Goal: Task Accomplishment & Management: Manage account settings

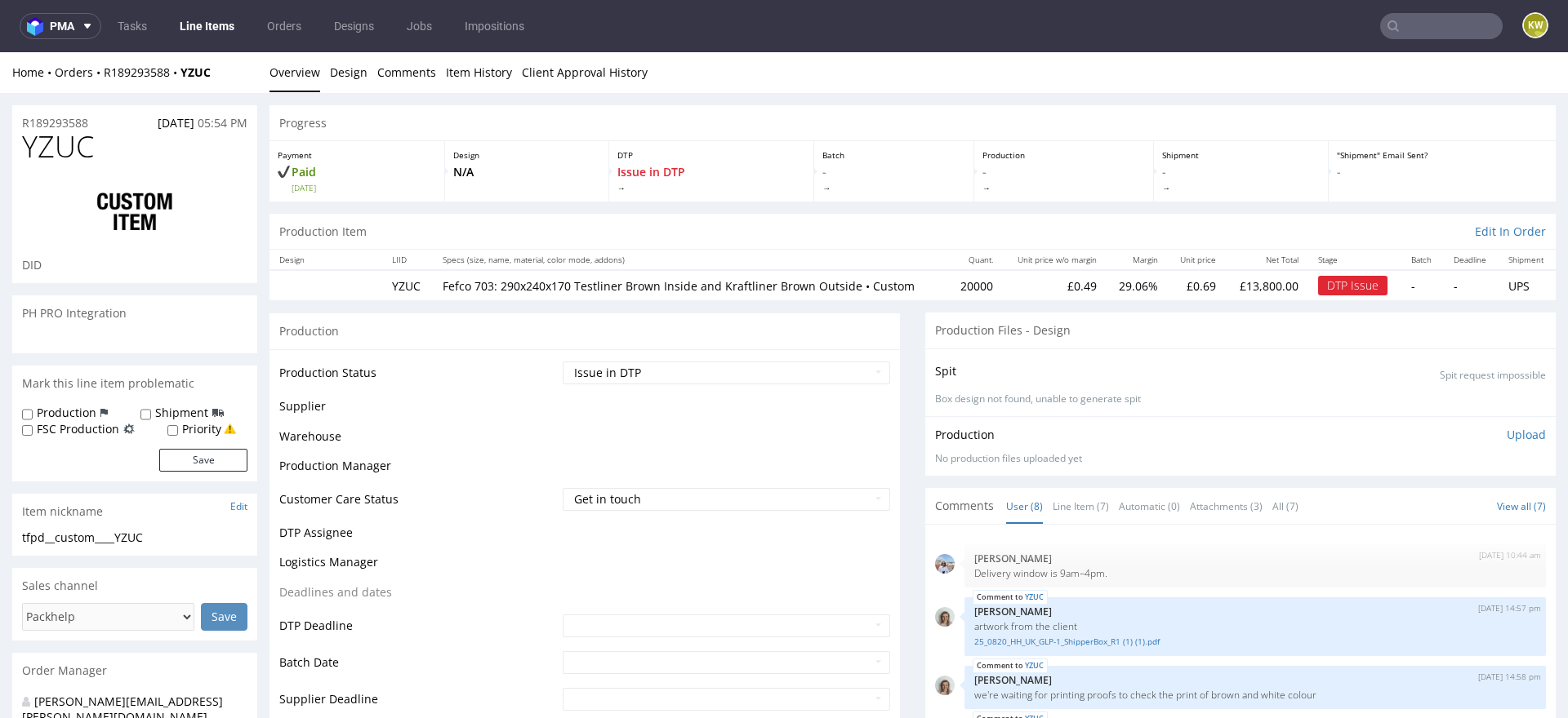
scroll to position [364, 0]
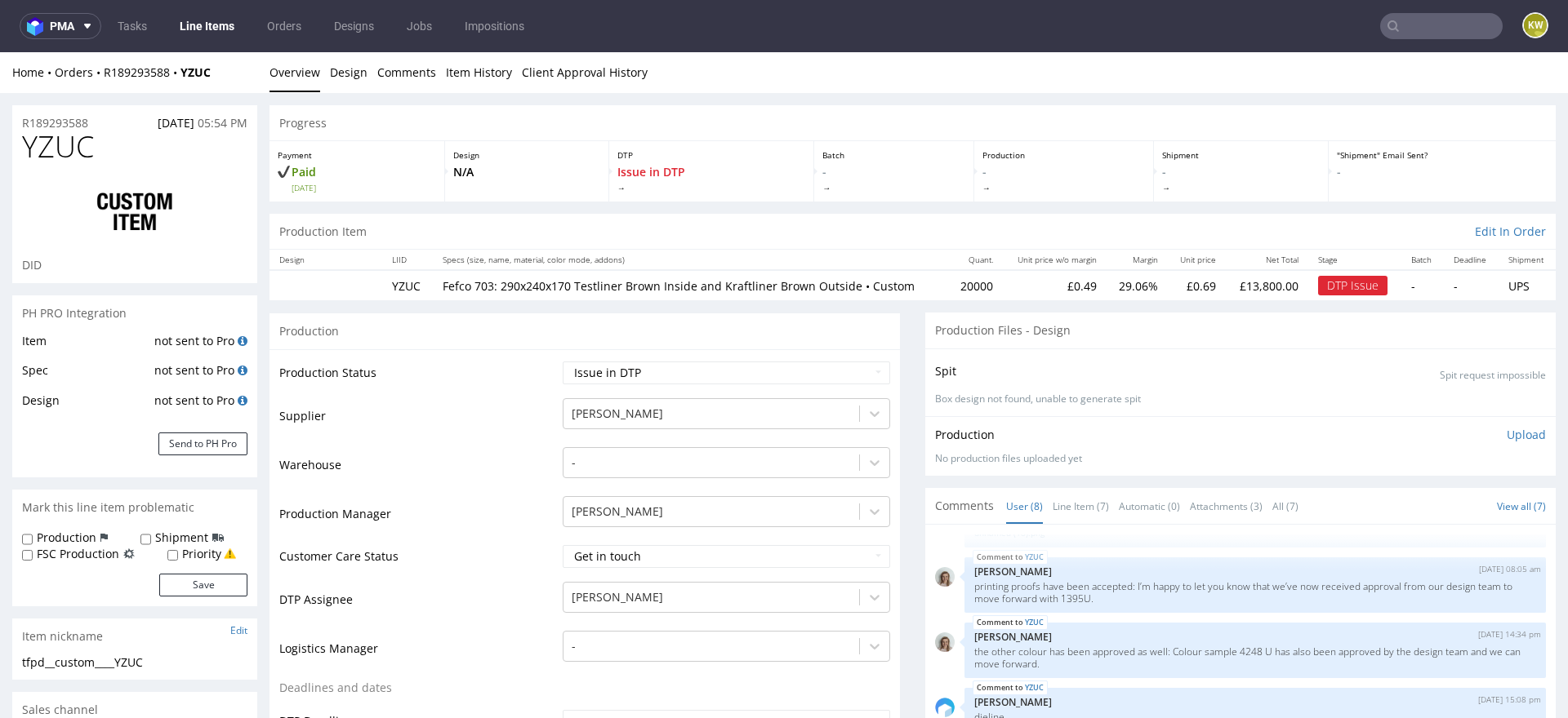
click at [460, 503] on td "Production Manager" at bounding box center [419, 519] width 279 height 49
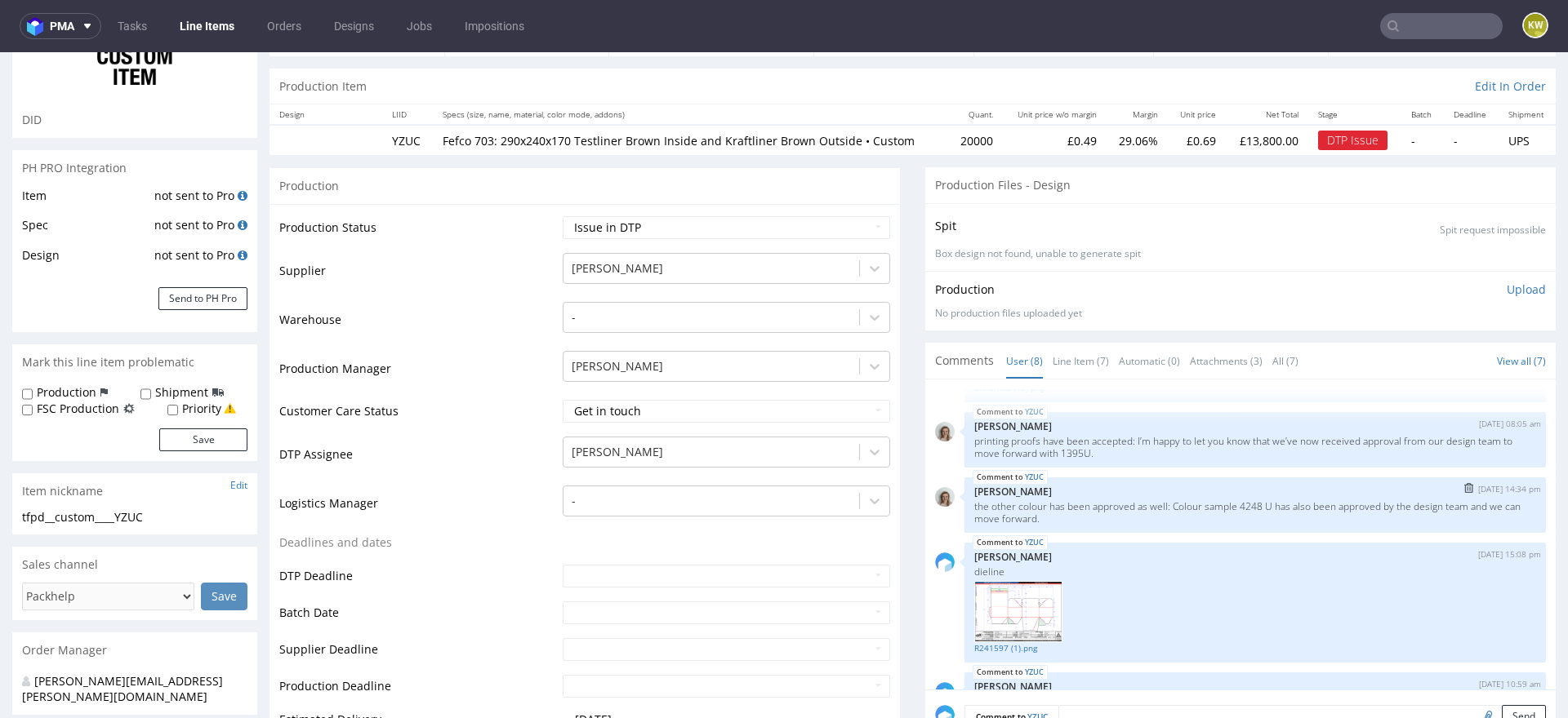
scroll to position [181, 0]
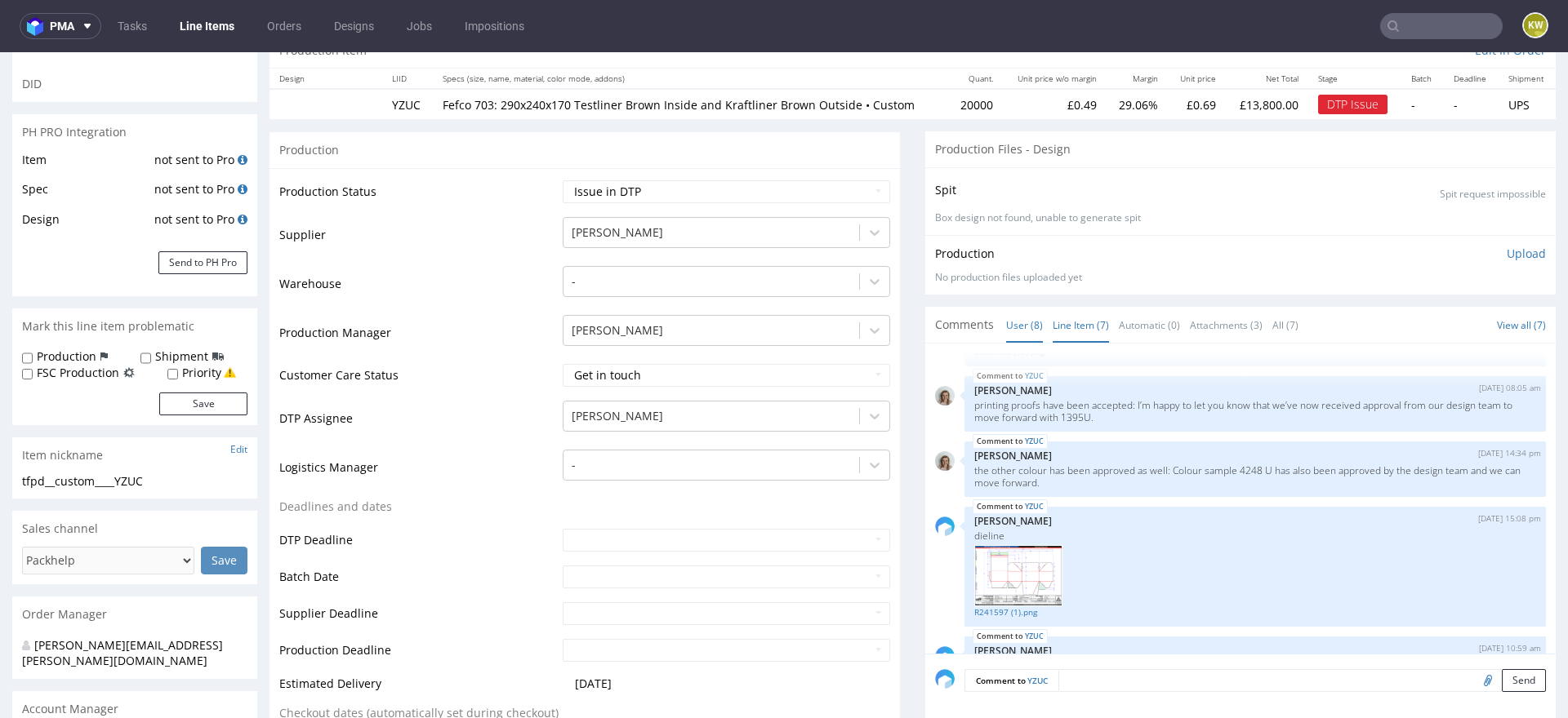
click at [1087, 322] on link "Line Item (7)" at bounding box center [1081, 325] width 56 height 35
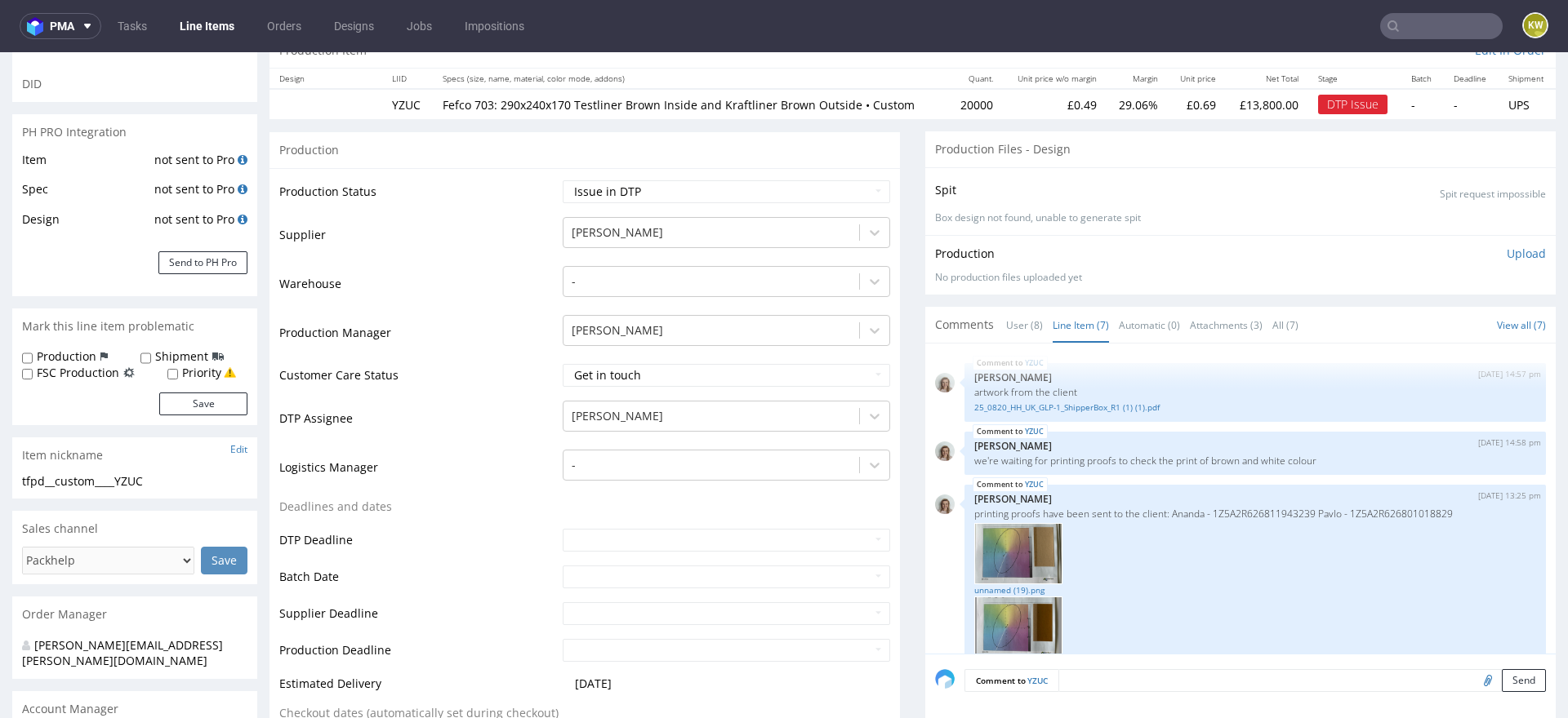
scroll to position [371, 0]
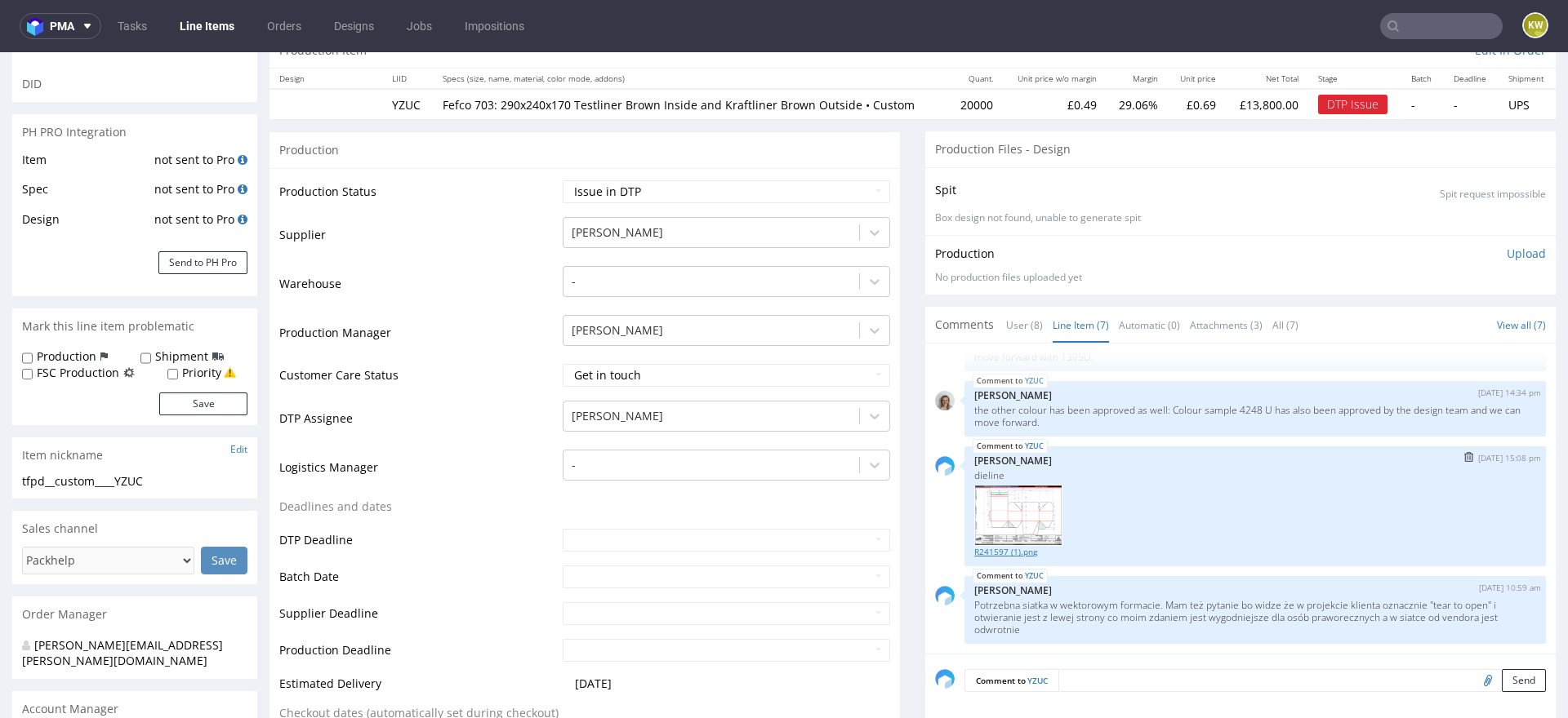
click at [991, 550] on link "R241597 (1).png" at bounding box center [1255, 552] width 562 height 13
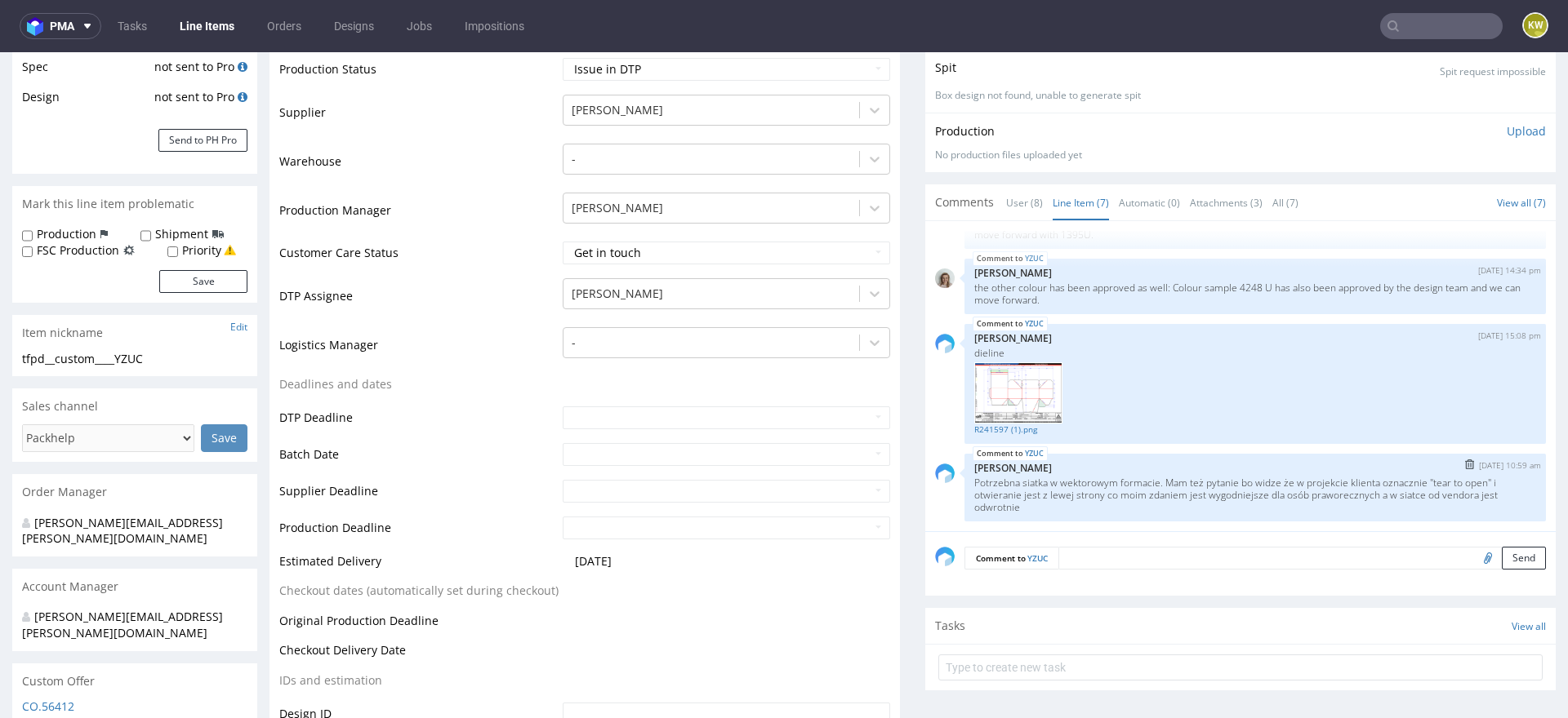
scroll to position [312, 0]
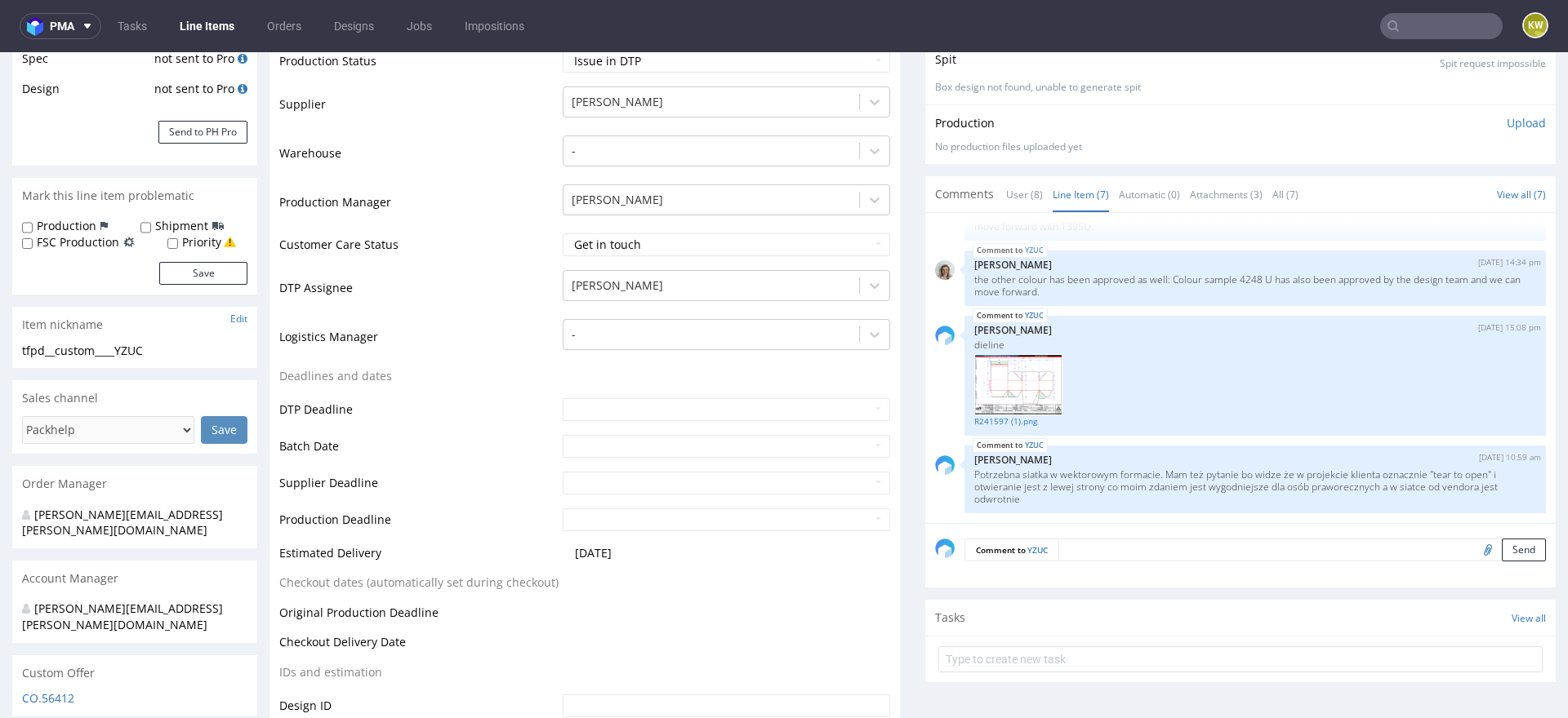
click at [1473, 543] on input "file" at bounding box center [1485, 549] width 23 height 21
click at [1473, 549] on input "file" at bounding box center [1485, 549] width 23 height 21
click at [1102, 554] on textarea at bounding box center [1302, 550] width 487 height 23
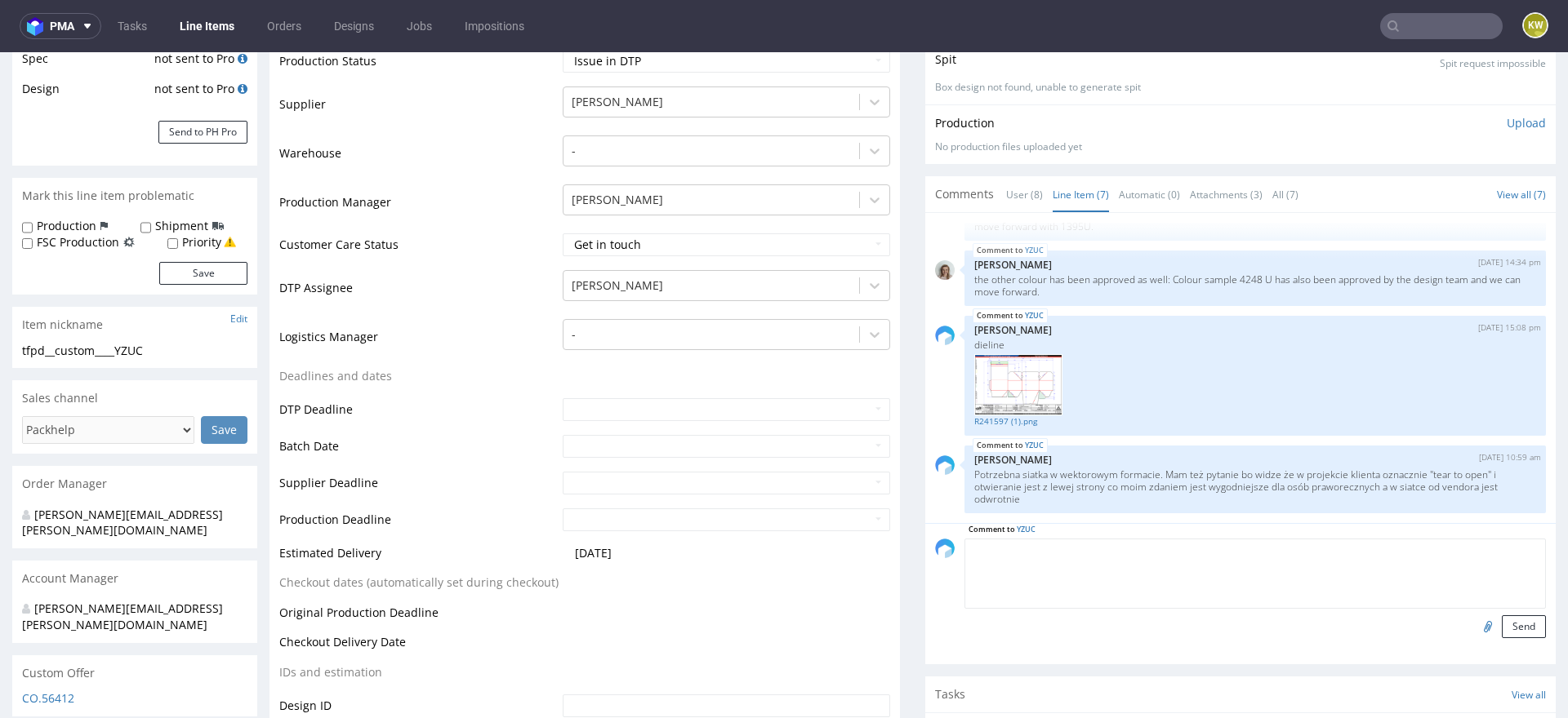
click at [1473, 627] on input "file" at bounding box center [1485, 626] width 23 height 21
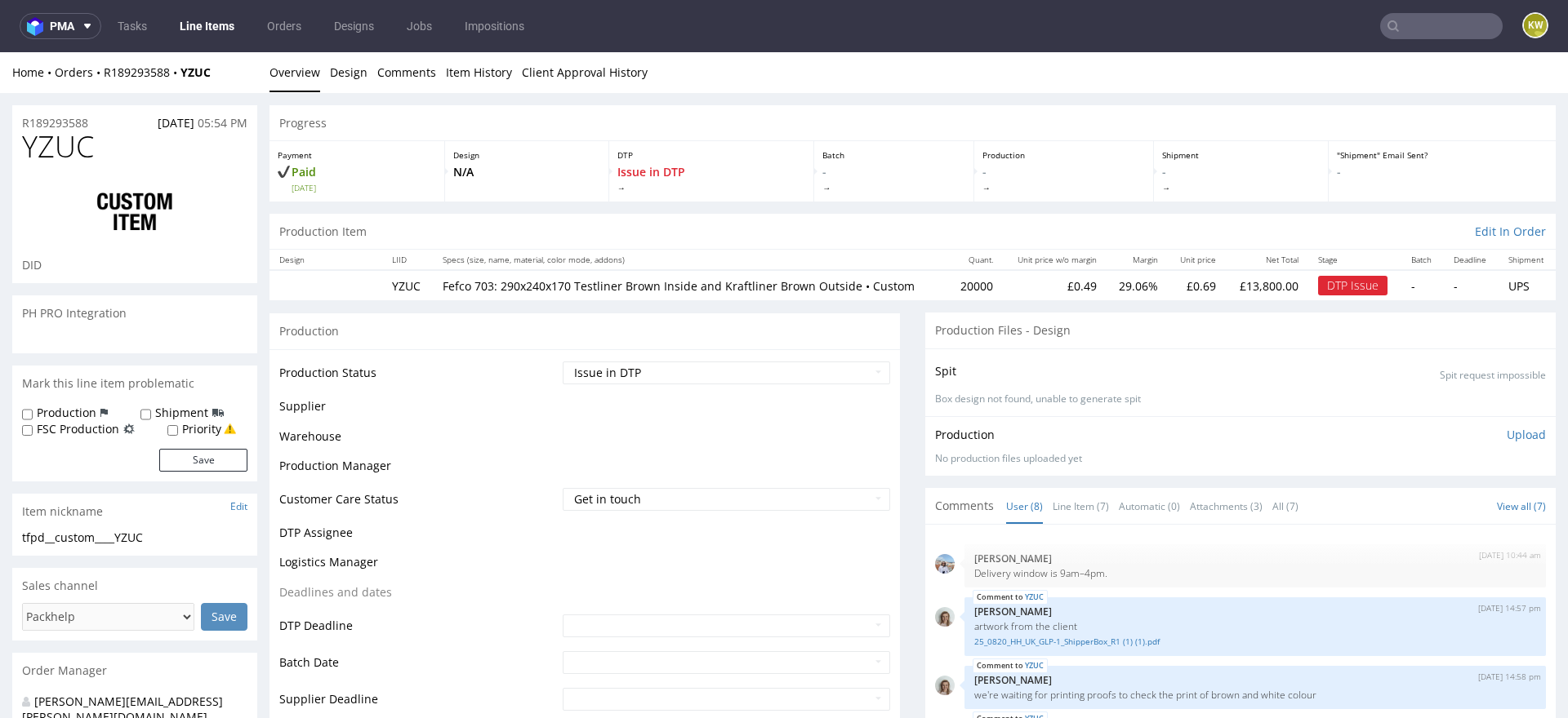
scroll to position [424, 0]
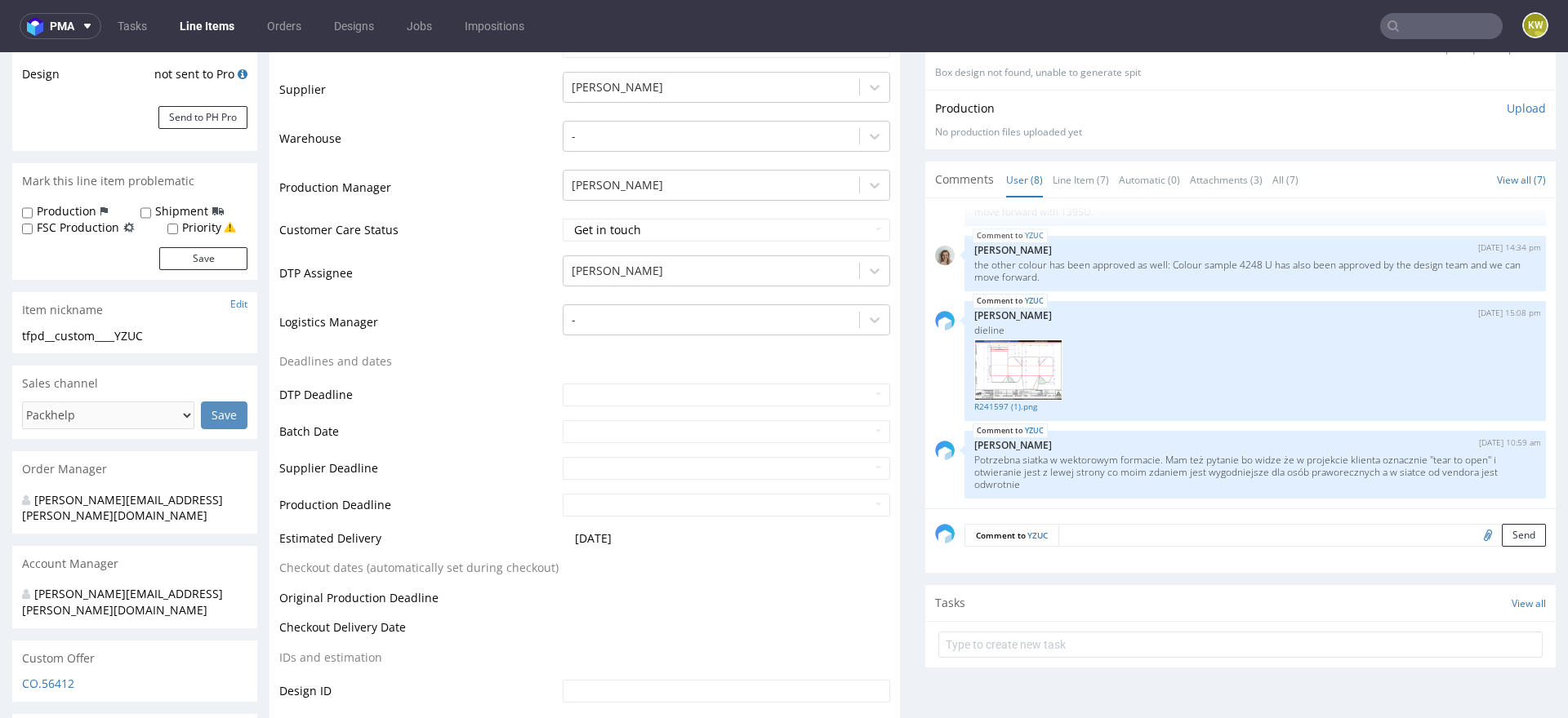
scroll to position [367, 0]
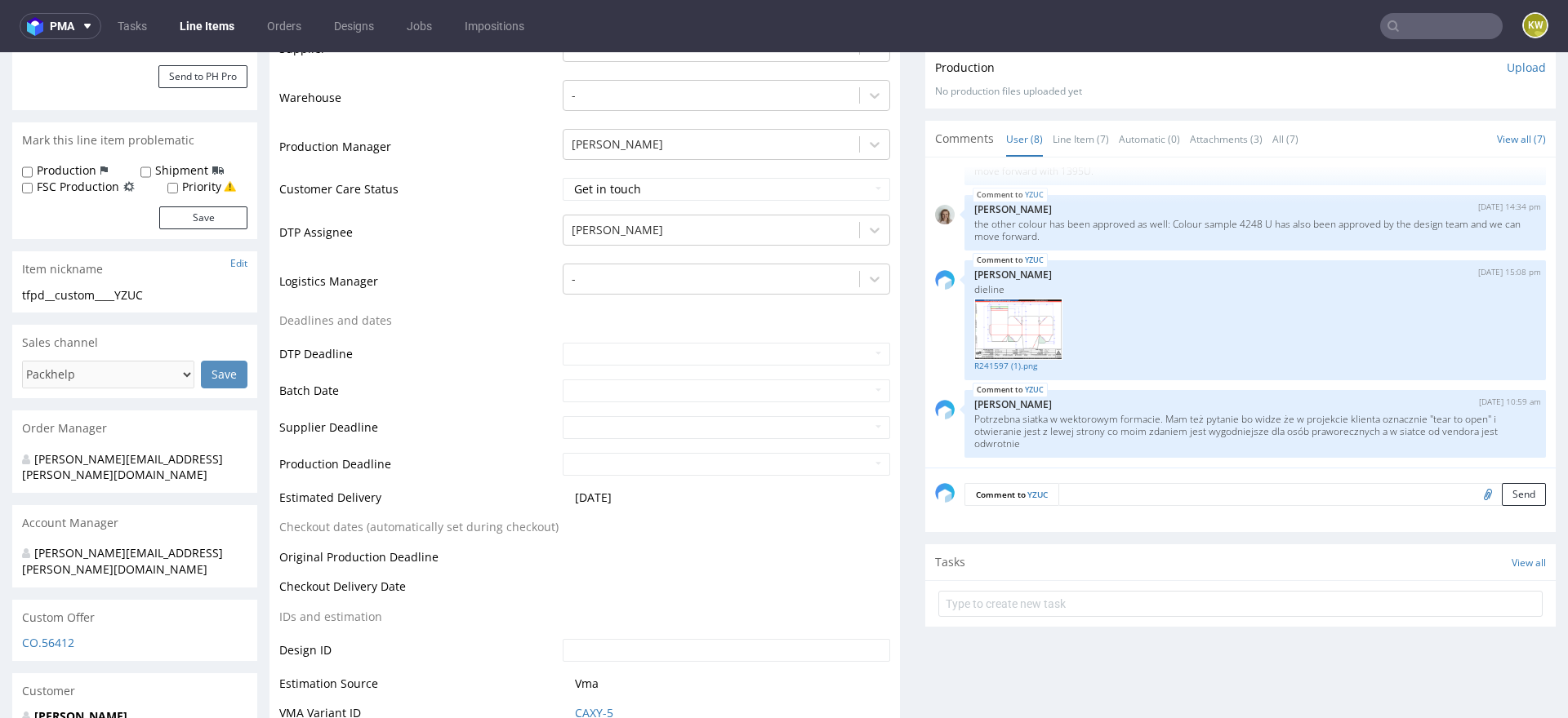
click at [1473, 493] on input "file" at bounding box center [1485, 494] width 23 height 21
type input "C:\fakepath\R241597.eps"
click at [1086, 495] on textarea at bounding box center [1302, 495] width 487 height 23
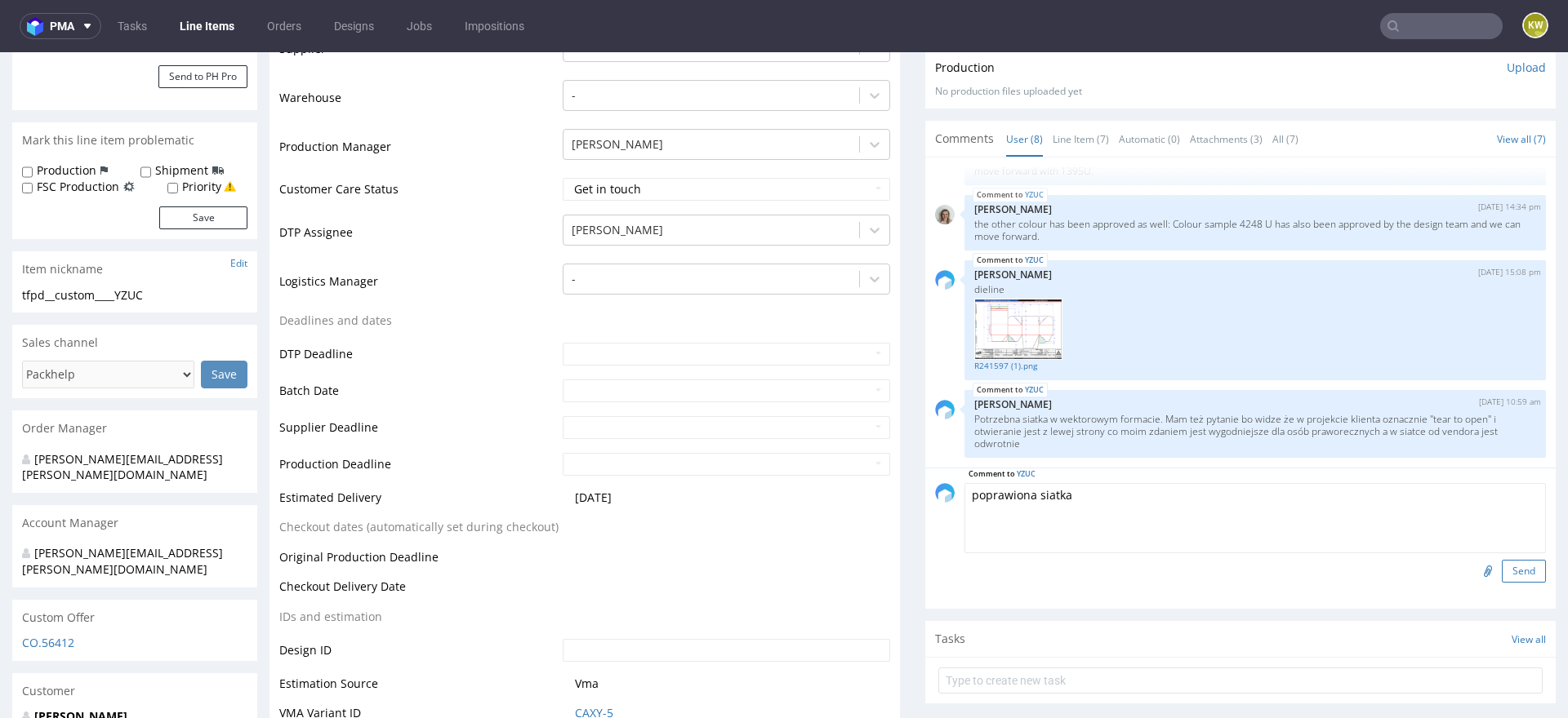
type textarea "poprawiona siatka"
click at [1515, 571] on button "Send" at bounding box center [1524, 571] width 44 height 23
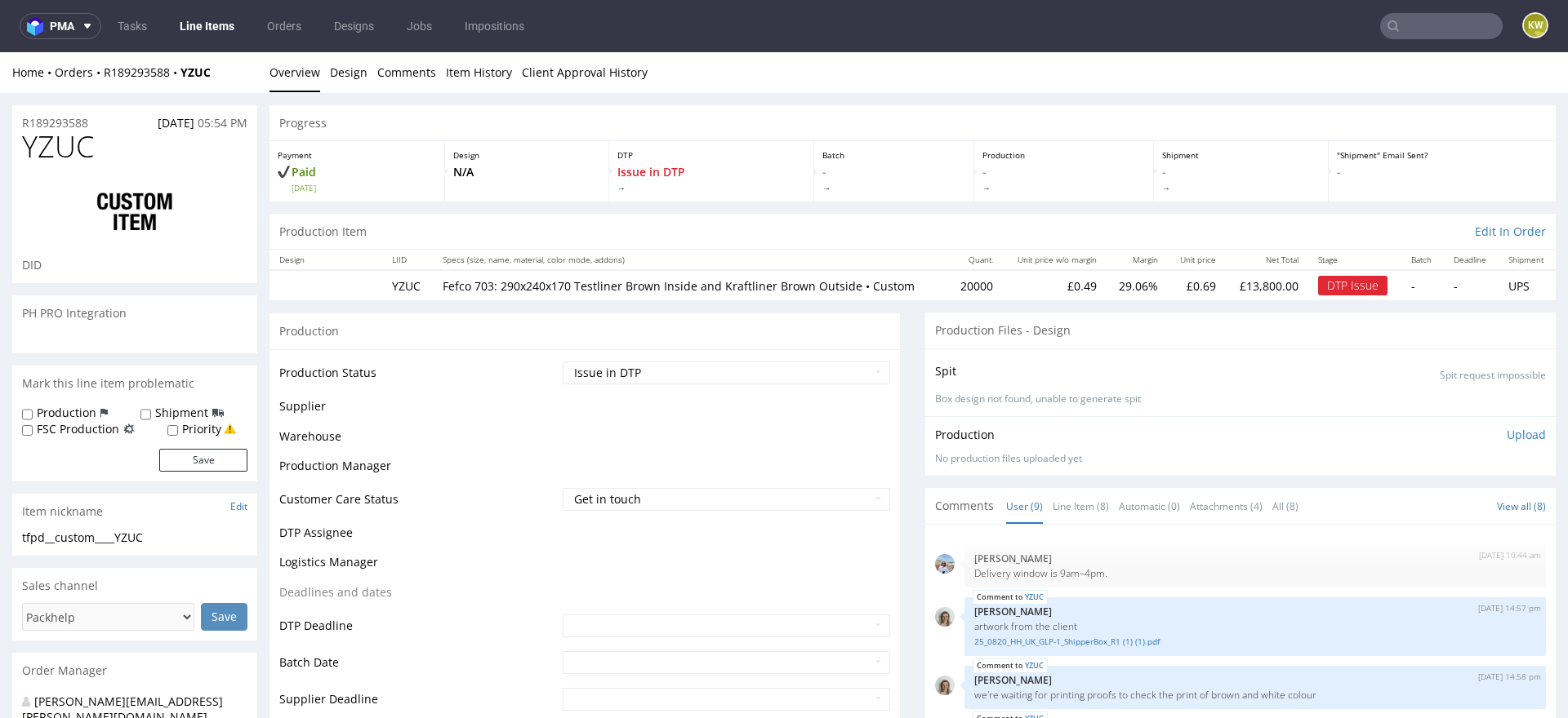
scroll to position [505, 0]
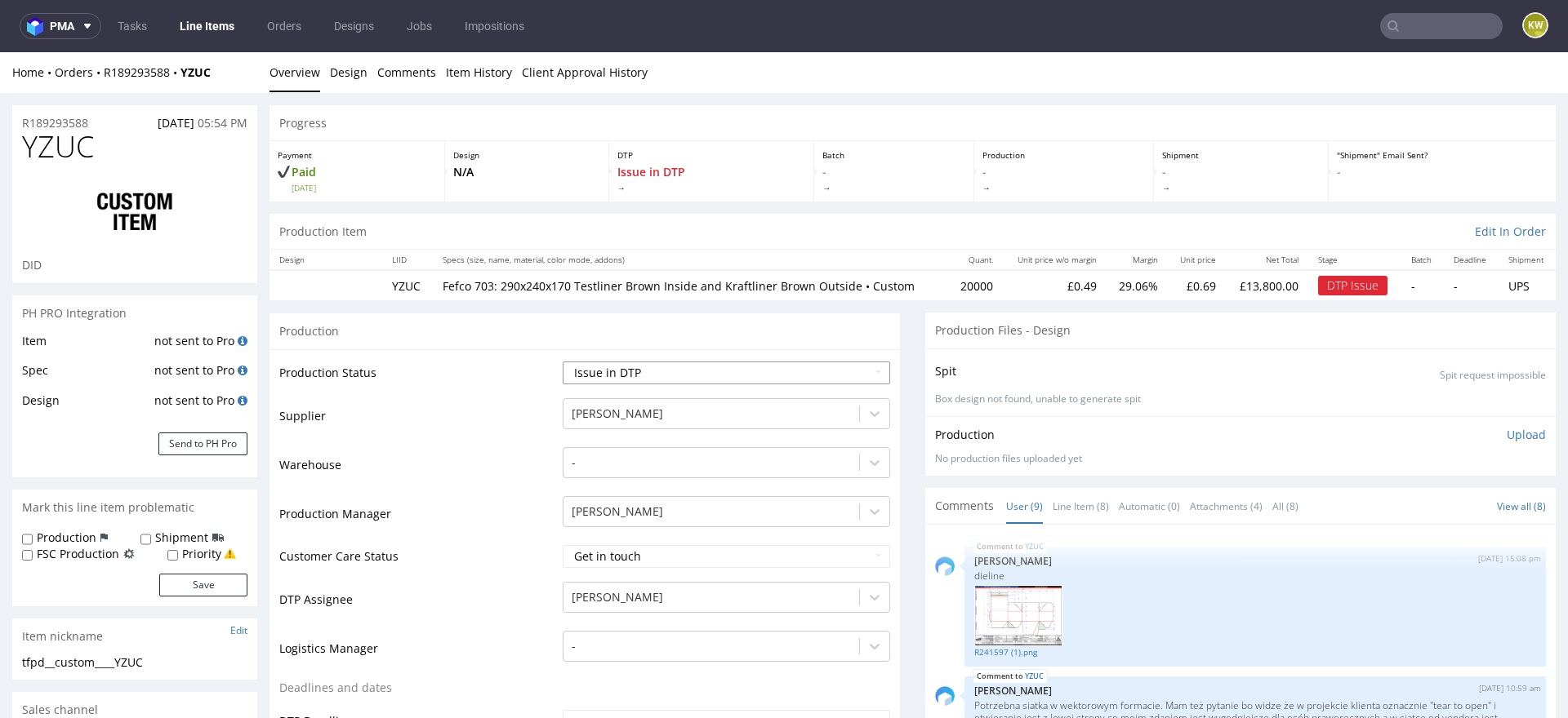
click at [689, 378] on select "Waiting for Artwork Waiting for Diecut Waiting for Mockup Waiting for DTP Waiti…" at bounding box center [726, 373] width 328 height 23
select select "dtp_in_process"
click at [563, 361] on select "Waiting for Artwork Waiting for Diecut Waiting for Mockup Waiting for DTP Waiti…" at bounding box center [726, 373] width 328 height 23
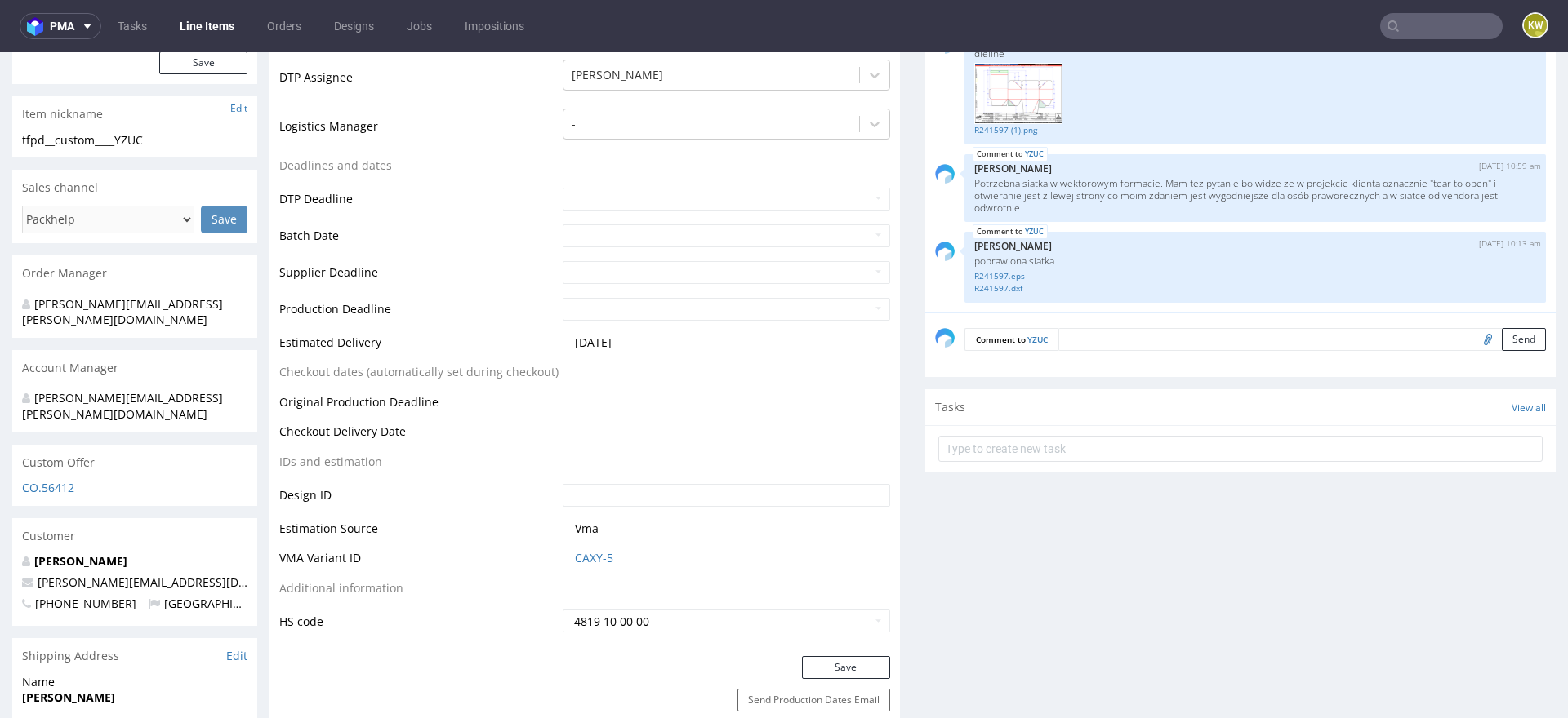
scroll to position [550, 0]
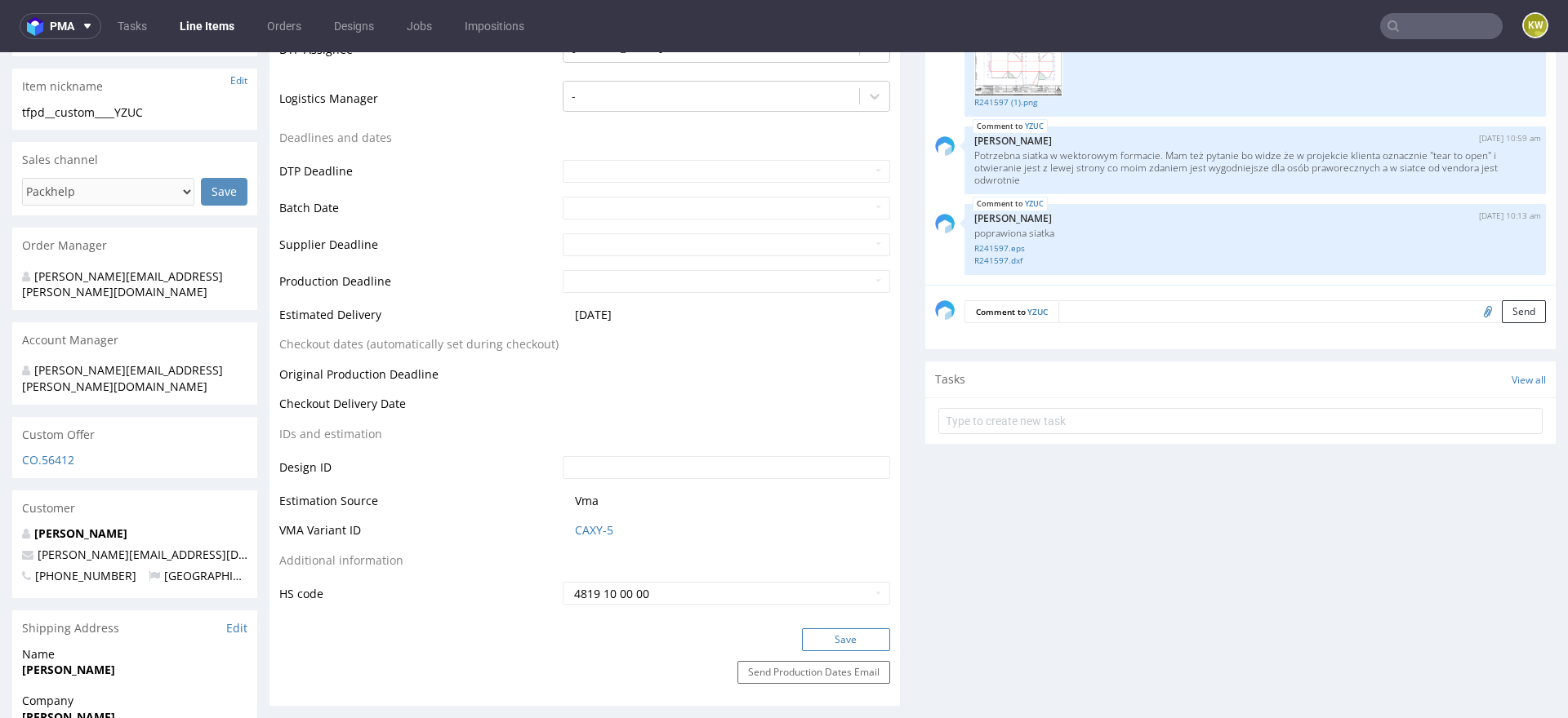
click at [857, 630] on button "Save" at bounding box center [845, 640] width 88 height 23
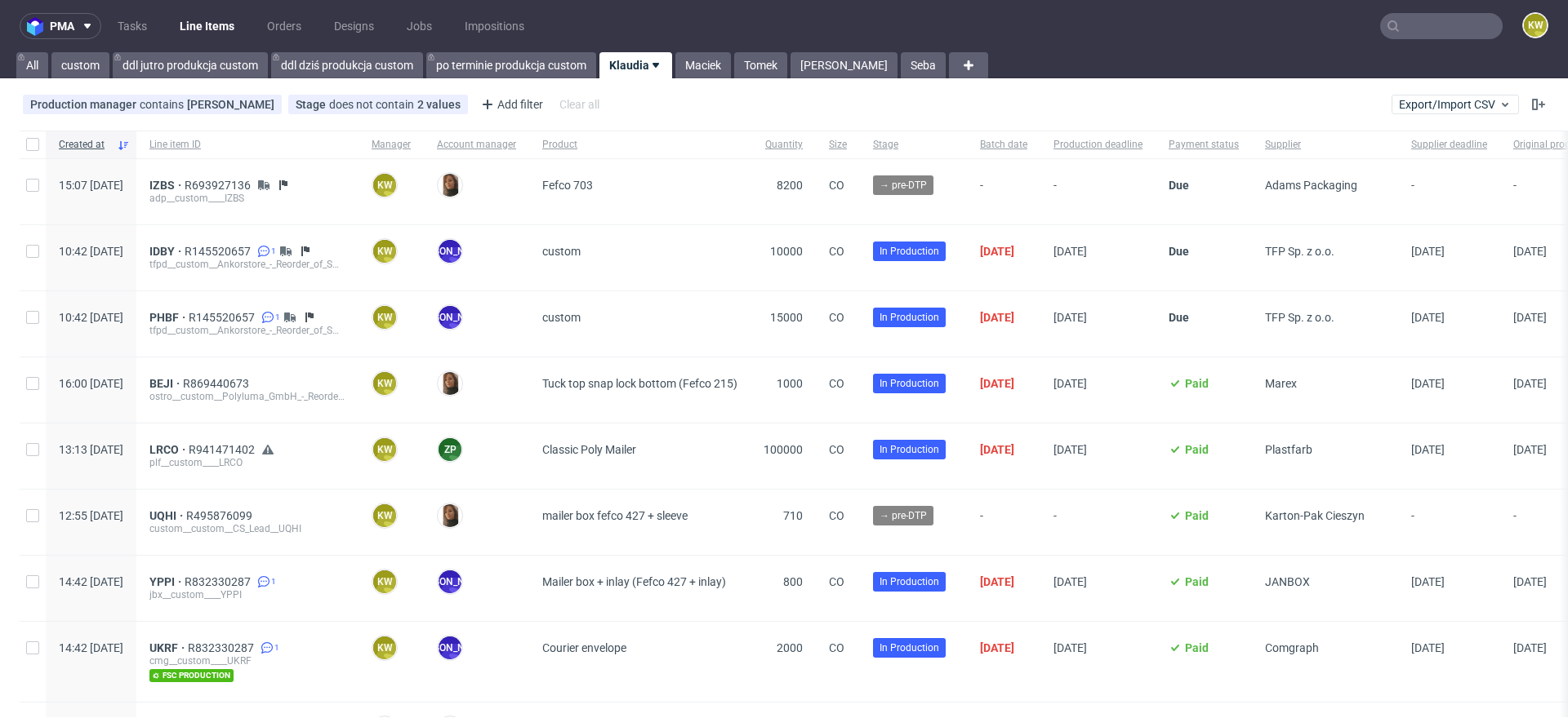
click at [1400, 20] on input "text" at bounding box center [1440, 26] width 123 height 26
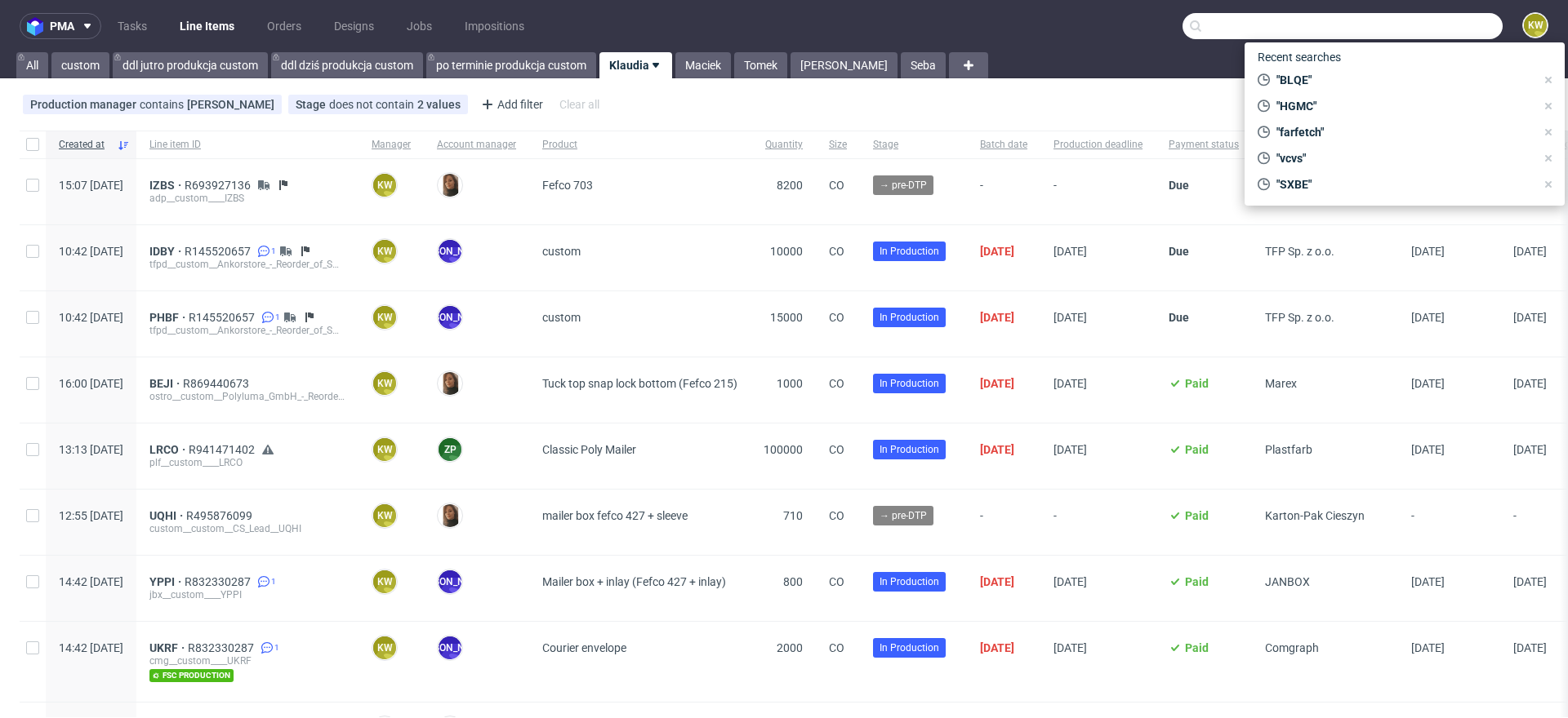
paste input "BEJI"
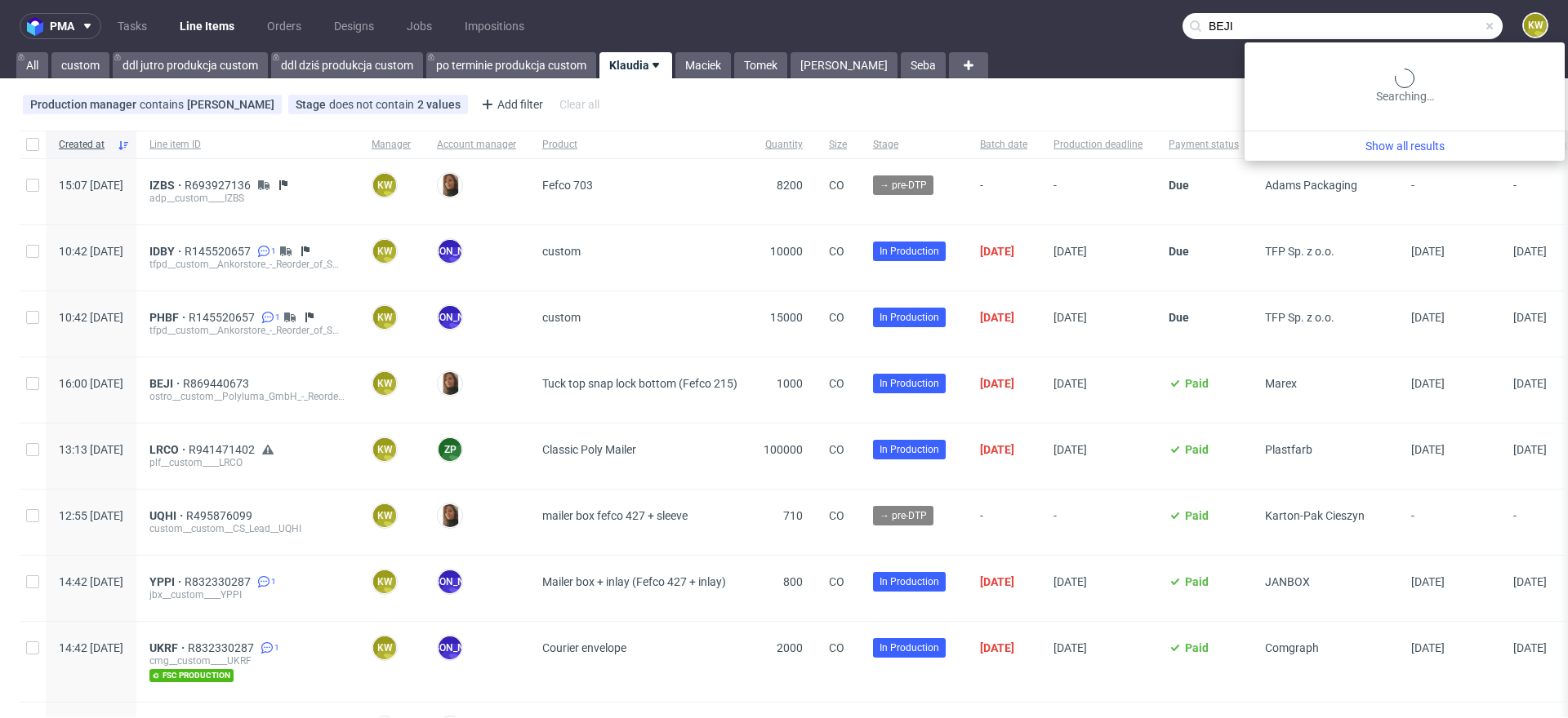
type input "BEJI"
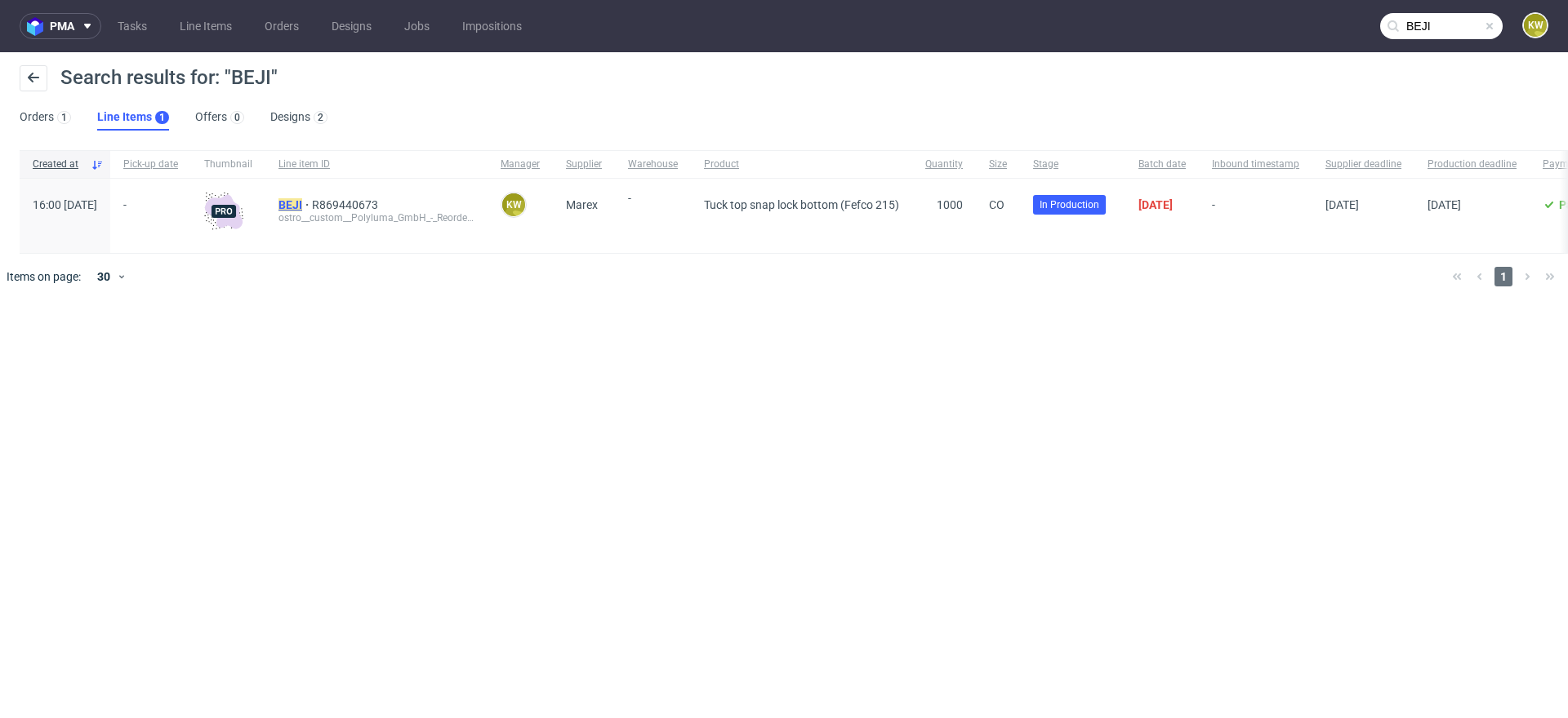
click at [302, 202] on mark "BEJI" at bounding box center [290, 205] width 23 height 14
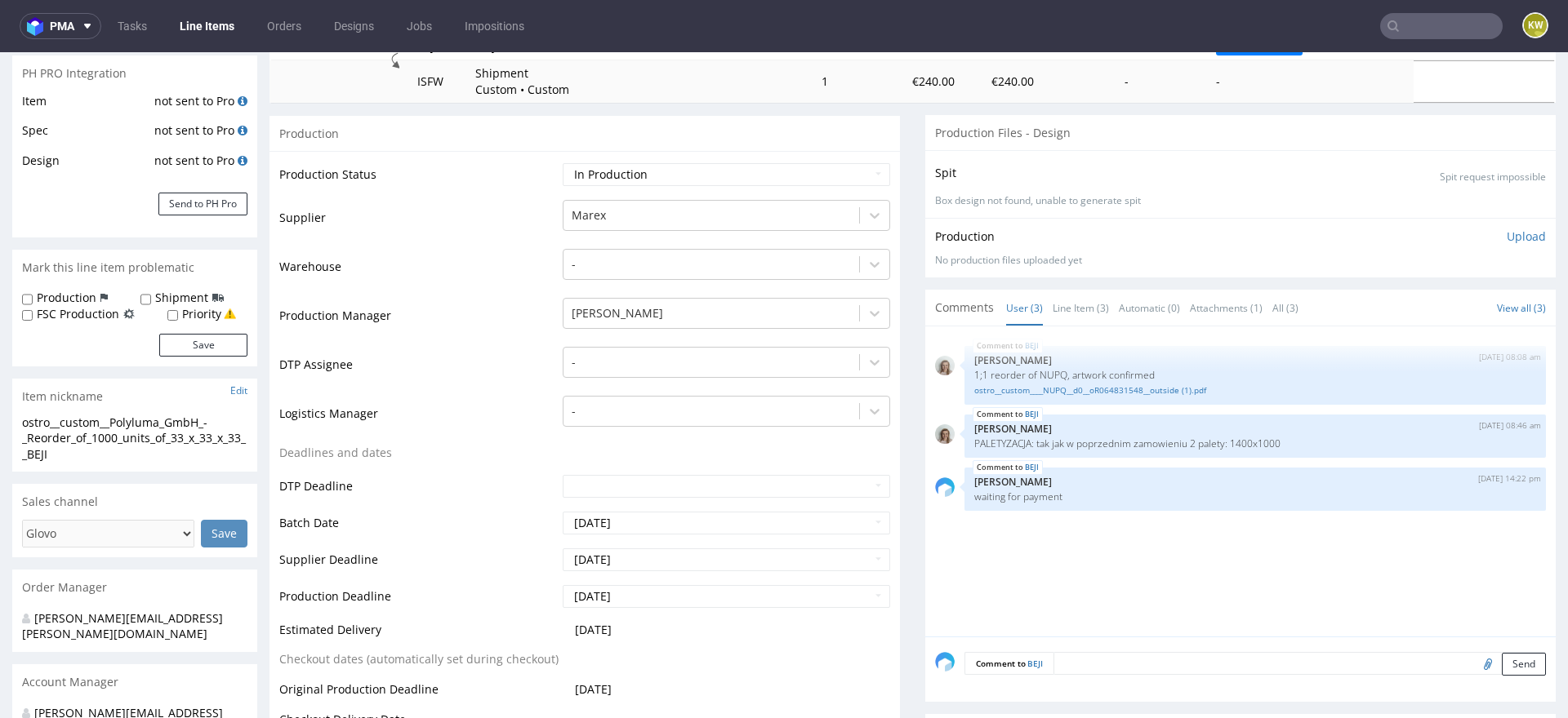
scroll to position [242, 0]
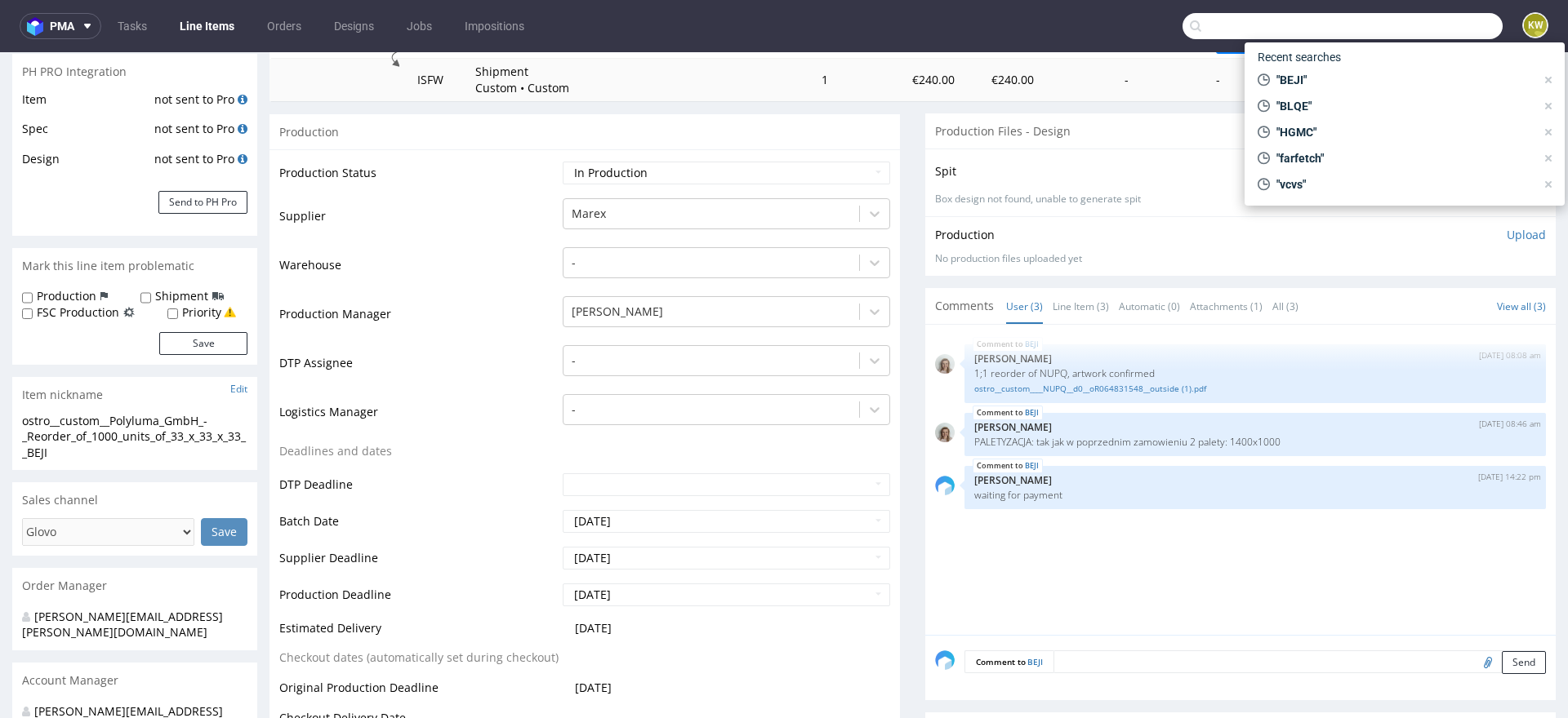
click at [1383, 26] on input "text" at bounding box center [1342, 26] width 320 height 26
paste input "JIMW"
type input "JIMW"
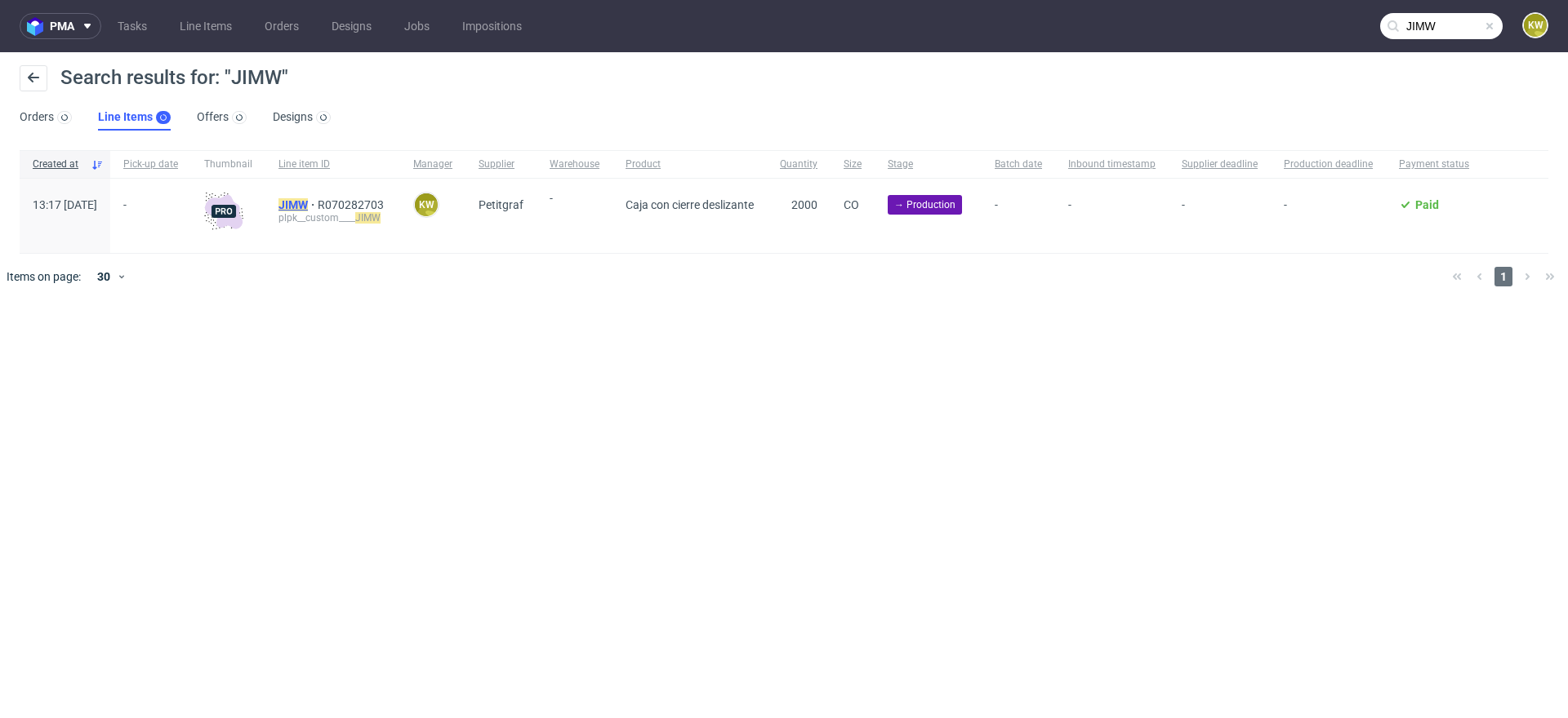
click at [307, 198] on mark "JIMW" at bounding box center [293, 205] width 29 height 14
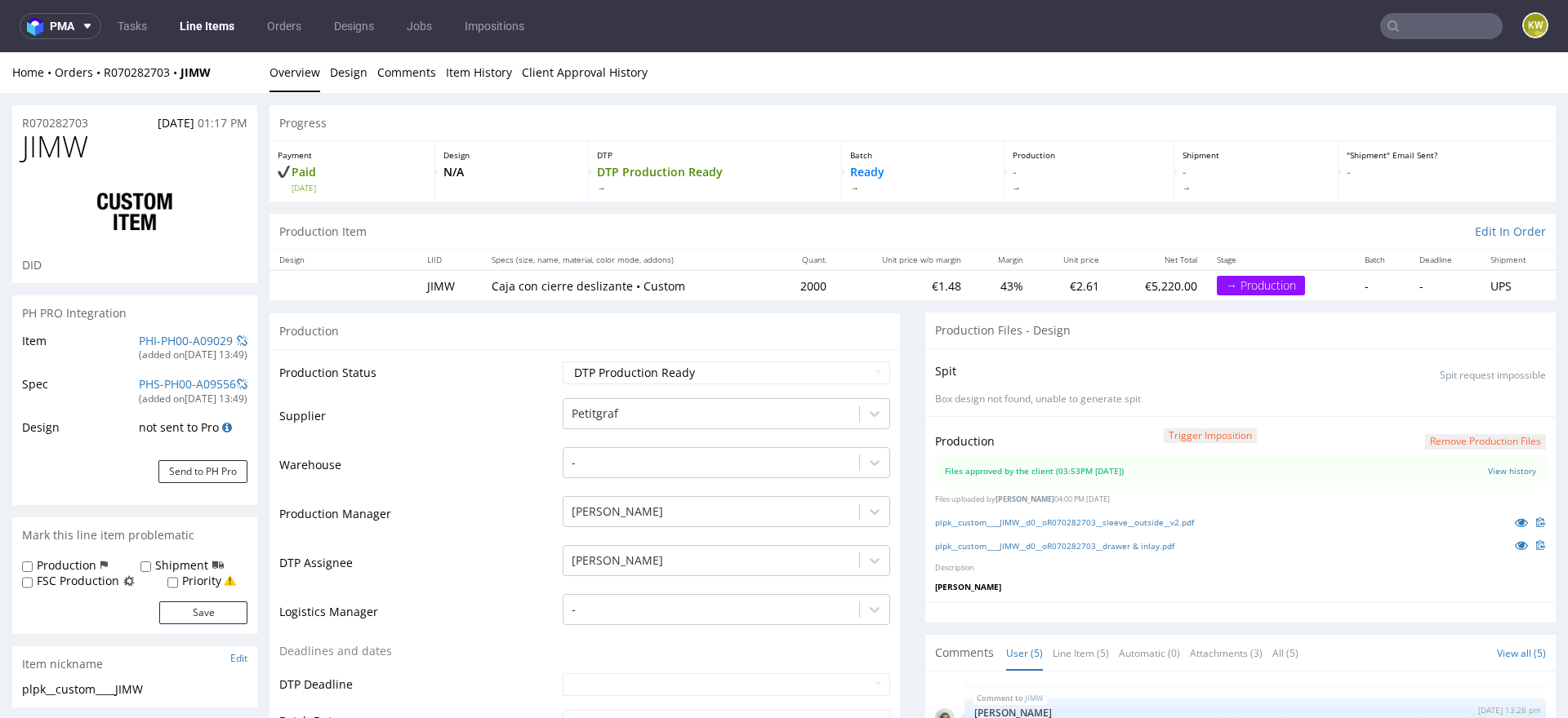
click at [53, 144] on span "JIMW" at bounding box center [55, 147] width 66 height 33
copy span "JIMW"
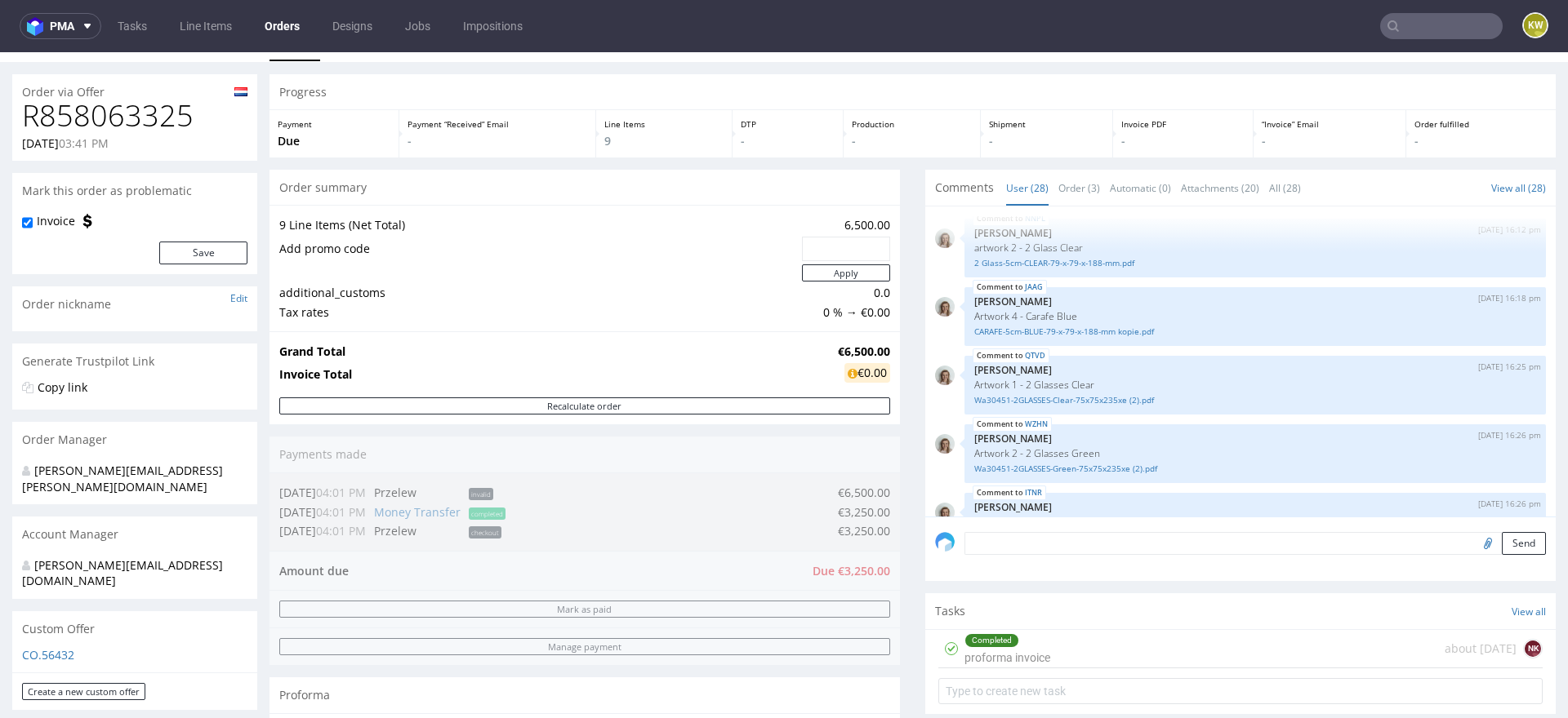
scroll to position [334, 0]
click at [1072, 191] on link "Order (3)" at bounding box center [1079, 188] width 42 height 35
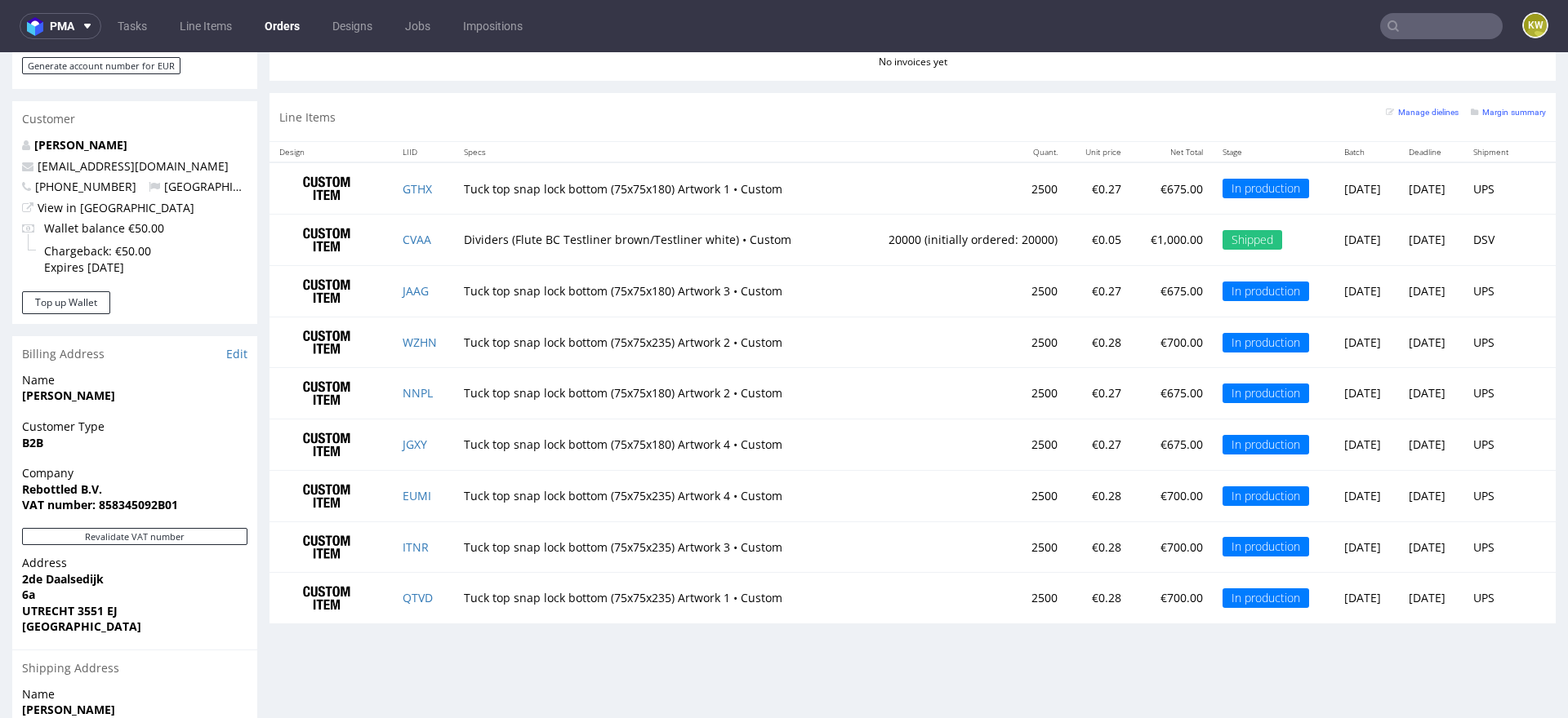
scroll to position [811, 0]
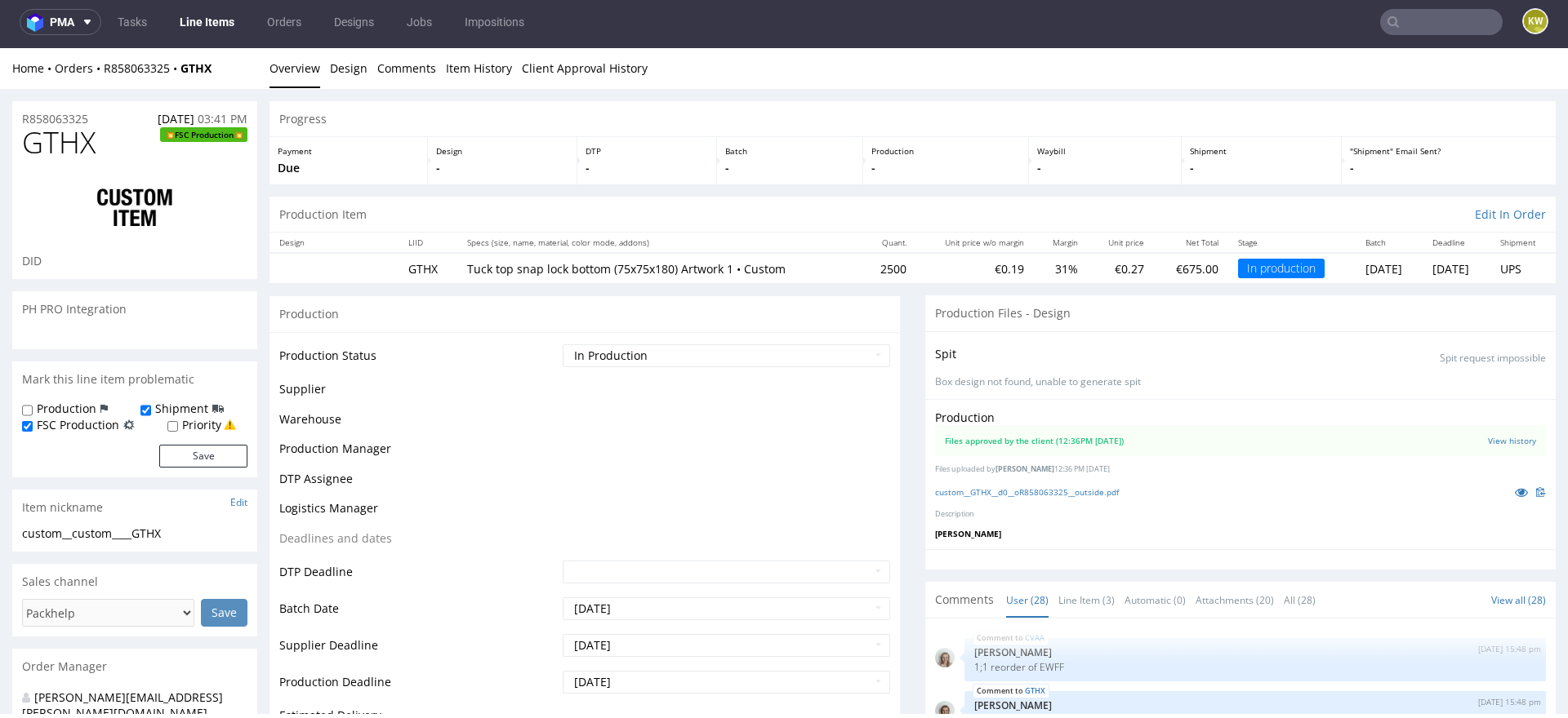
scroll to position [1505, 0]
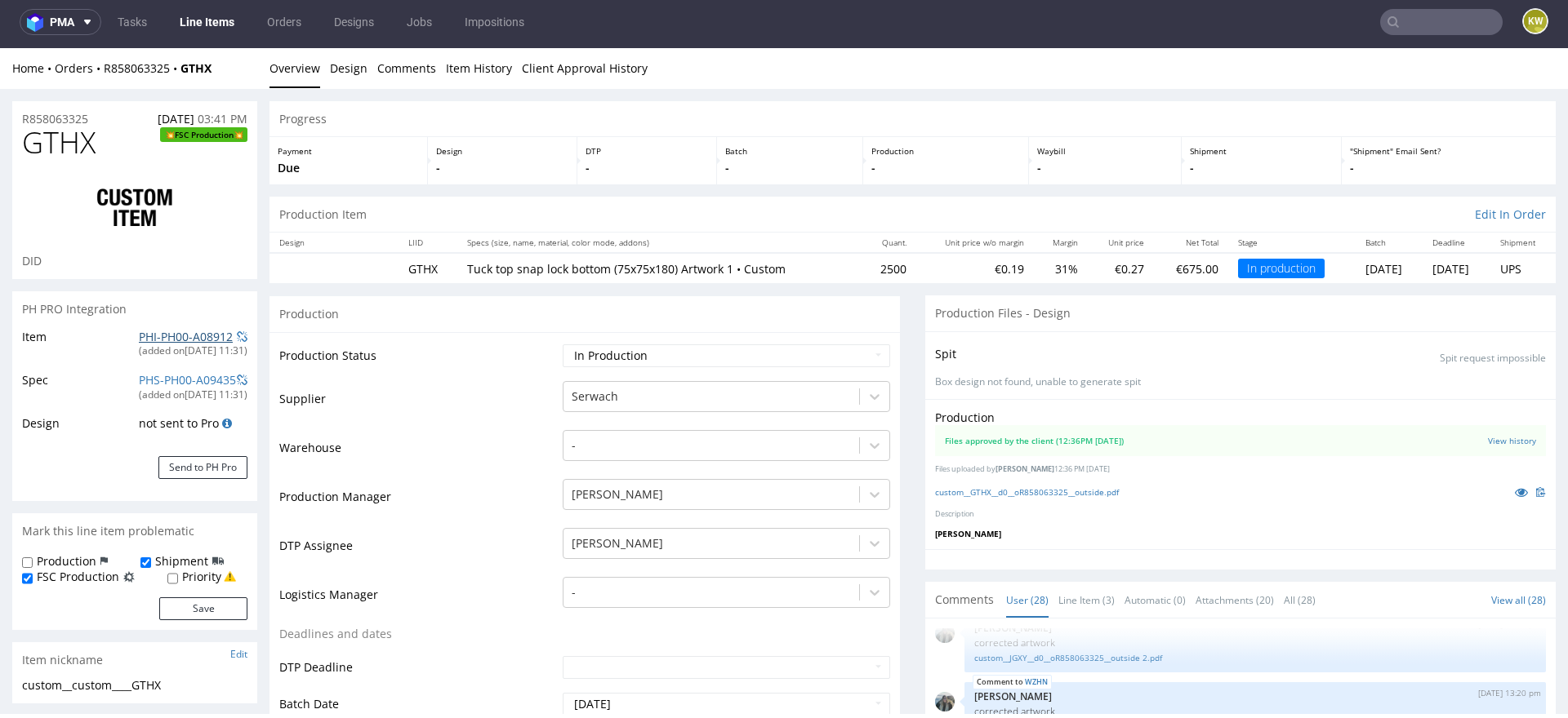
click at [139, 332] on link "PHI-PH00-A08912" at bounding box center [186, 336] width 94 height 15
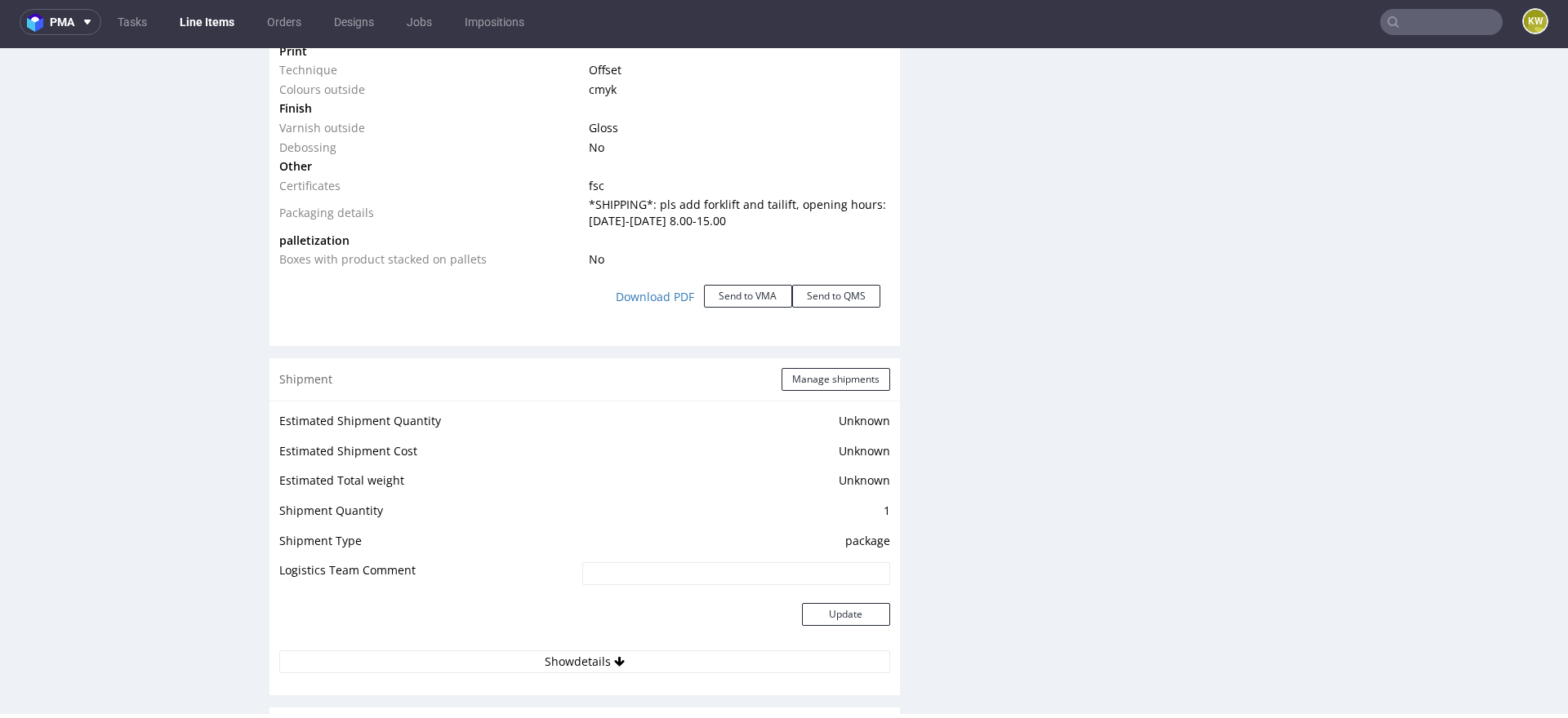
scroll to position [3224, 0]
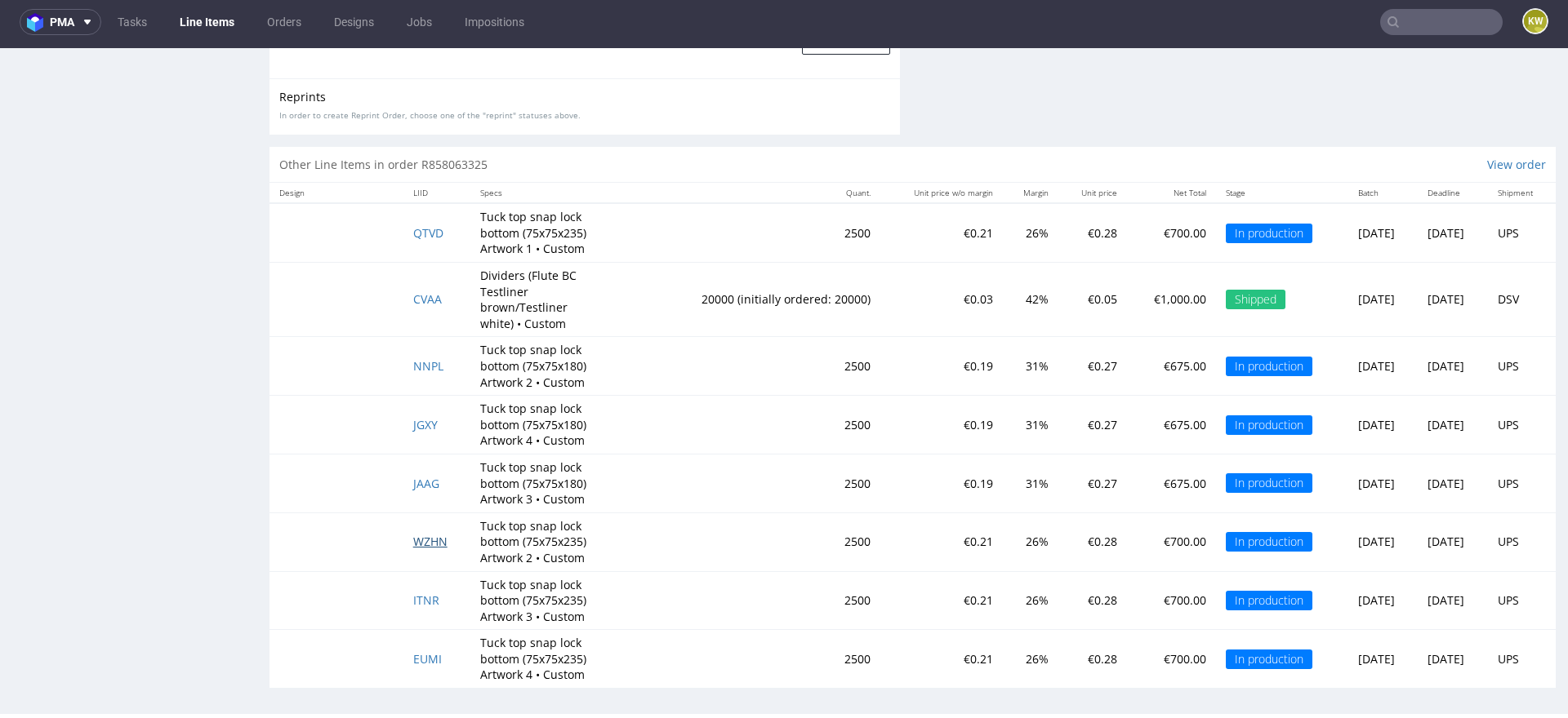
click at [427, 535] on span "WZHN" at bounding box center [429, 541] width 34 height 15
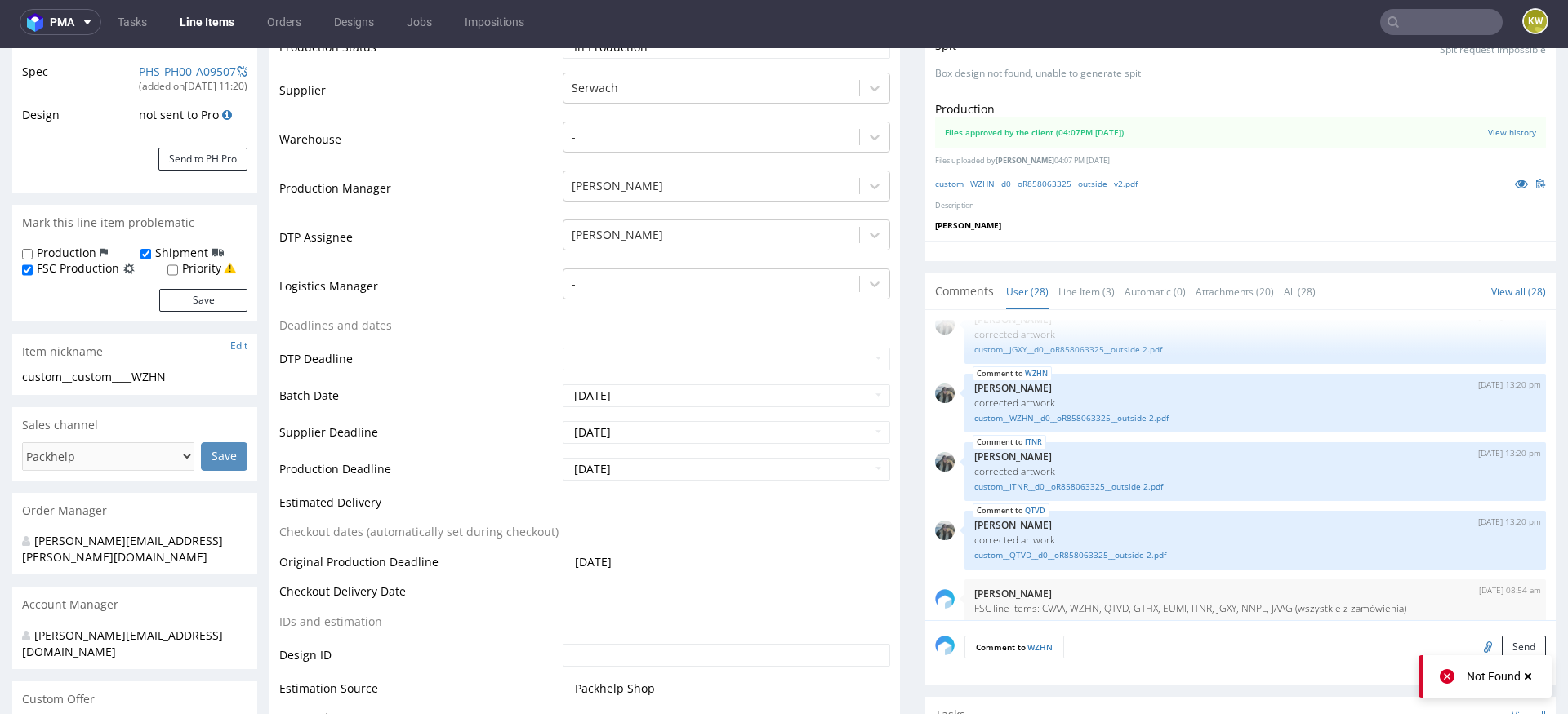
scroll to position [359, 0]
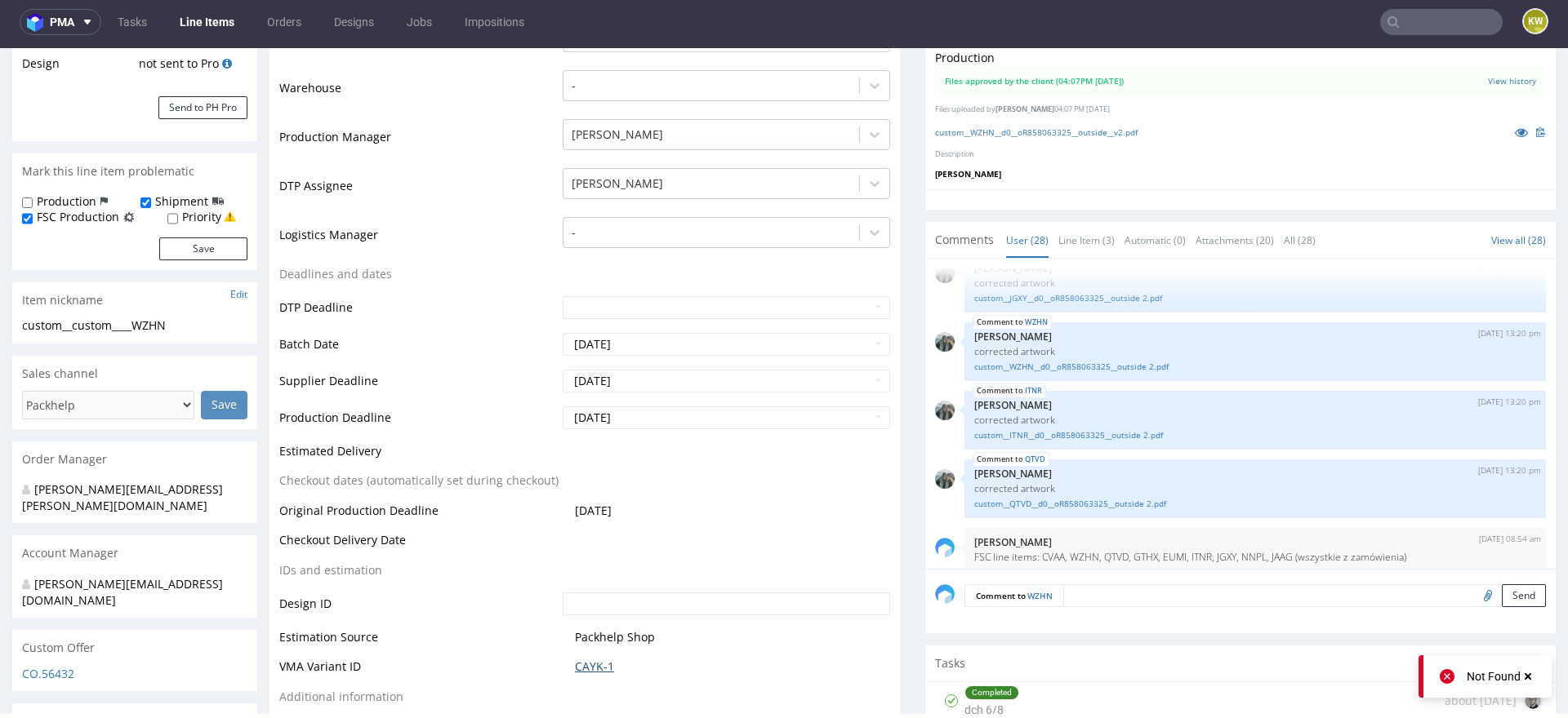
click at [586, 665] on link "CAYK-1" at bounding box center [595, 667] width 40 height 16
click at [596, 659] on link "CAYK-1" at bounding box center [595, 667] width 40 height 16
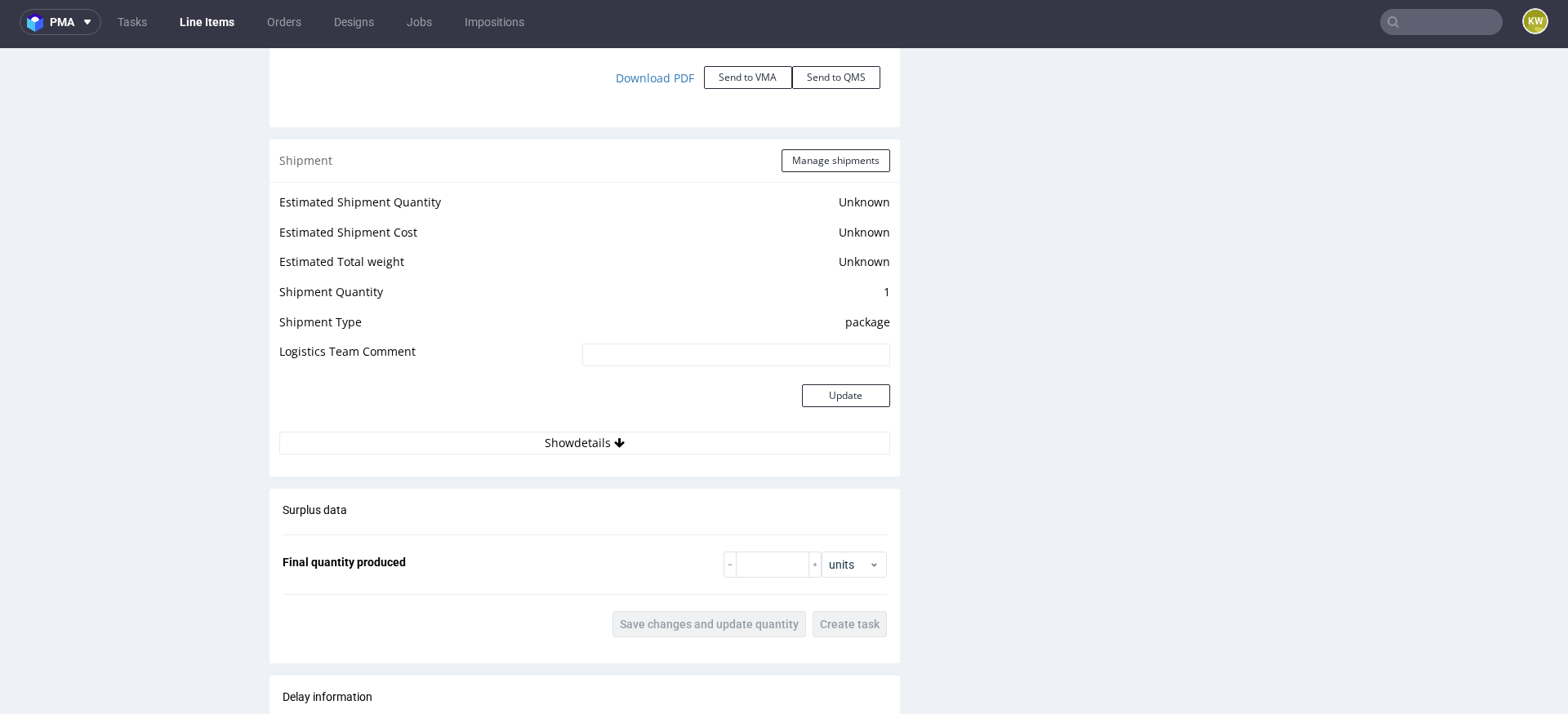
scroll to position [3094, 0]
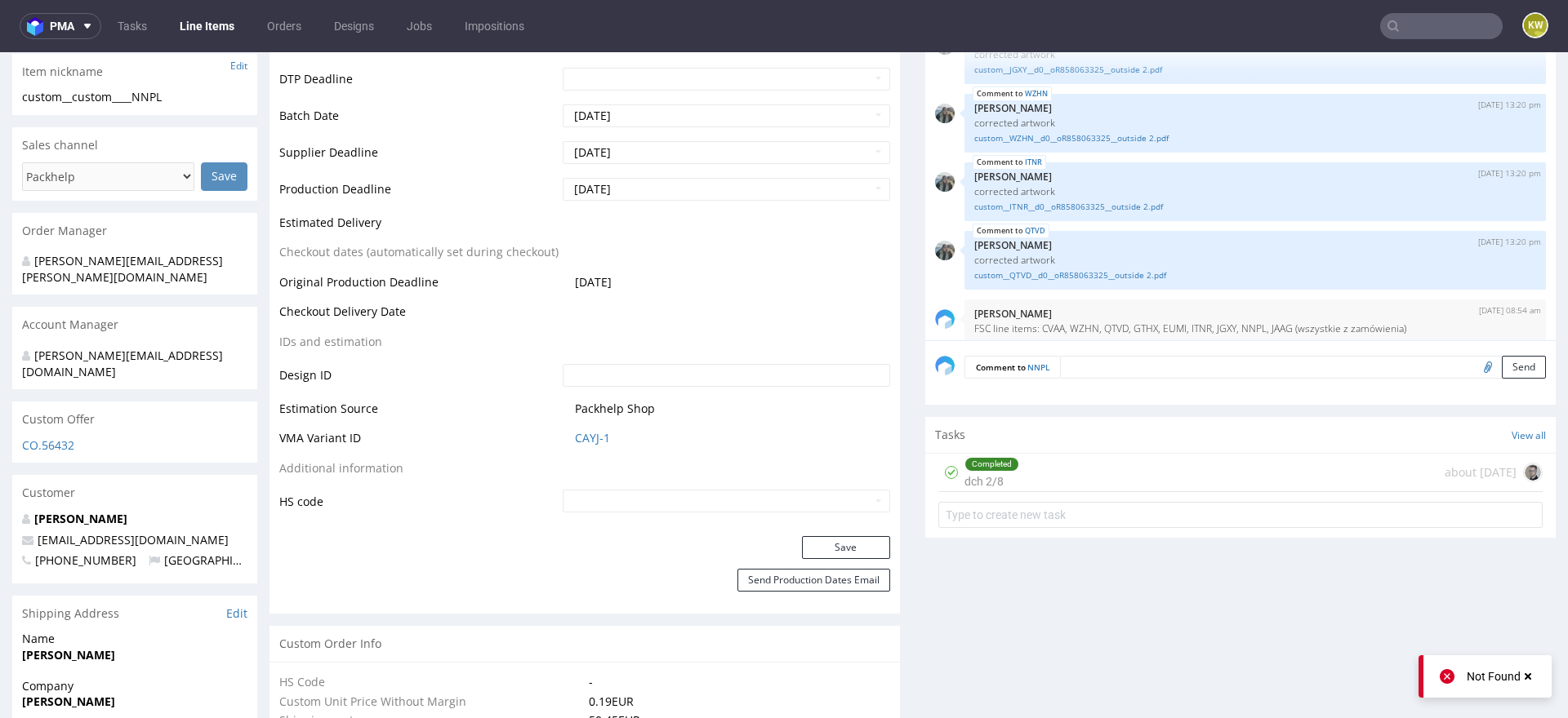
scroll to position [594, 0]
click at [583, 428] on link "CAYJ-1" at bounding box center [593, 436] width 35 height 16
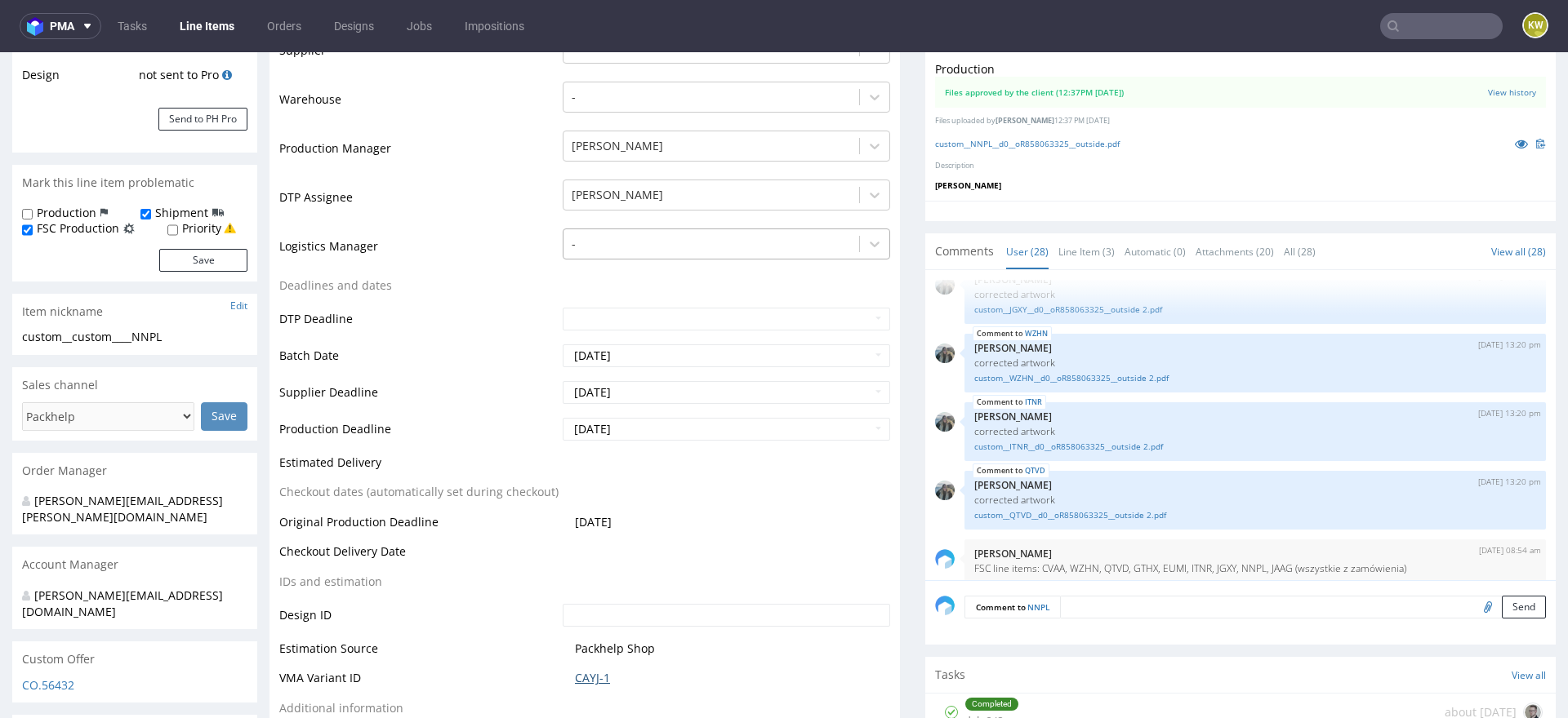
scroll to position [0, 0]
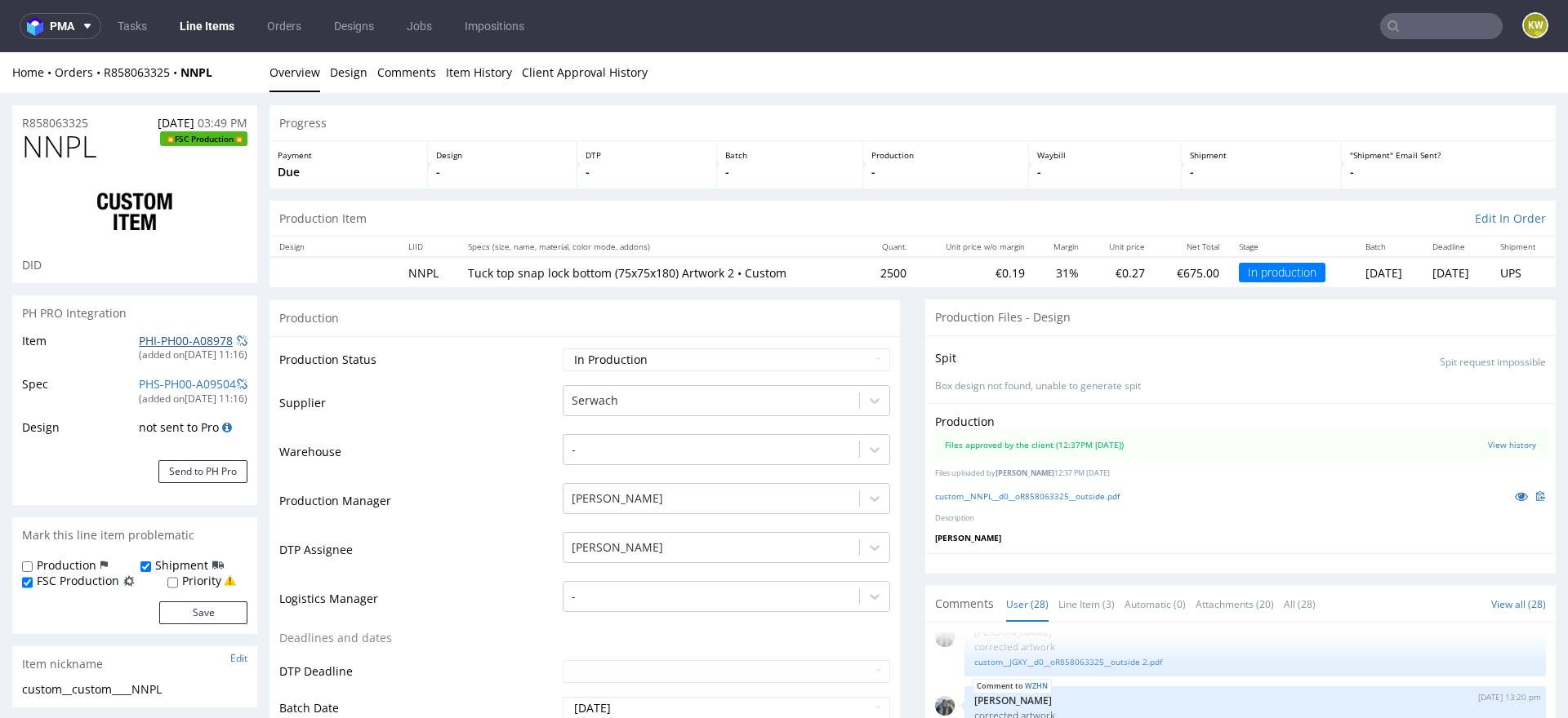
click at [170, 335] on link "PHI-PH00-A08978" at bounding box center [186, 341] width 94 height 15
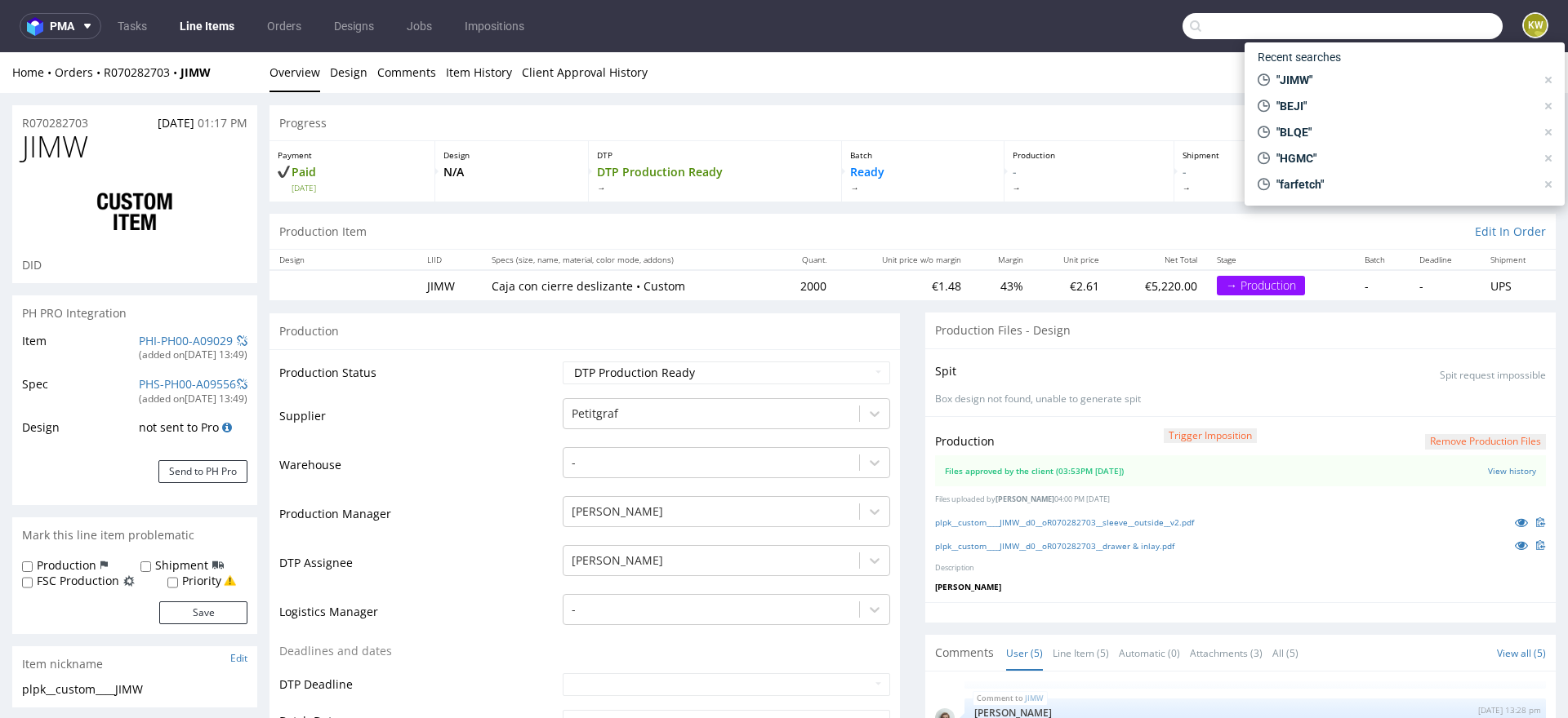
click at [1427, 28] on input "text" at bounding box center [1342, 26] width 320 height 26
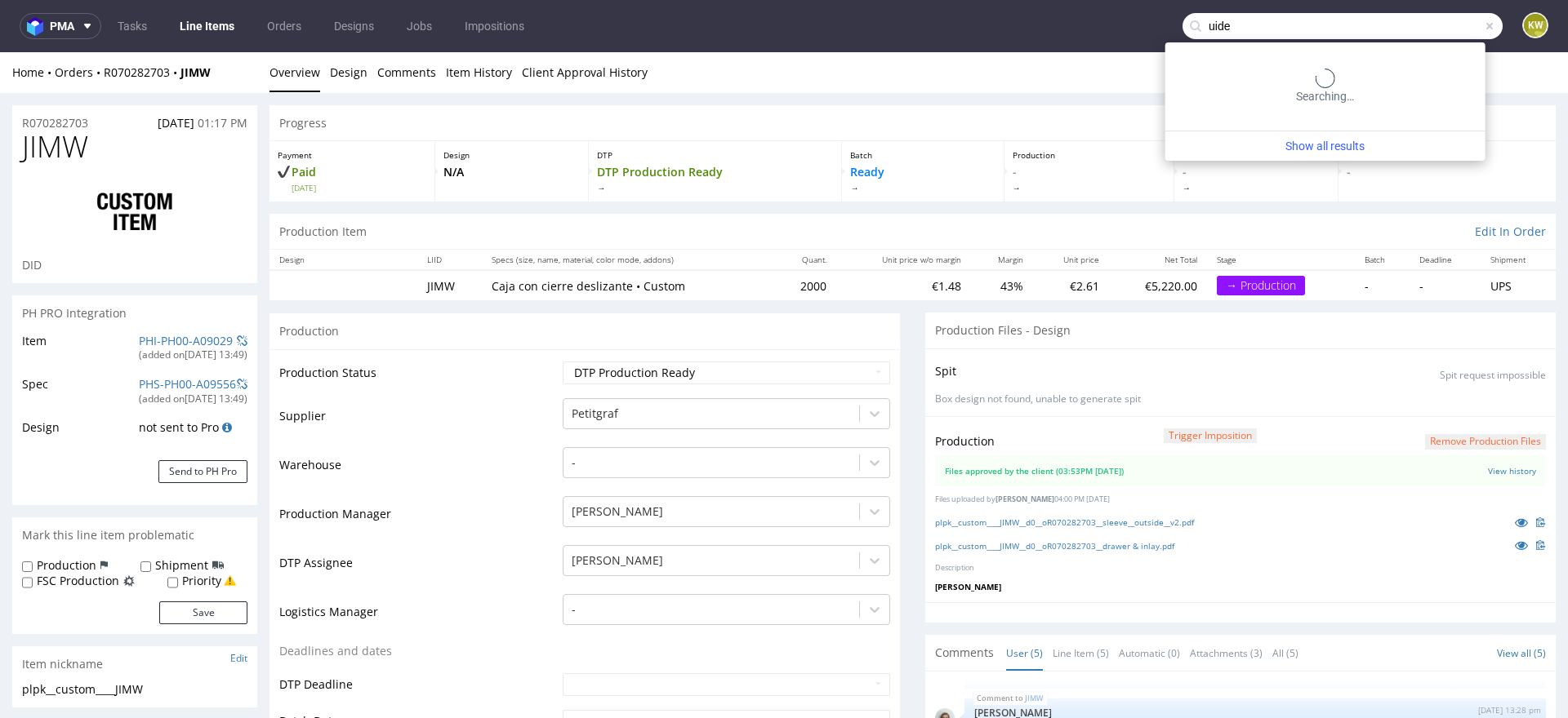
type input "uide"
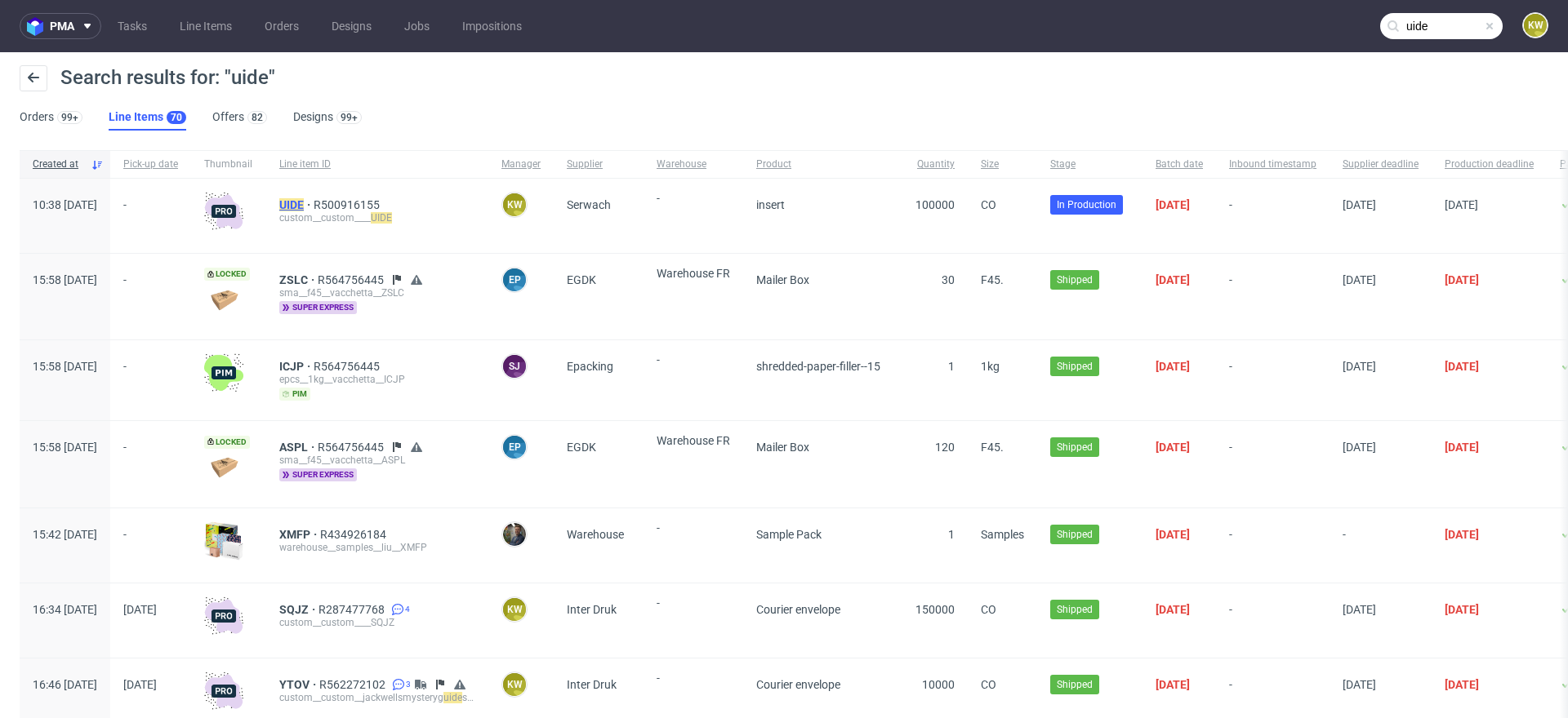
click at [304, 198] on mark "UIDE" at bounding box center [291, 205] width 24 height 14
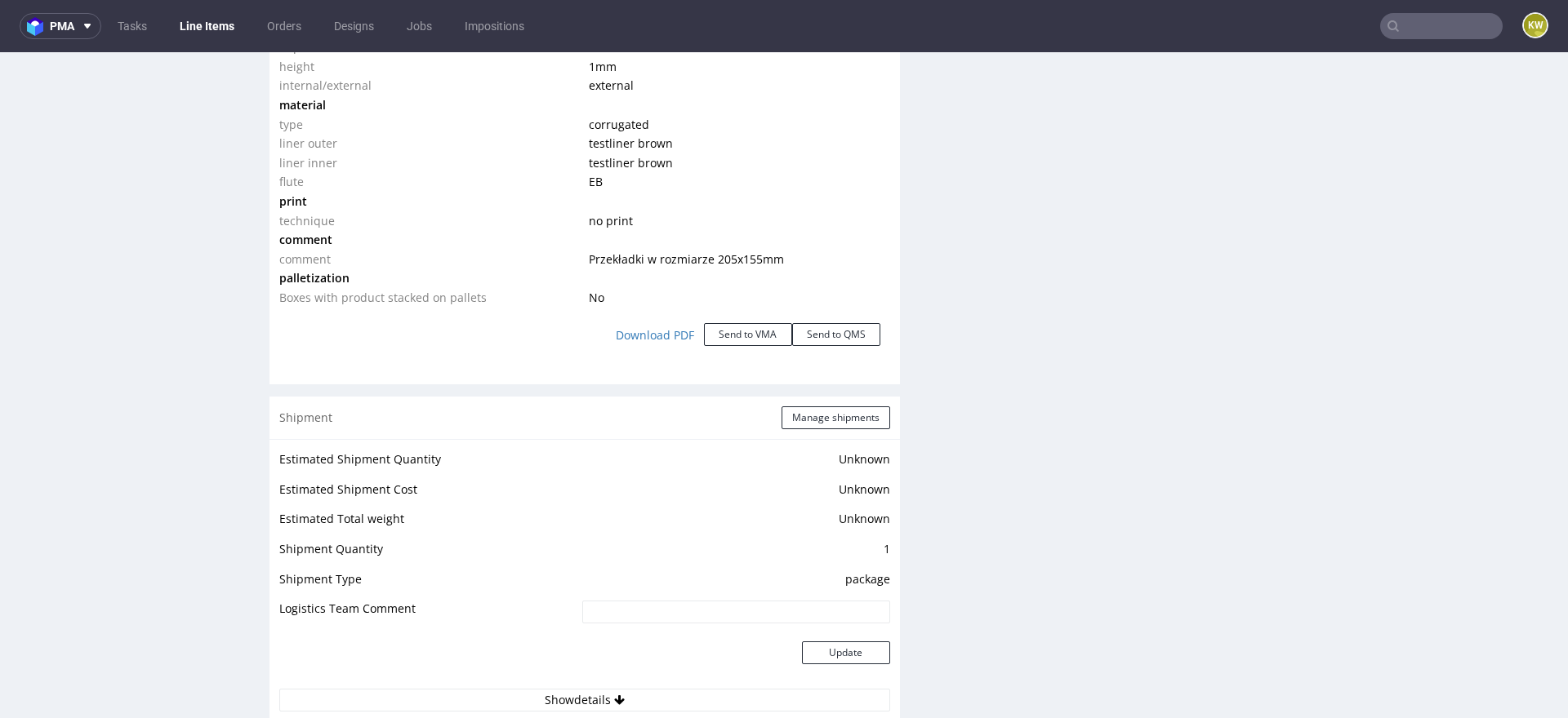
scroll to position [1743, 0]
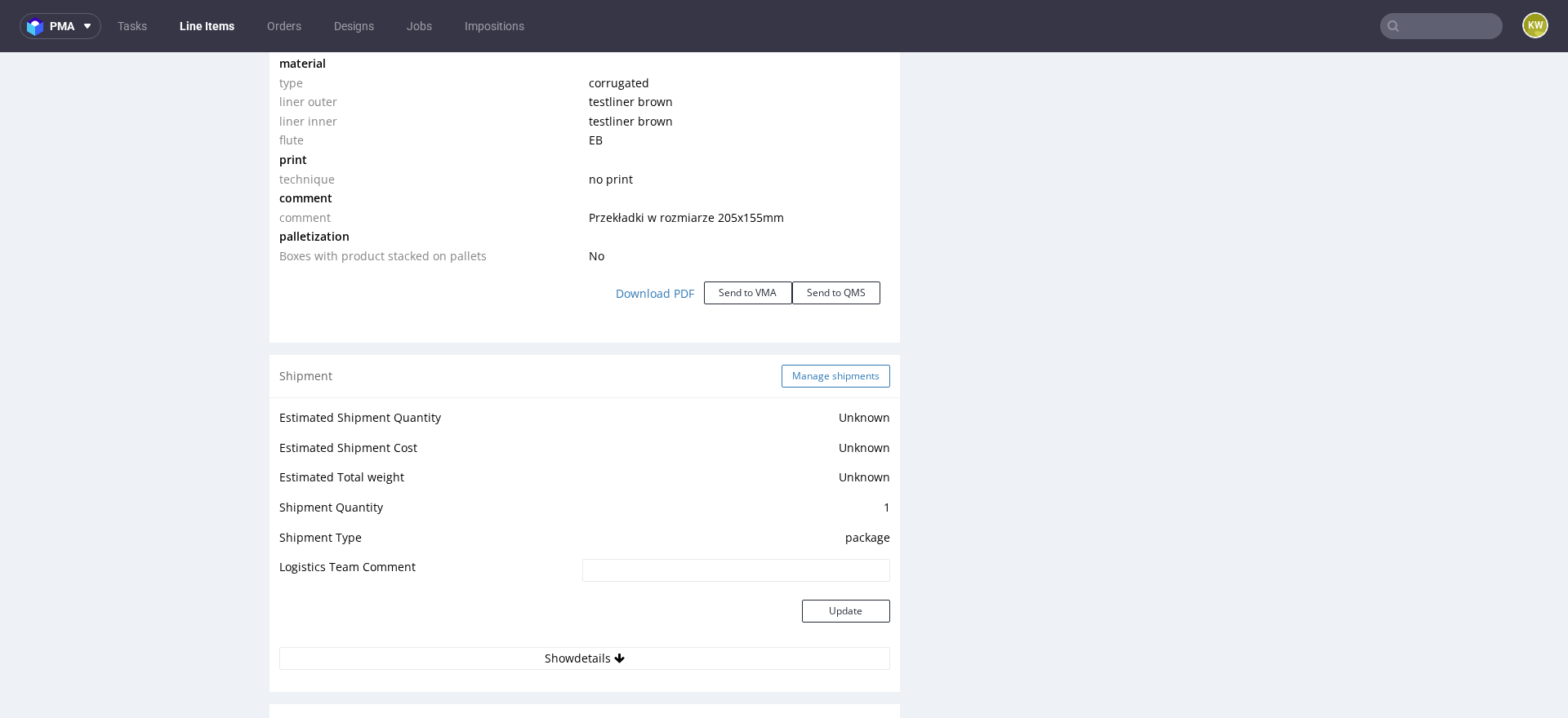
click at [828, 365] on button "Manage shipments" at bounding box center [835, 377] width 108 height 23
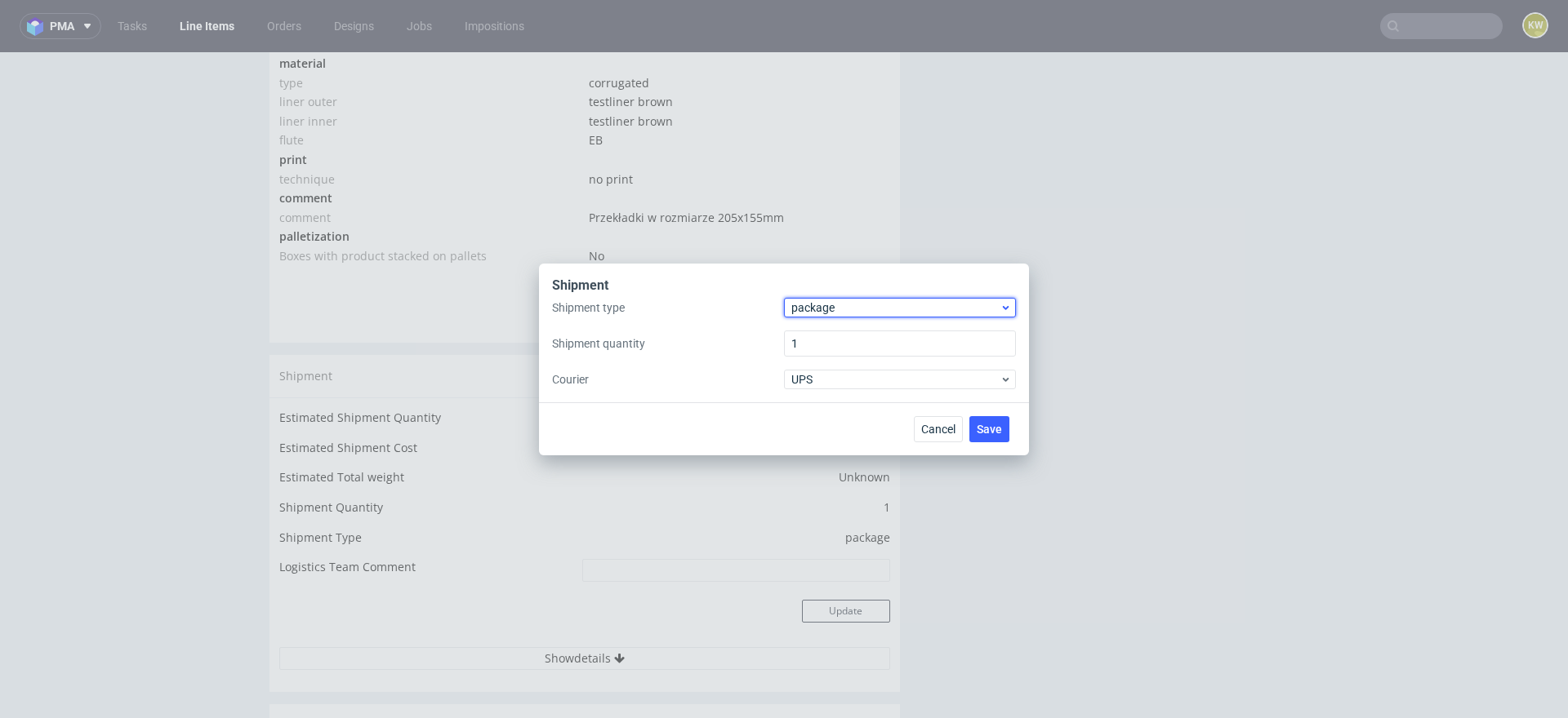
click at [823, 306] on span "package" at bounding box center [894, 307] width 208 height 16
click at [822, 322] on div "pallet package" at bounding box center [900, 357] width 232 height 72
click at [822, 332] on div "pallet" at bounding box center [900, 342] width 218 height 29
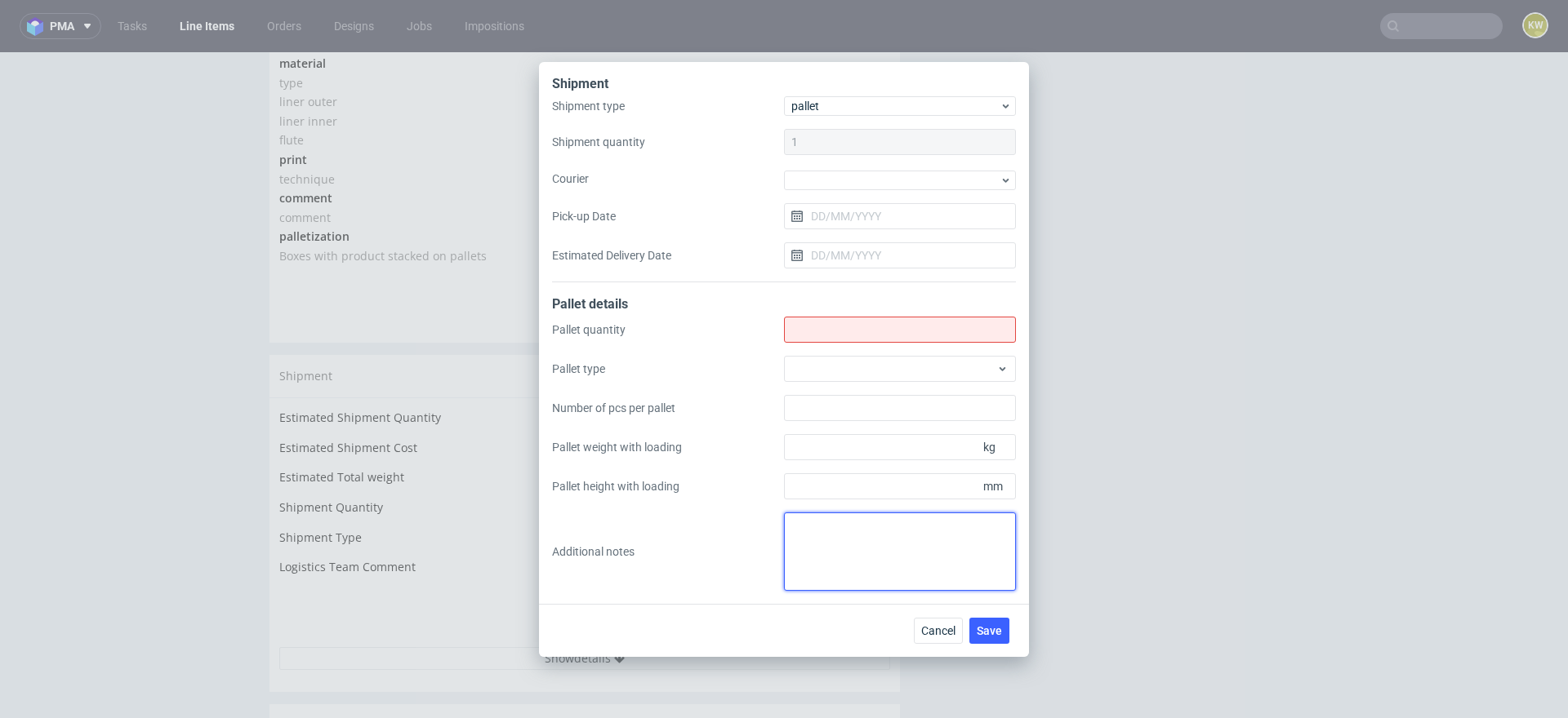
click at [817, 528] on textarea at bounding box center [900, 551] width 232 height 78
paste textarea "2. 9 3. 1200x800 4. 8x11000, 1x10500 5. 1800 6. 230"
type textarea "2. 9 3. 1200x800 4. 8x11000, 1x10500 5. 1800 6. 230"
click at [809, 326] on input "Shipment type" at bounding box center [900, 330] width 232 height 26
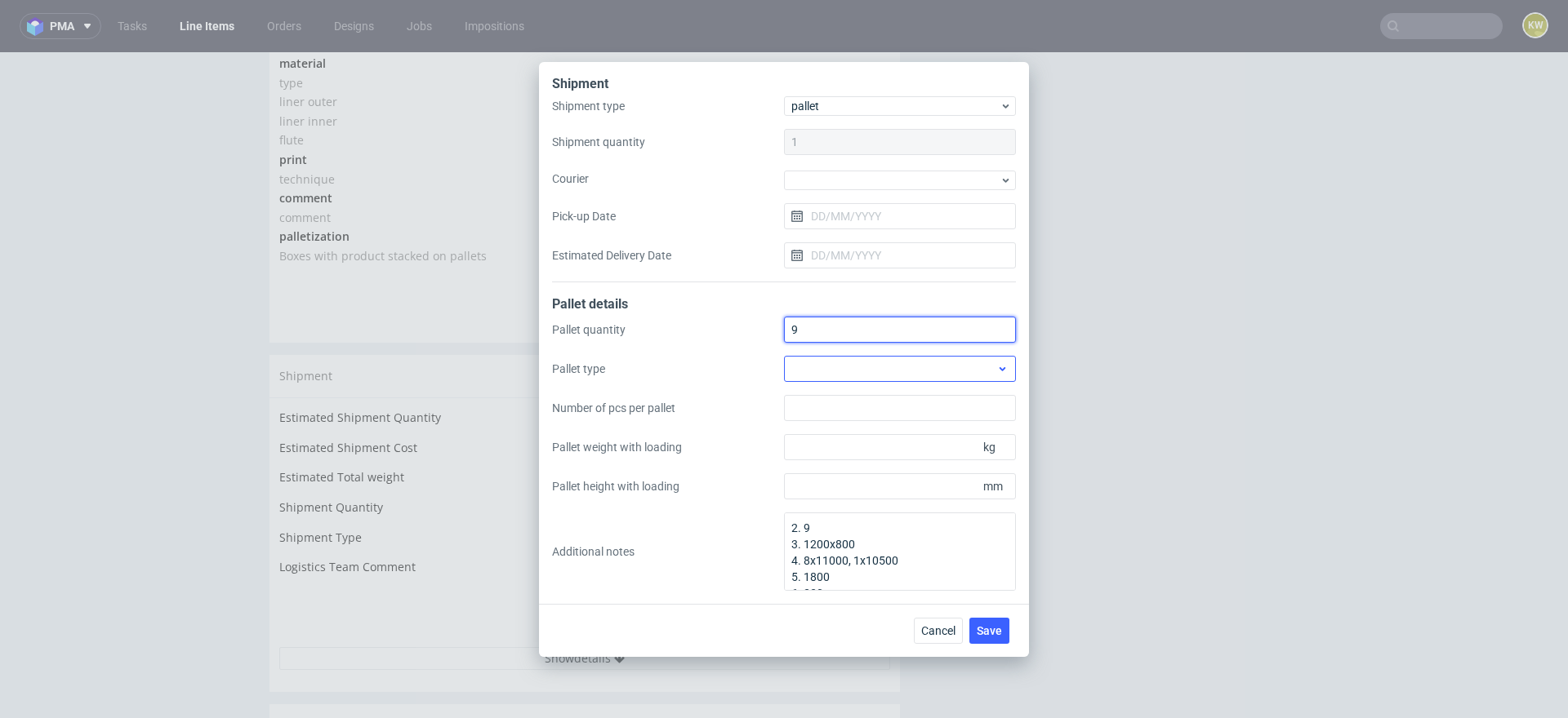
type input "9"
click at [810, 365] on div at bounding box center [900, 368] width 232 height 26
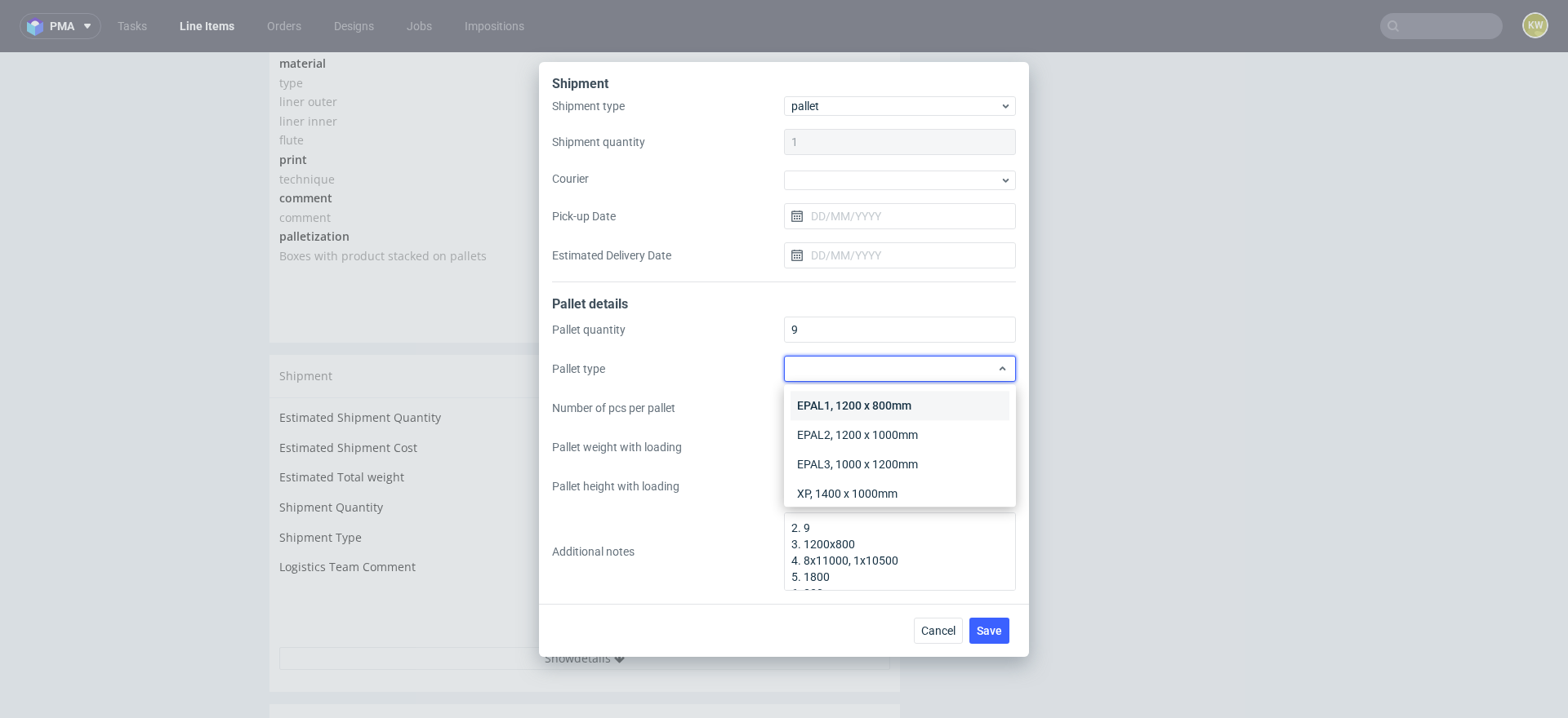
click at [814, 399] on div "EPAL1, 1200 x 800mm" at bounding box center [900, 406] width 218 height 29
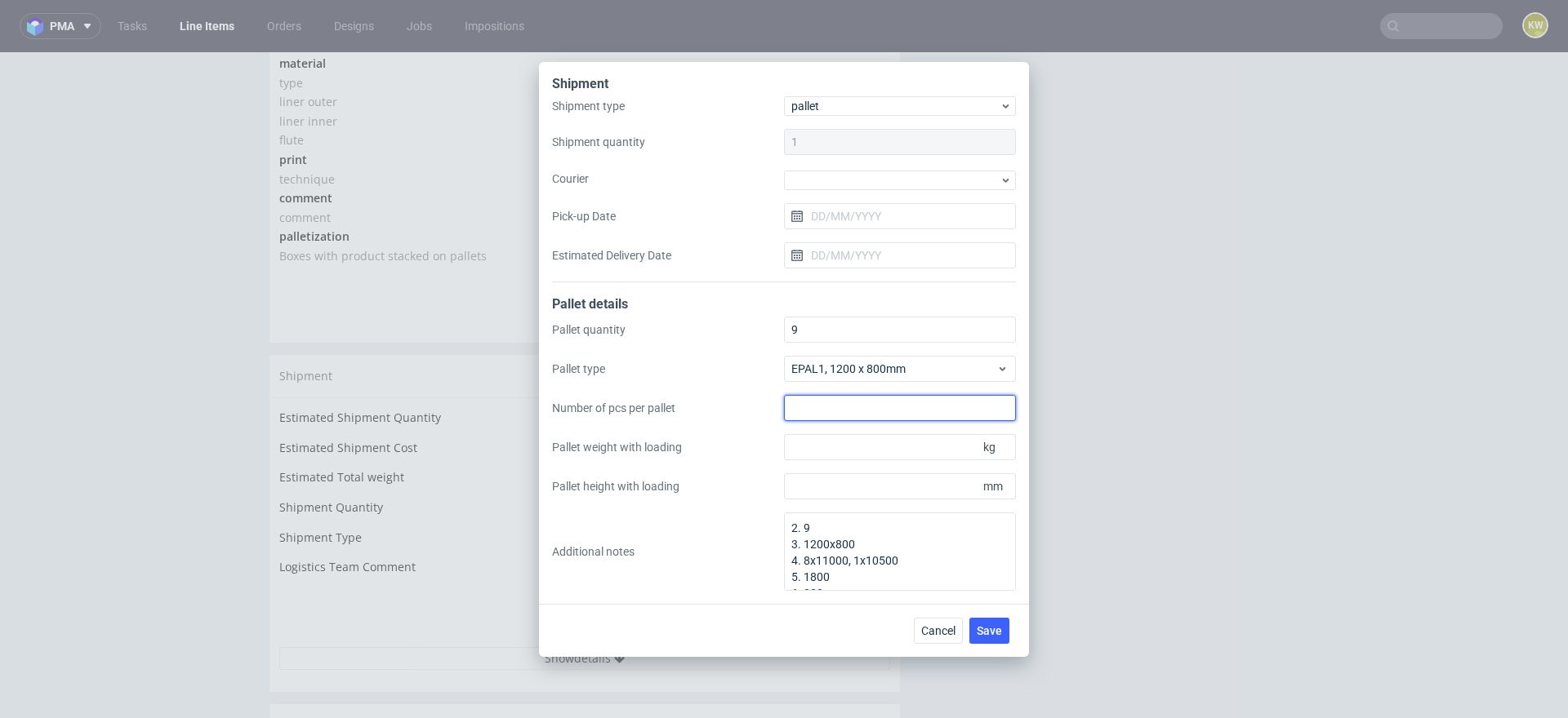
click at [805, 416] on input "Number of pcs per pallet" at bounding box center [900, 408] width 232 height 26
type input "11000"
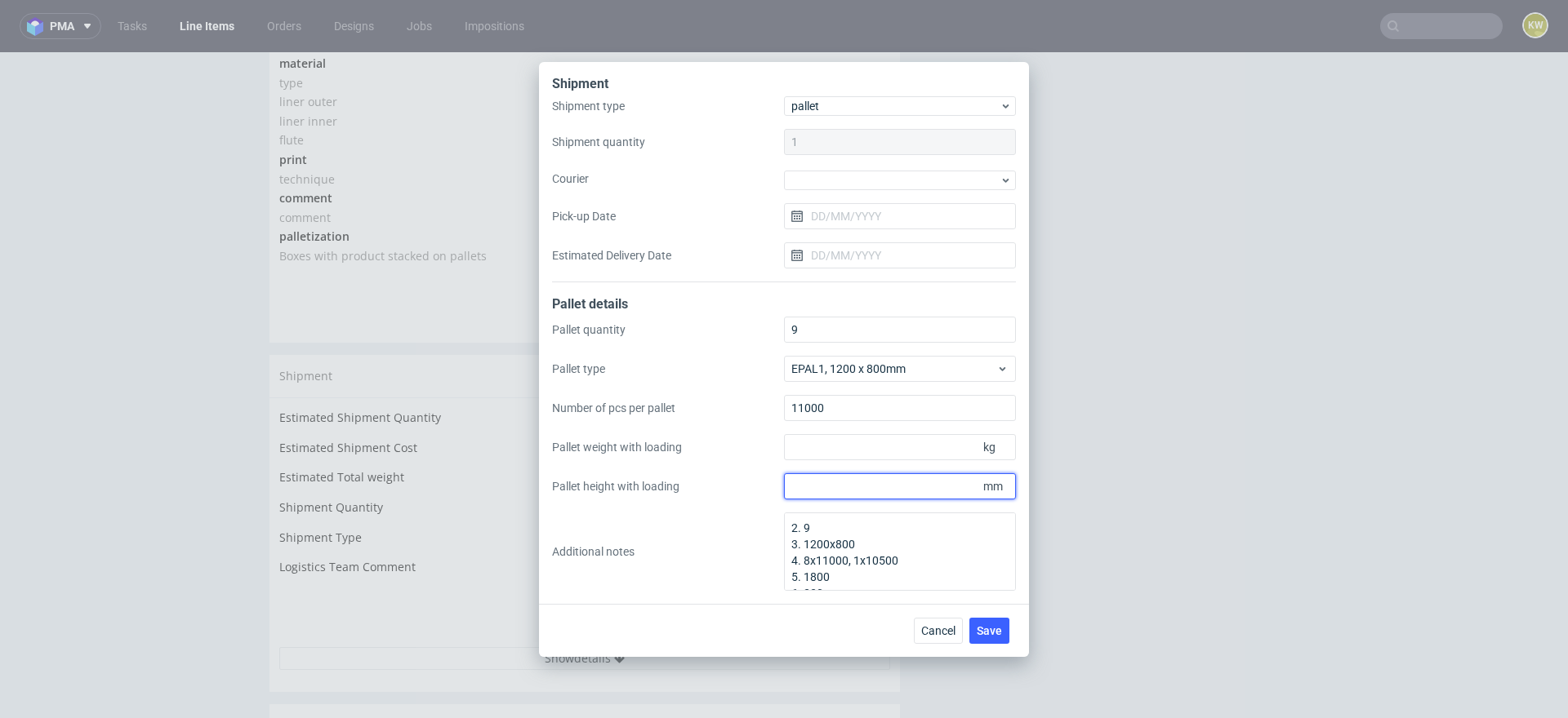
click at [823, 490] on input "Pallet height with loading" at bounding box center [900, 486] width 232 height 26
type input "1800"
click at [820, 444] on input "Pallet weight with loading" at bounding box center [900, 446] width 232 height 26
type input "230"
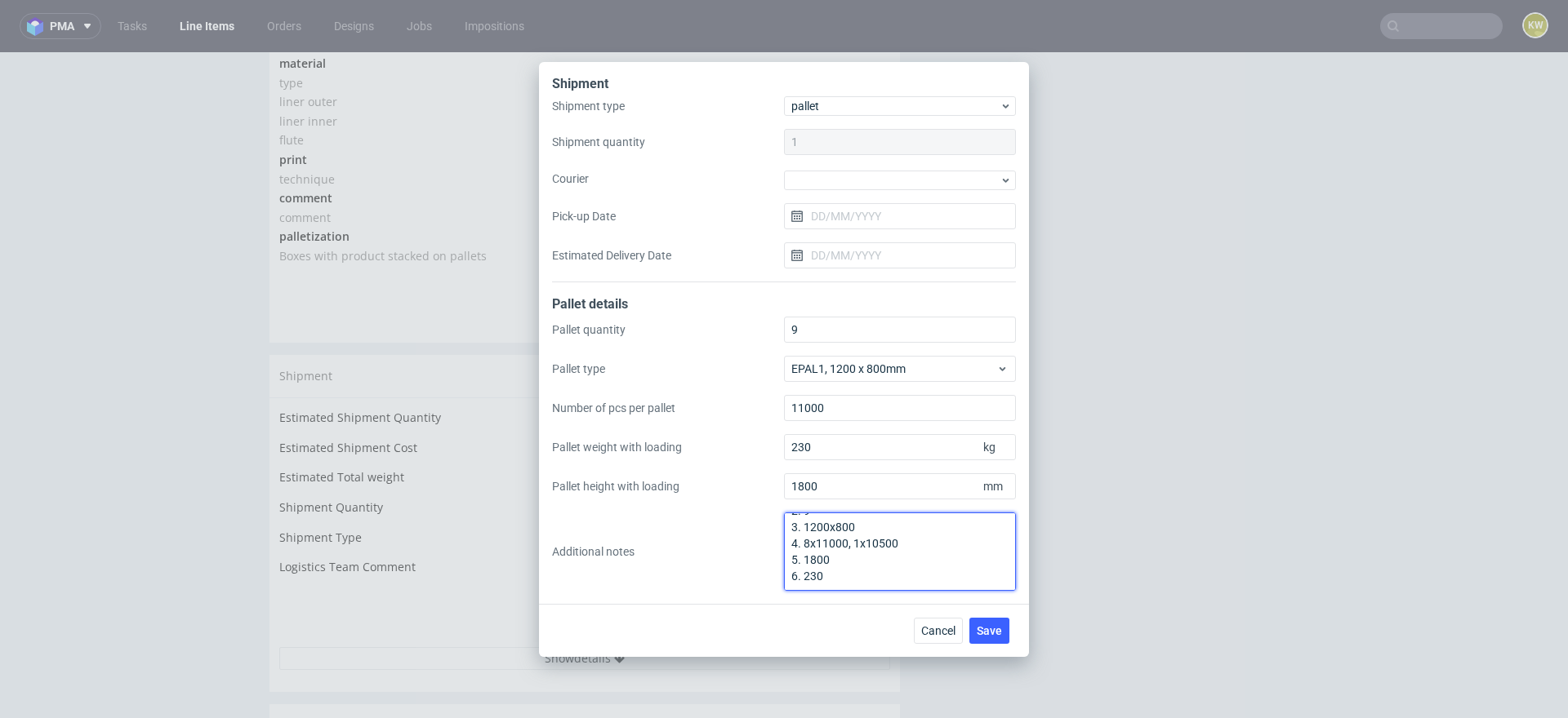
scroll to position [0, 0]
drag, startPoint x: 836, startPoint y: 574, endPoint x: 757, endPoint y: 493, distance: 113.1
click at [757, 496] on div "Pallet quantity 9 Pallet type EPAL1, 1200 x 800mm Number of pcs per pallet 1100…" at bounding box center [784, 454] width 464 height 274
click at [990, 638] on button "Save" at bounding box center [988, 630] width 40 height 26
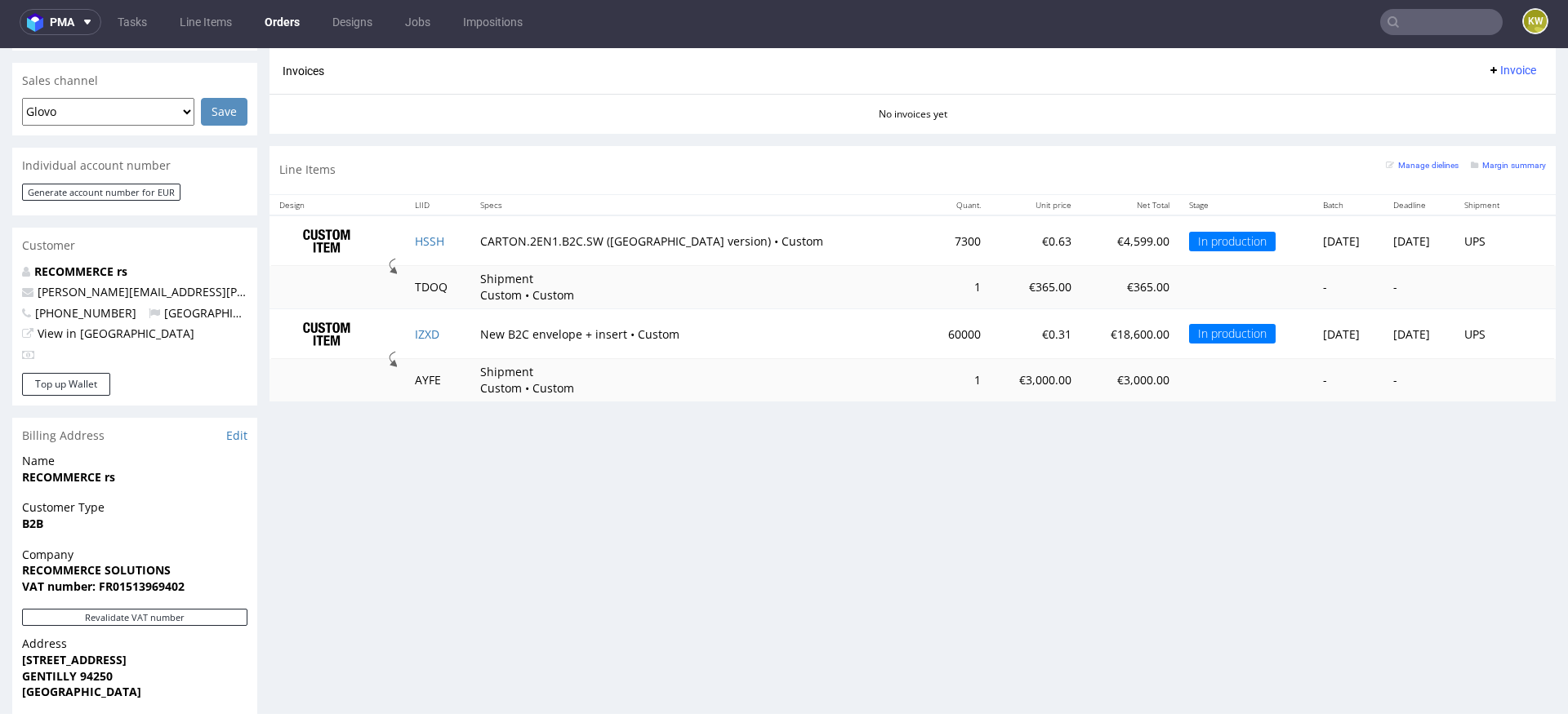
scroll to position [690, 0]
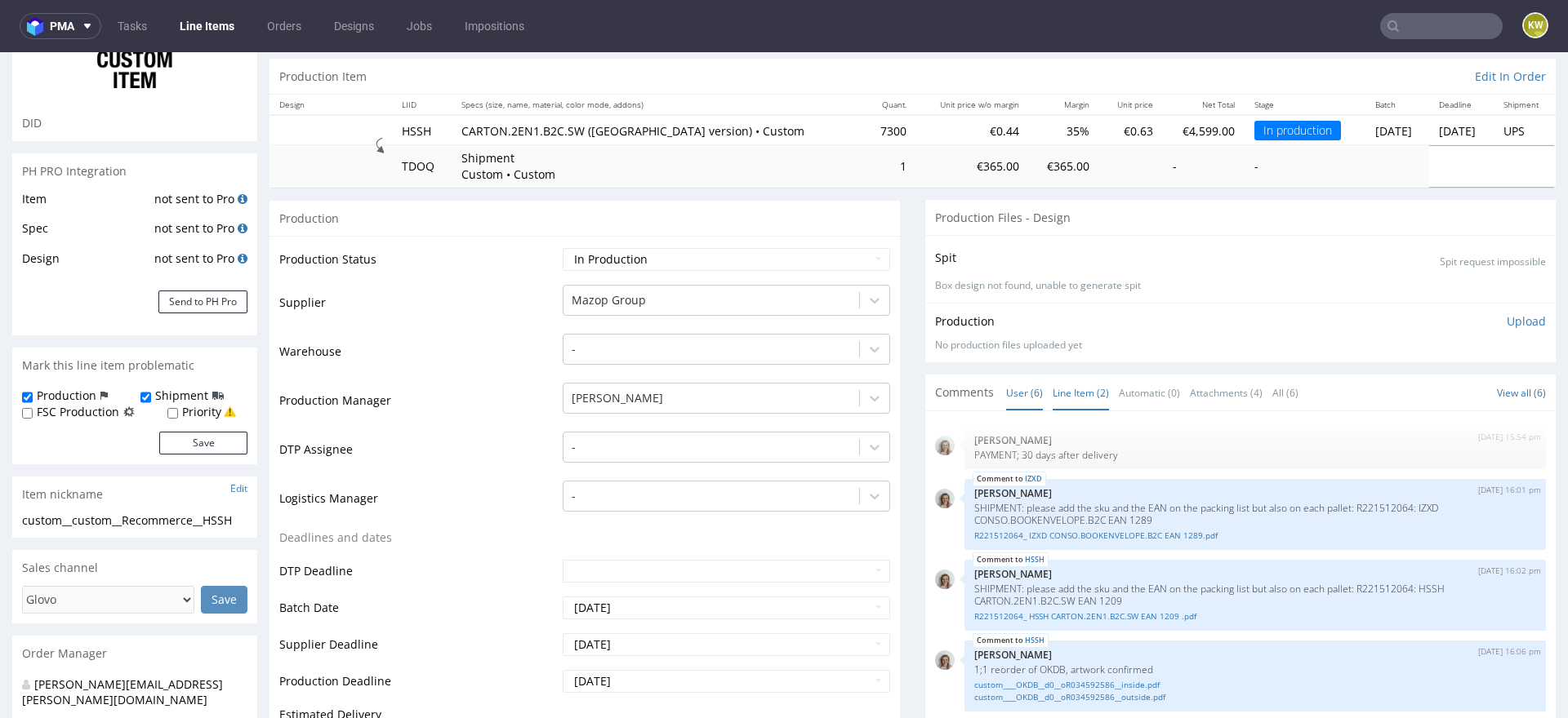
scroll to position [168, 0]
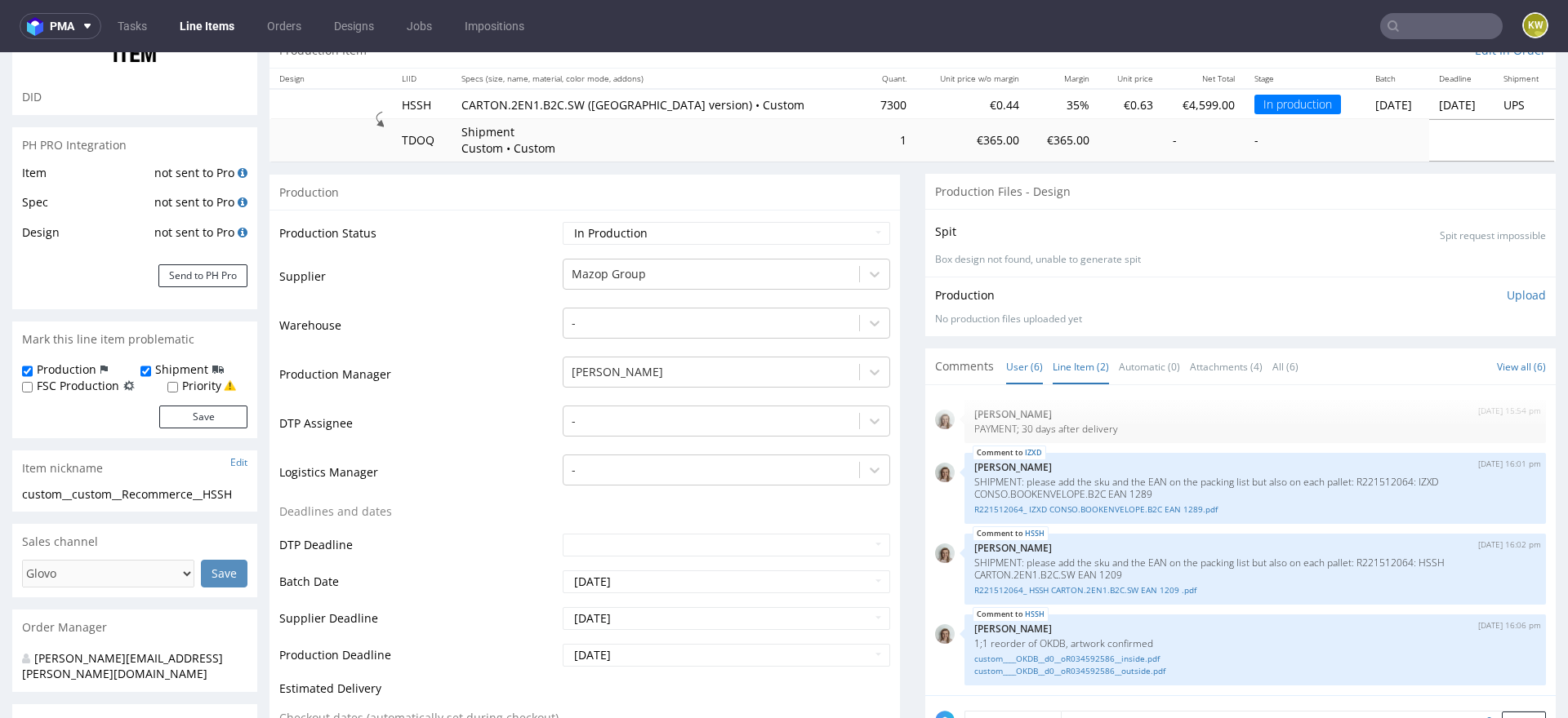
click at [1088, 352] on link "Line Item (2)" at bounding box center [1081, 366] width 56 height 35
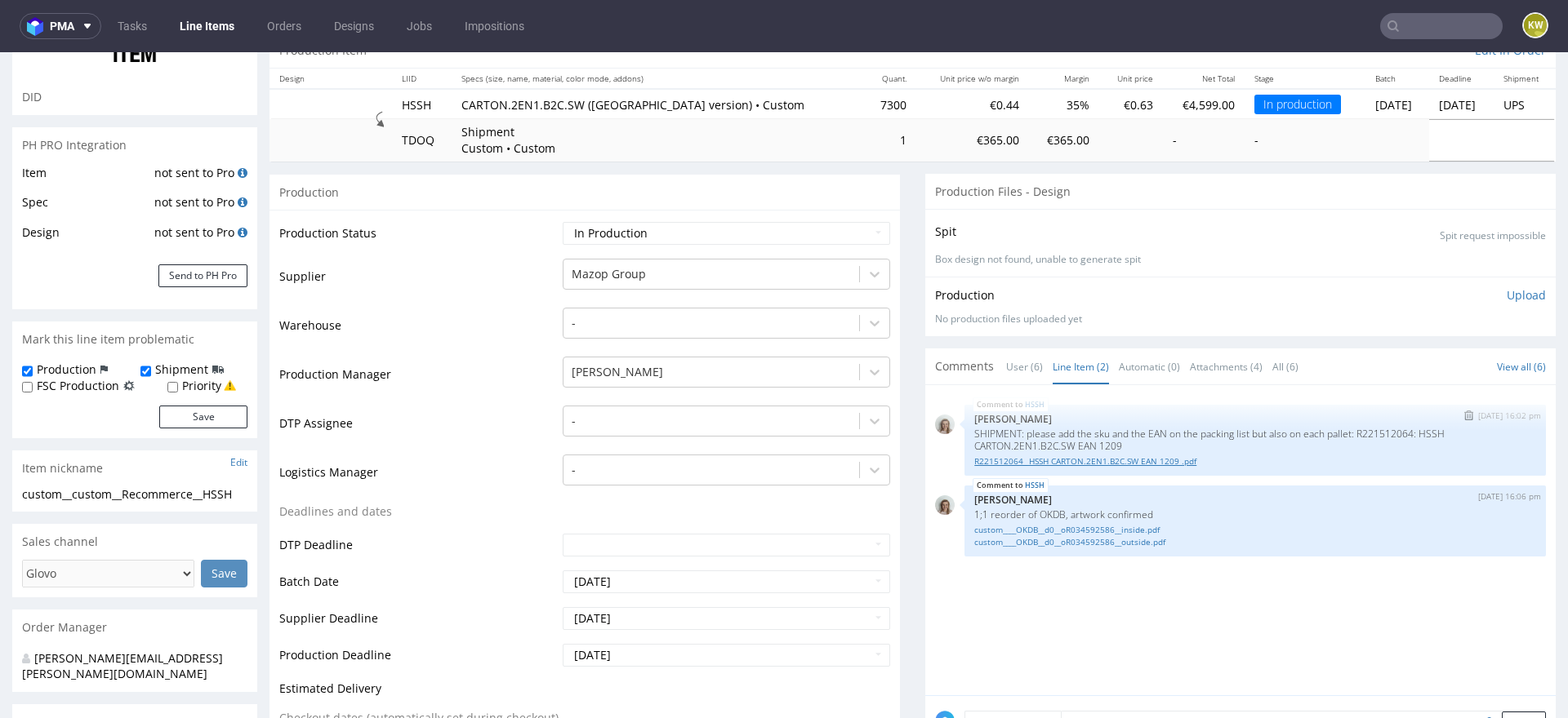
click at [1076, 458] on link "R221512064_ HSSH CARTON.2EN1.B2C.SW EAN 1209 .pdf" at bounding box center [1255, 461] width 562 height 13
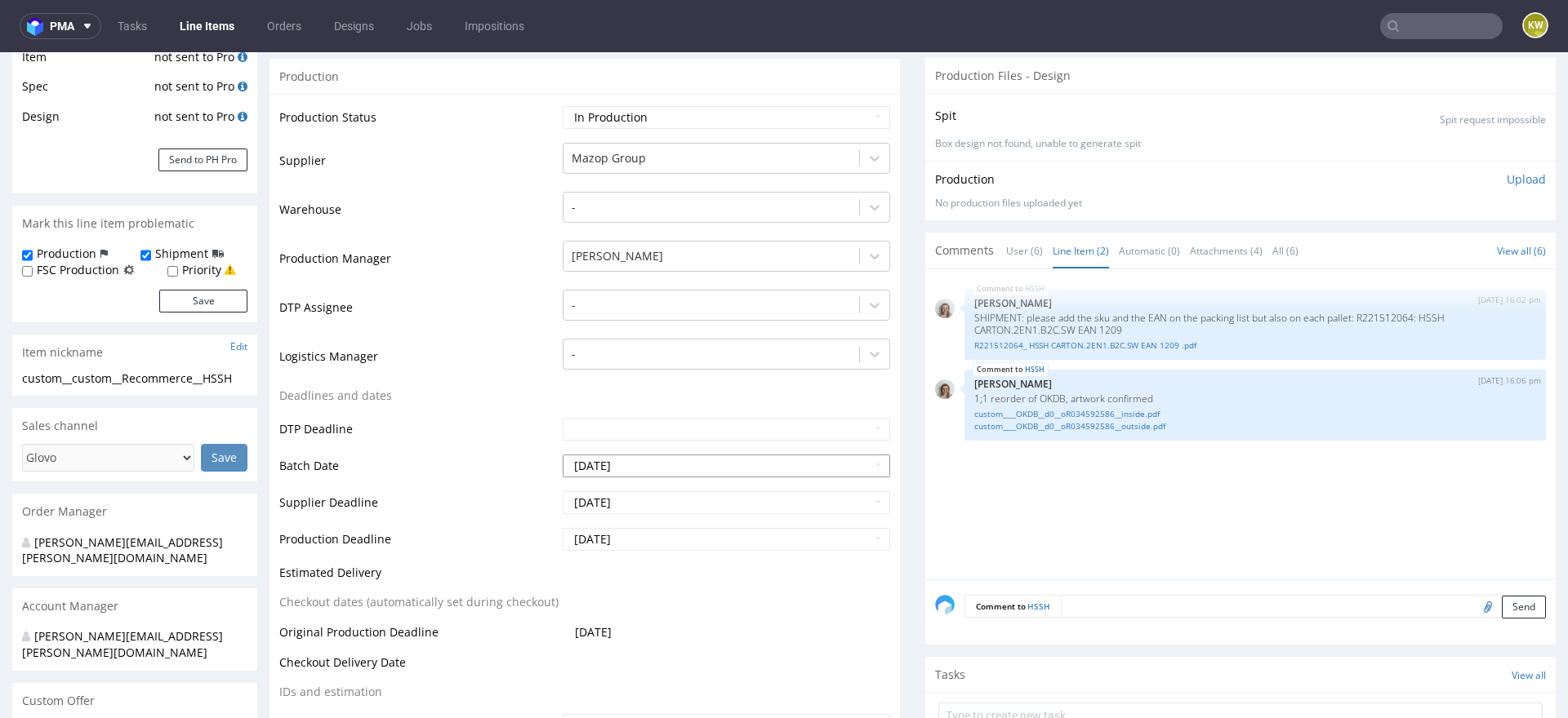
scroll to position [0, 0]
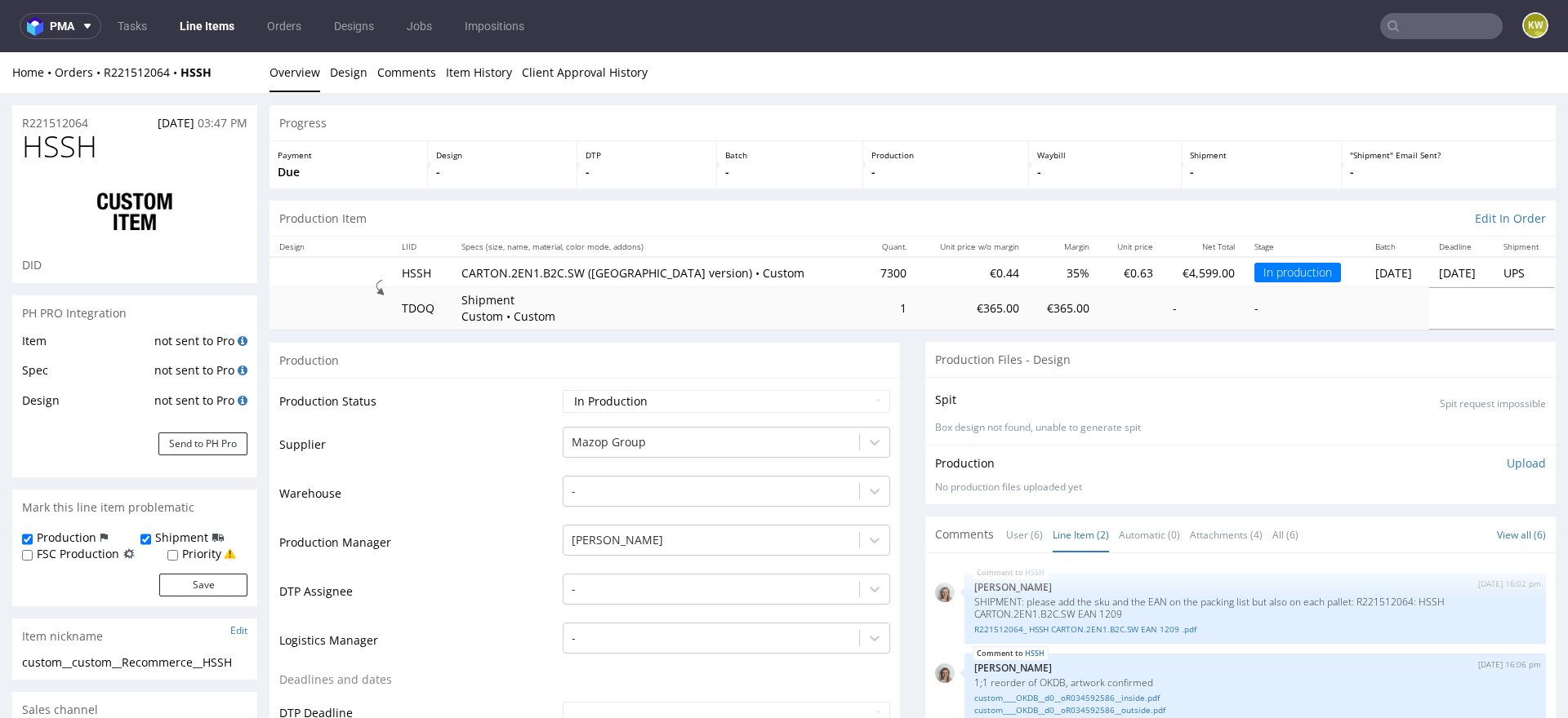
click at [1414, 34] on input "text" at bounding box center [1440, 26] width 123 height 26
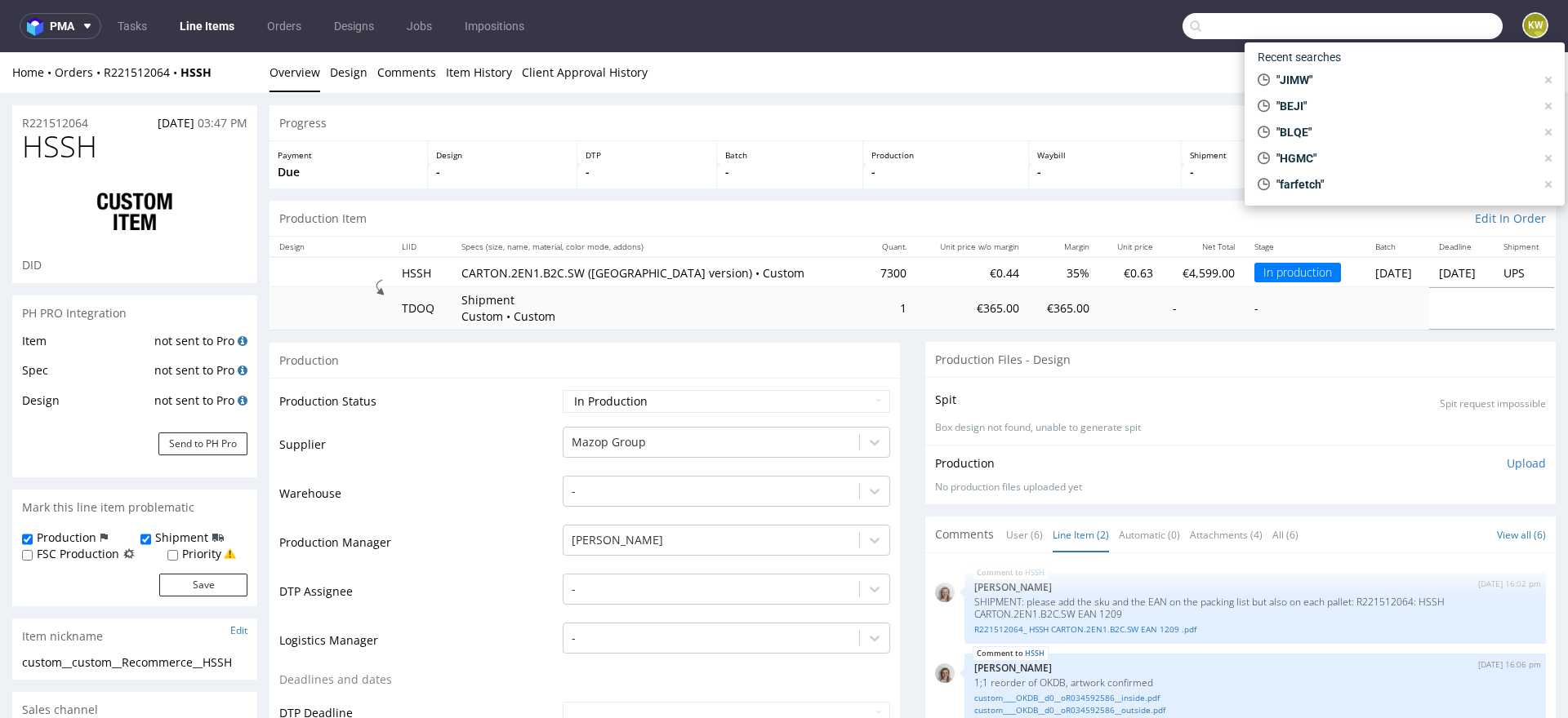
paste input "UIDE"
type input "UIDE"
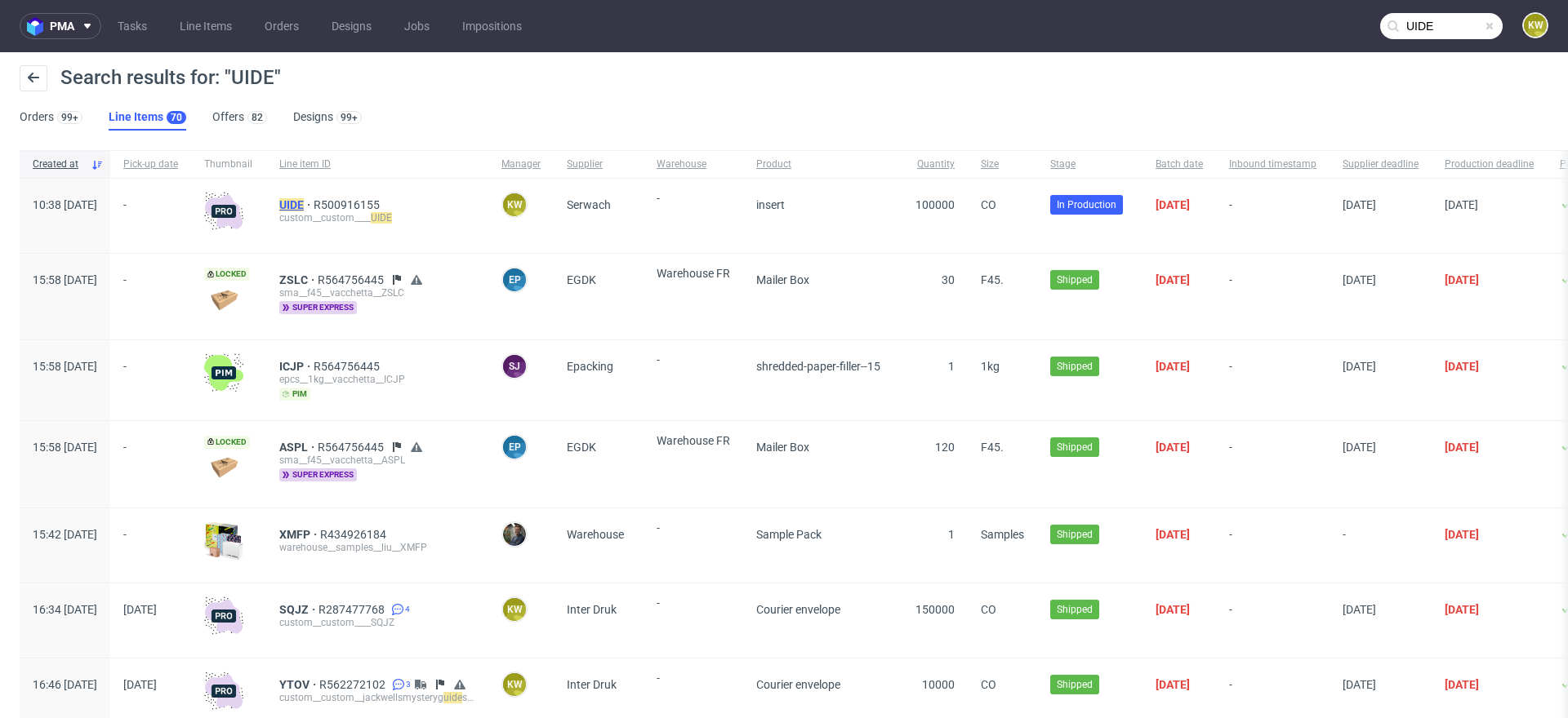
click at [304, 199] on mark "UIDE" at bounding box center [291, 205] width 24 height 14
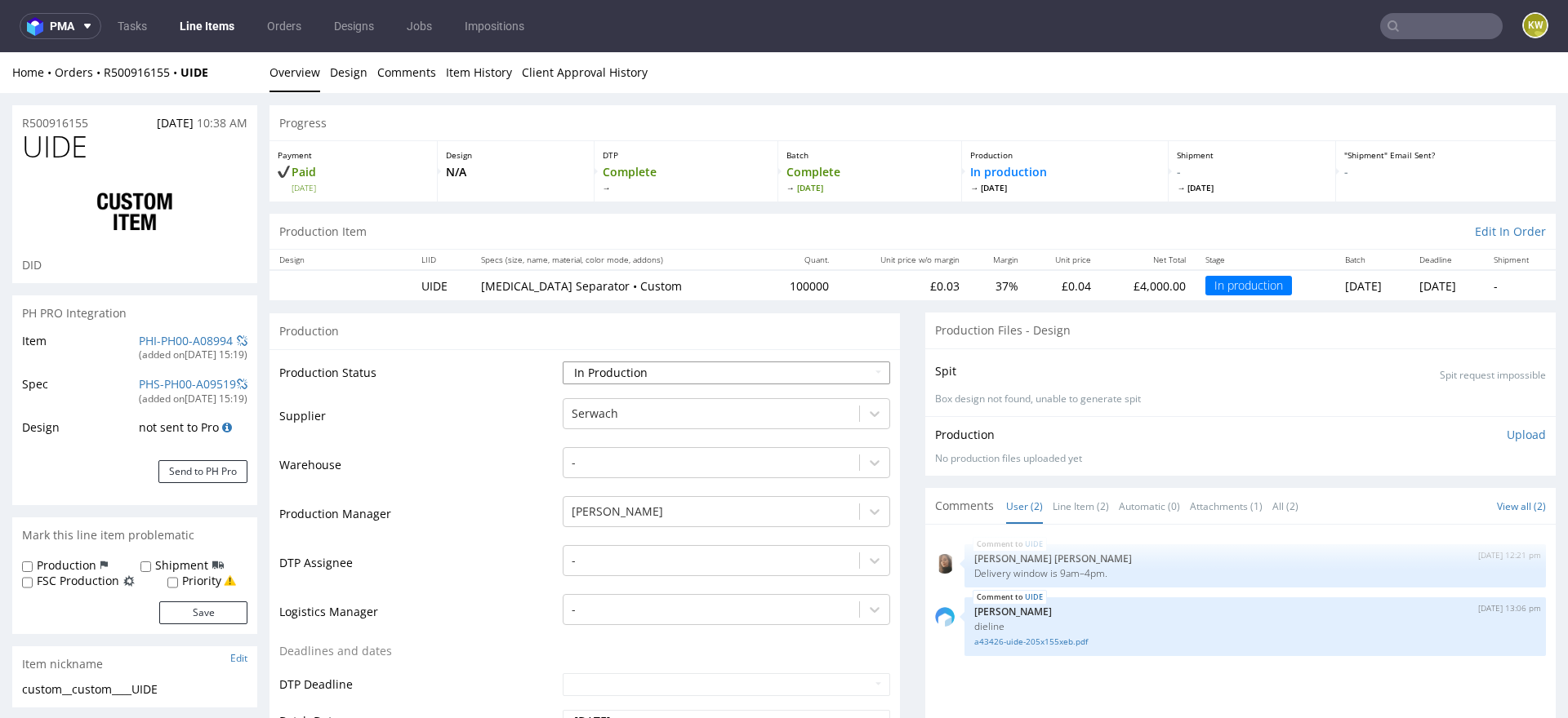
click at [620, 364] on select "Waiting for Artwork Waiting for Diecut Waiting for Mockup Waiting for DTP Waiti…" at bounding box center [726, 373] width 328 height 23
select select "production_complete"
click at [563, 361] on select "Waiting for Artwork Waiting for Diecut Waiting for Mockup Waiting for DTP Waiti…" at bounding box center [726, 373] width 328 height 23
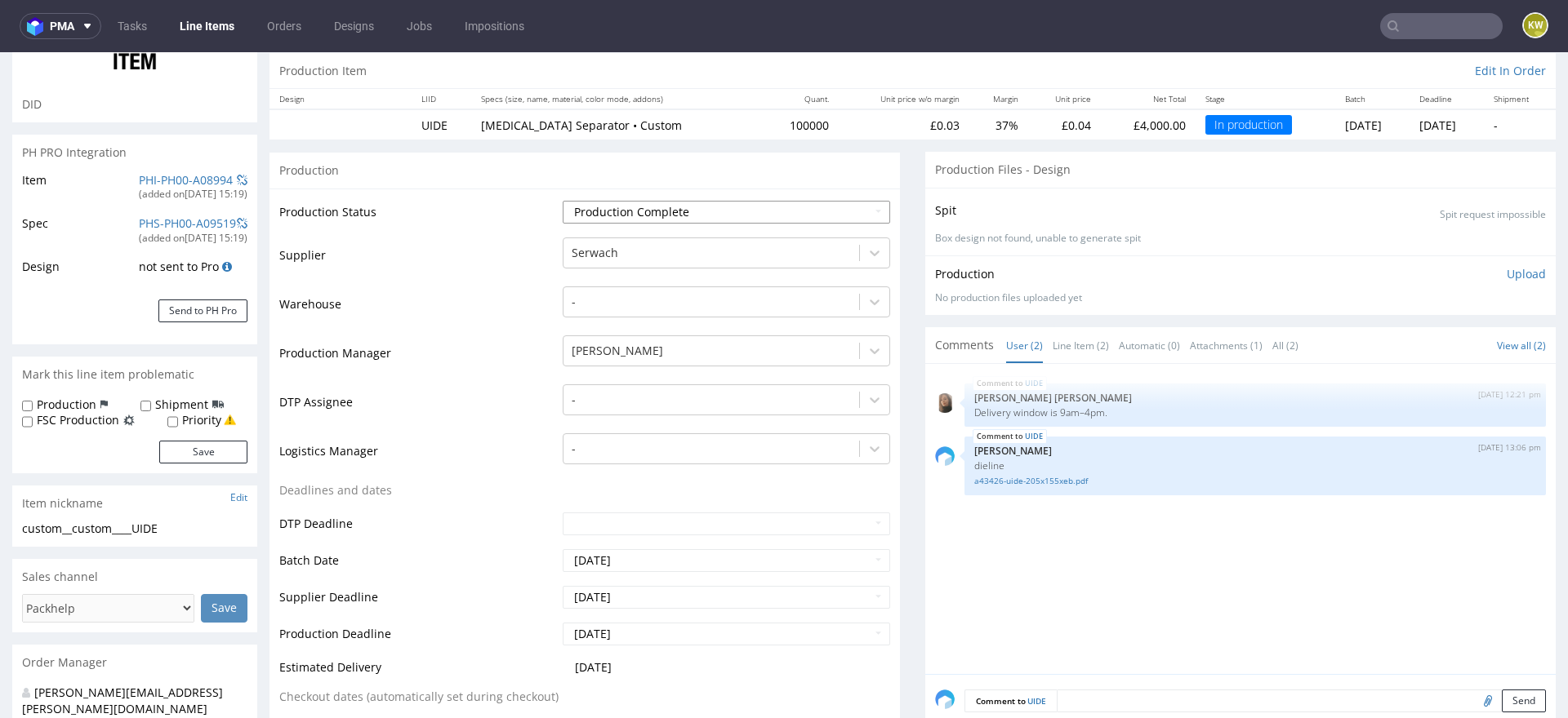
scroll to position [170, 0]
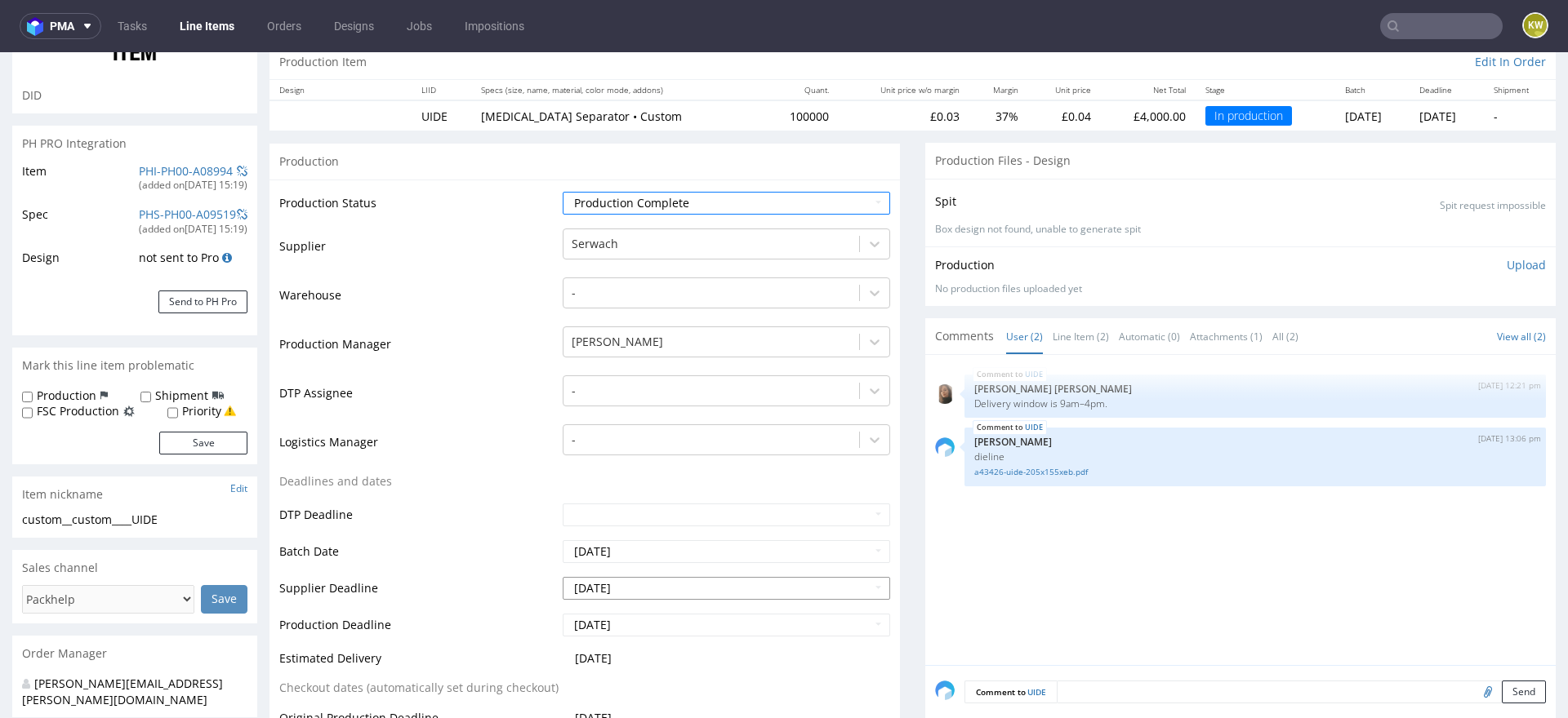
click at [687, 581] on input "[DATE]" at bounding box center [726, 589] width 328 height 23
click at [602, 522] on td "22" at bounding box center [598, 513] width 25 height 24
type input "[DATE]"
click at [601, 560] on td "22" at bounding box center [598, 550] width 25 height 24
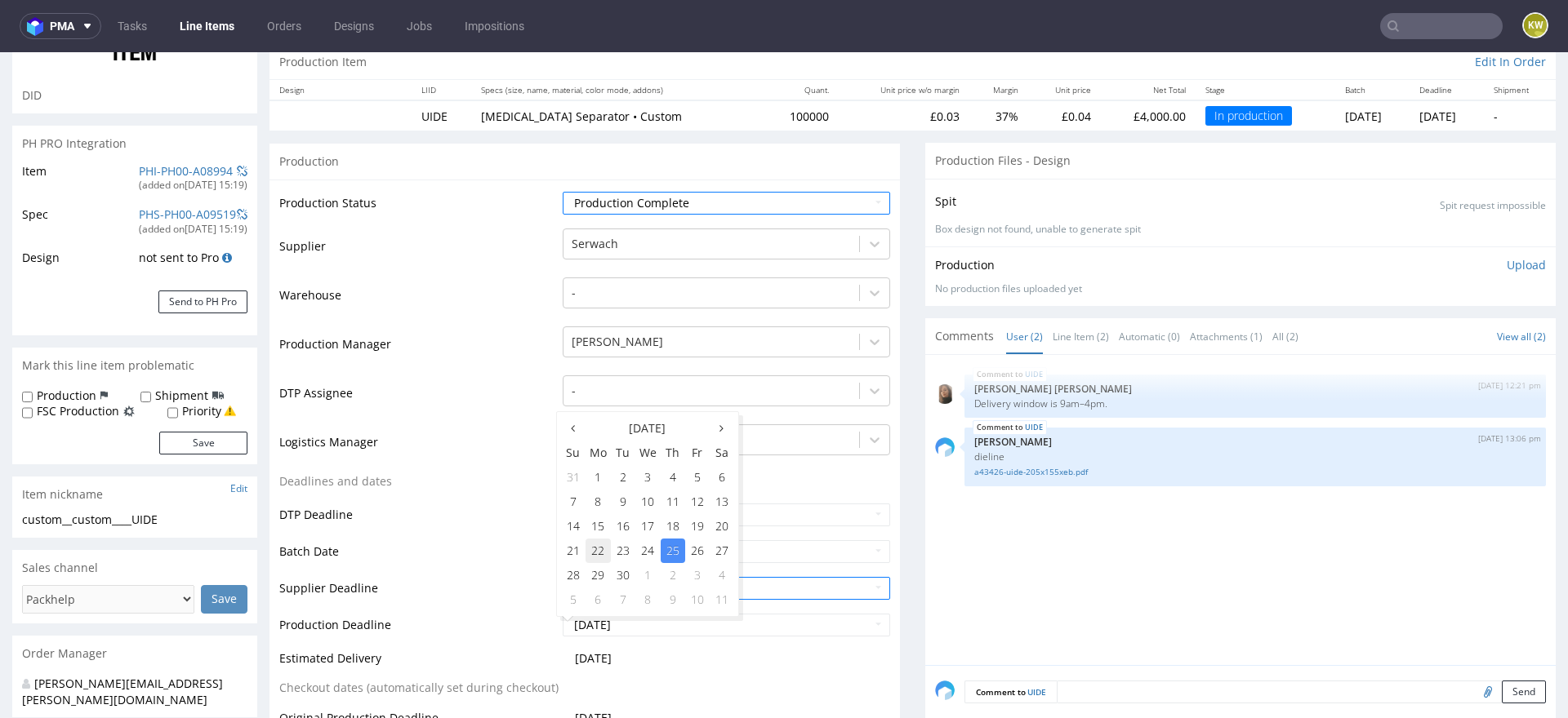
type input "2025-09-22"
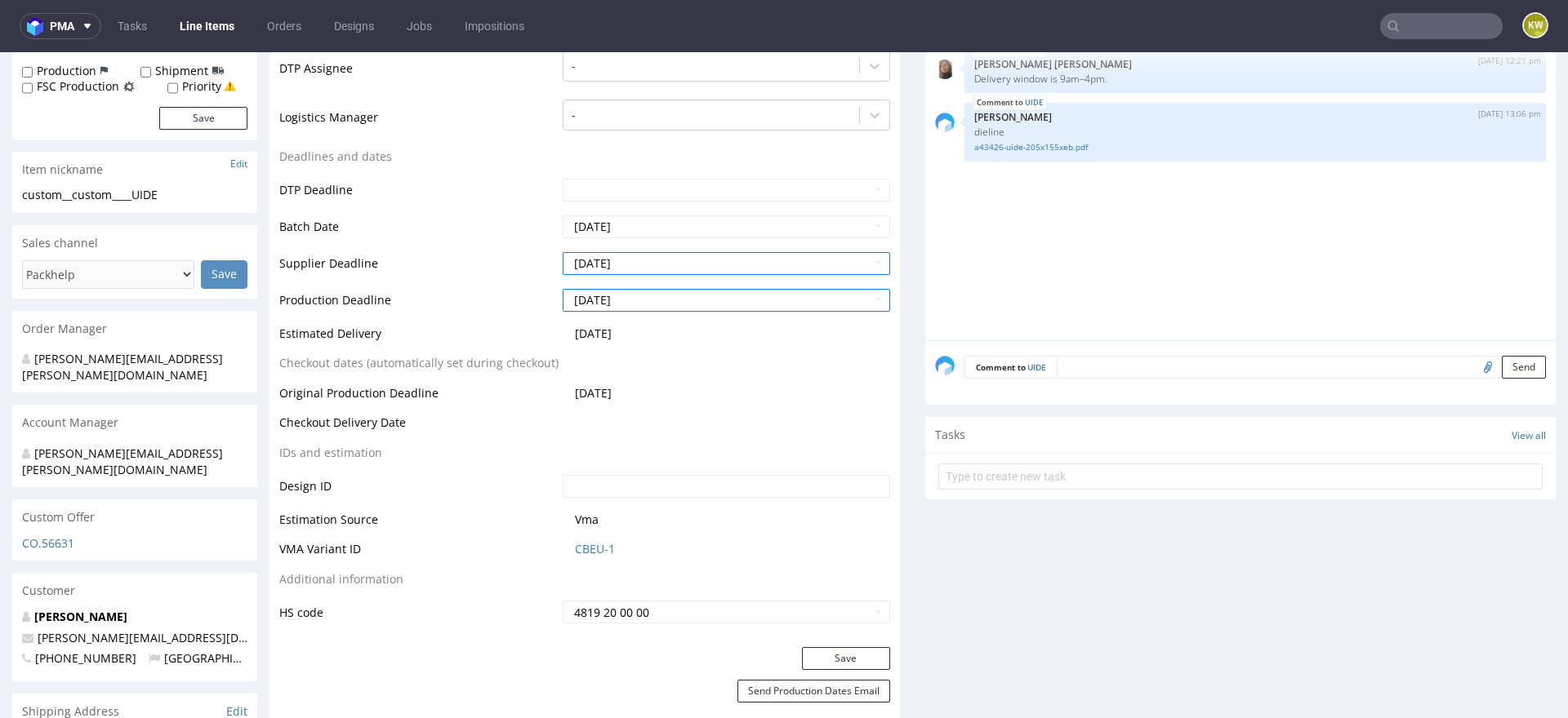
scroll to position [510, 0]
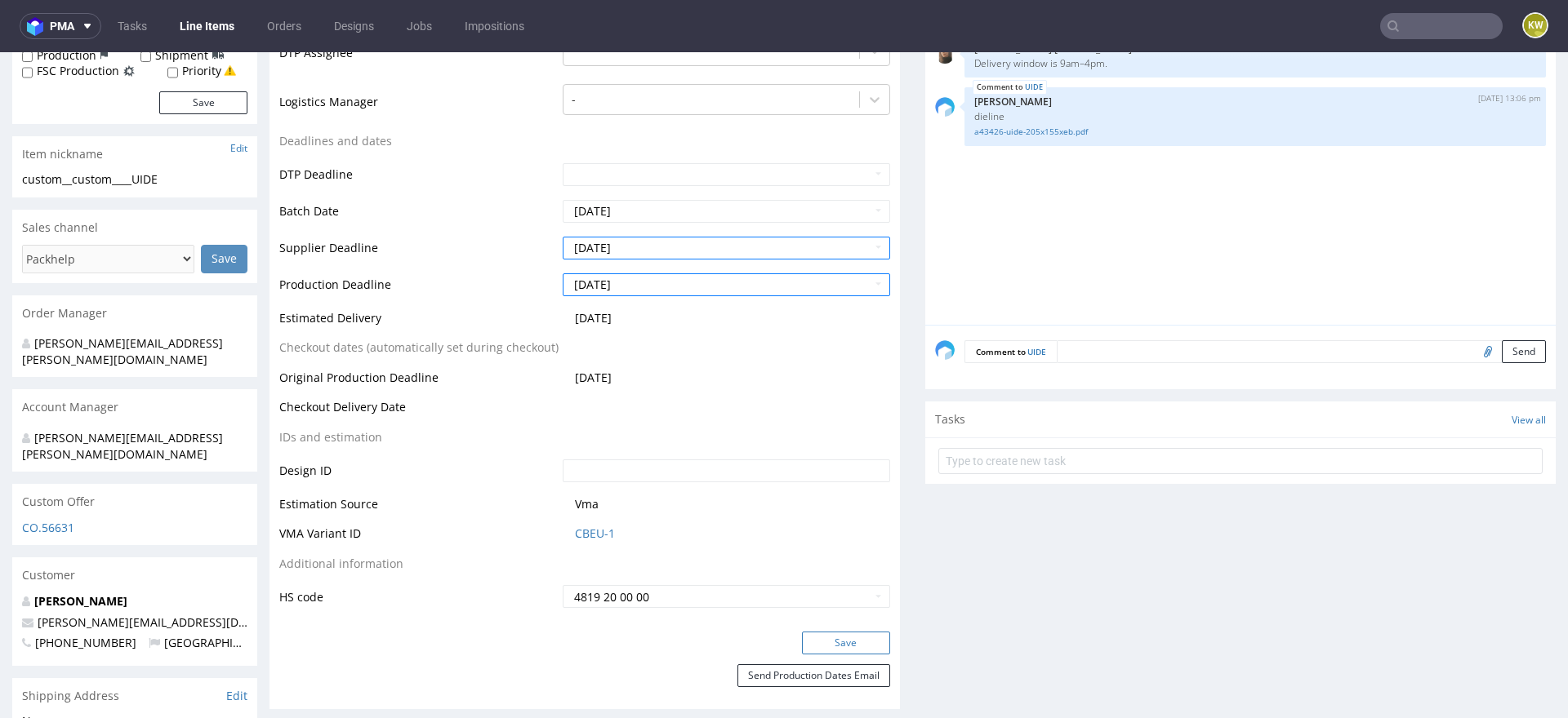
click at [834, 639] on button "Save" at bounding box center [845, 644] width 88 height 23
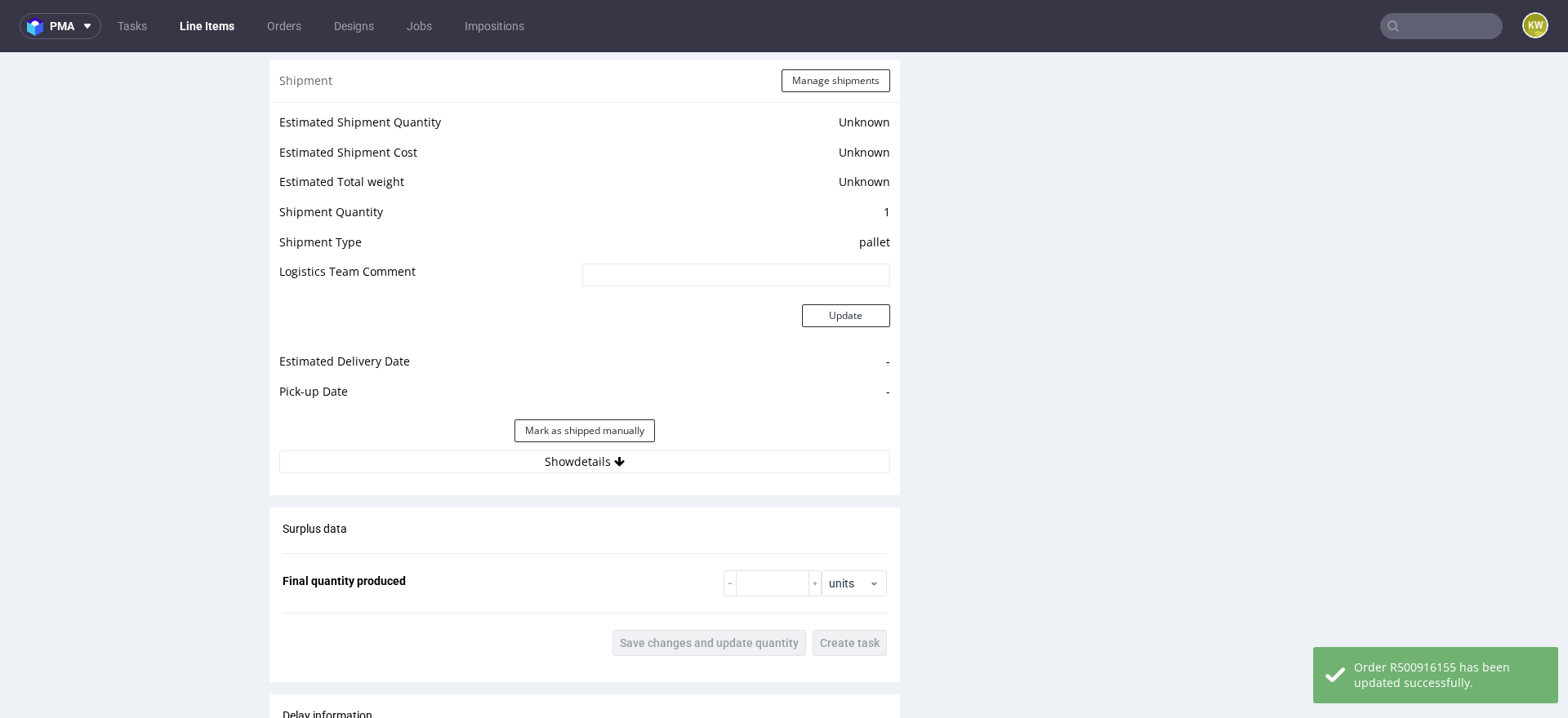
scroll to position [2176, 0]
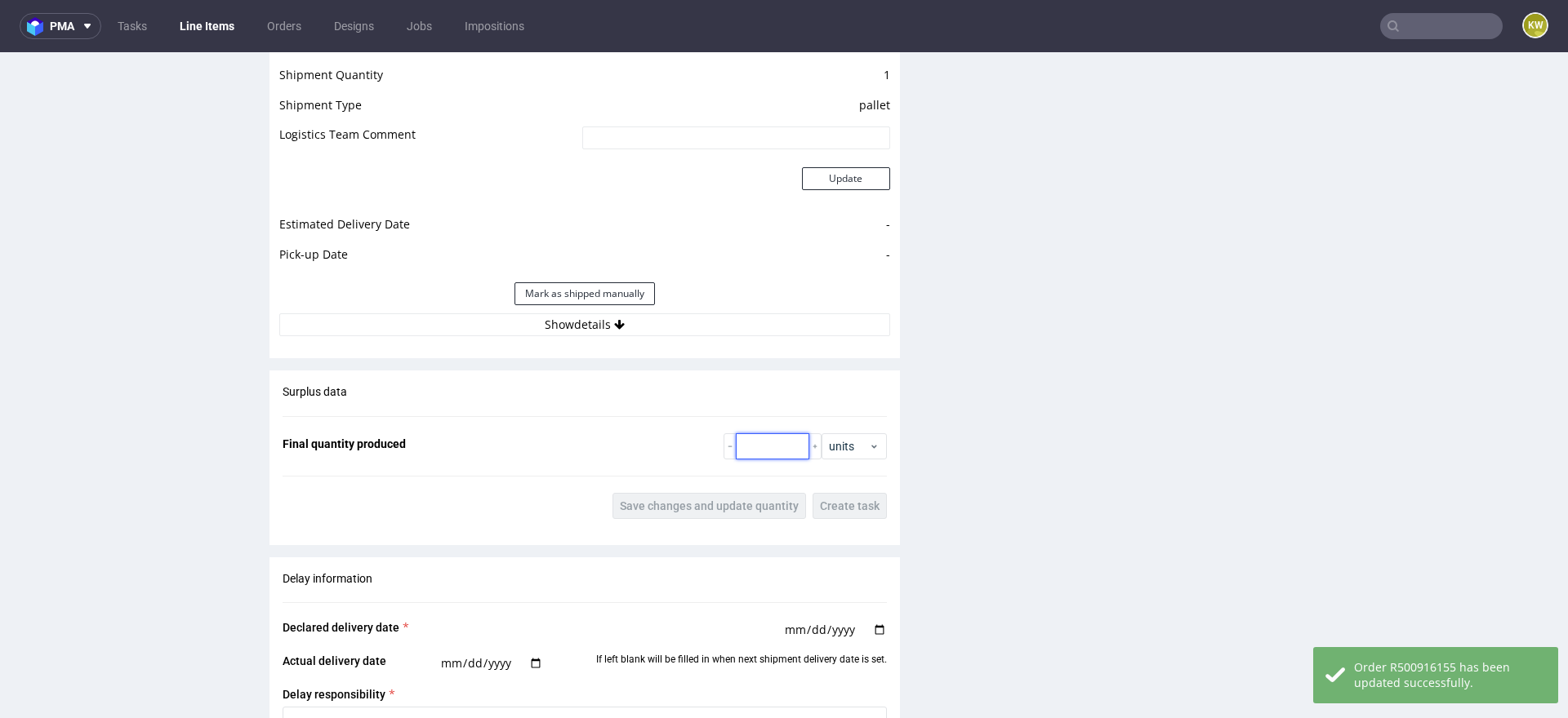
click at [753, 445] on input "number" at bounding box center [772, 445] width 73 height 26
paste input "98500"
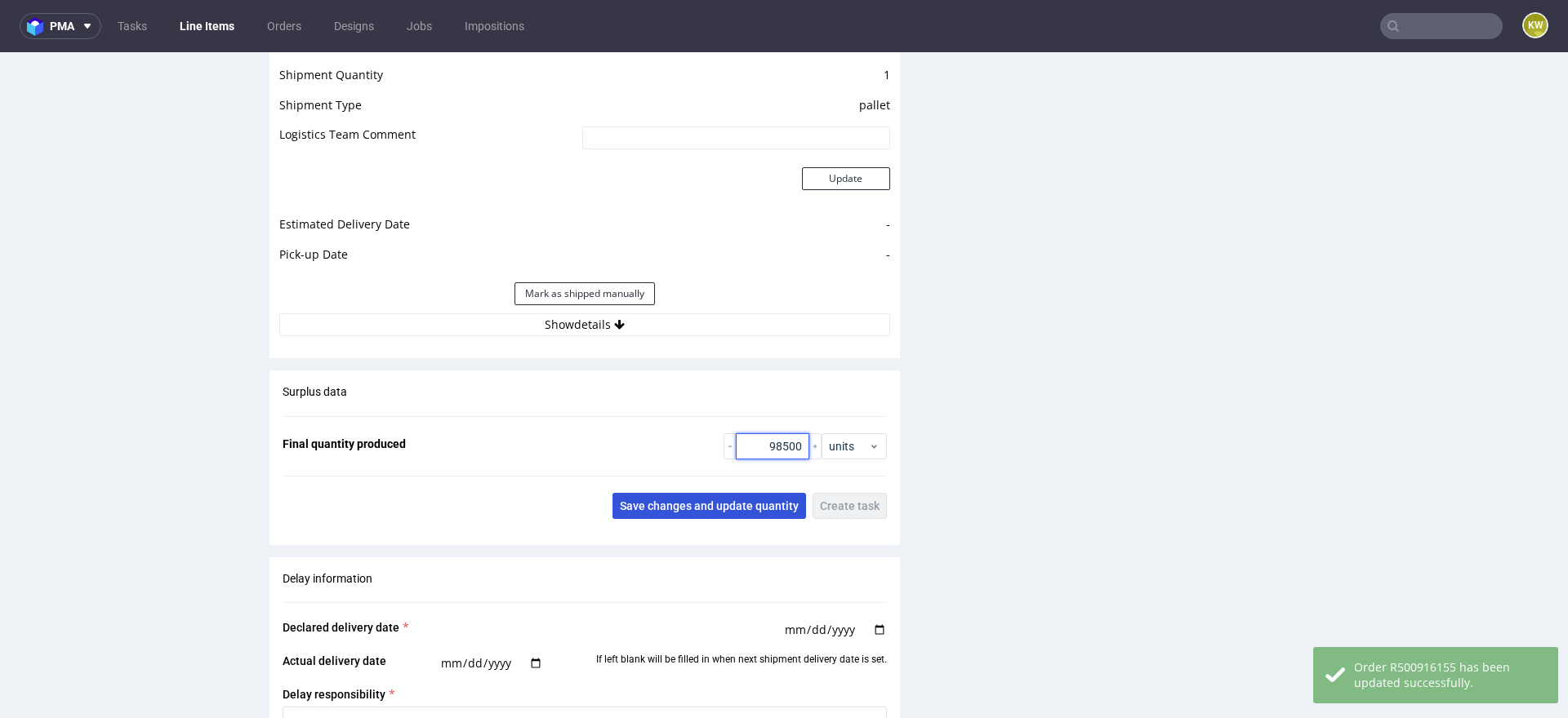
type input "98500"
click at [711, 505] on span "Save changes and update quantity" at bounding box center [709, 506] width 179 height 12
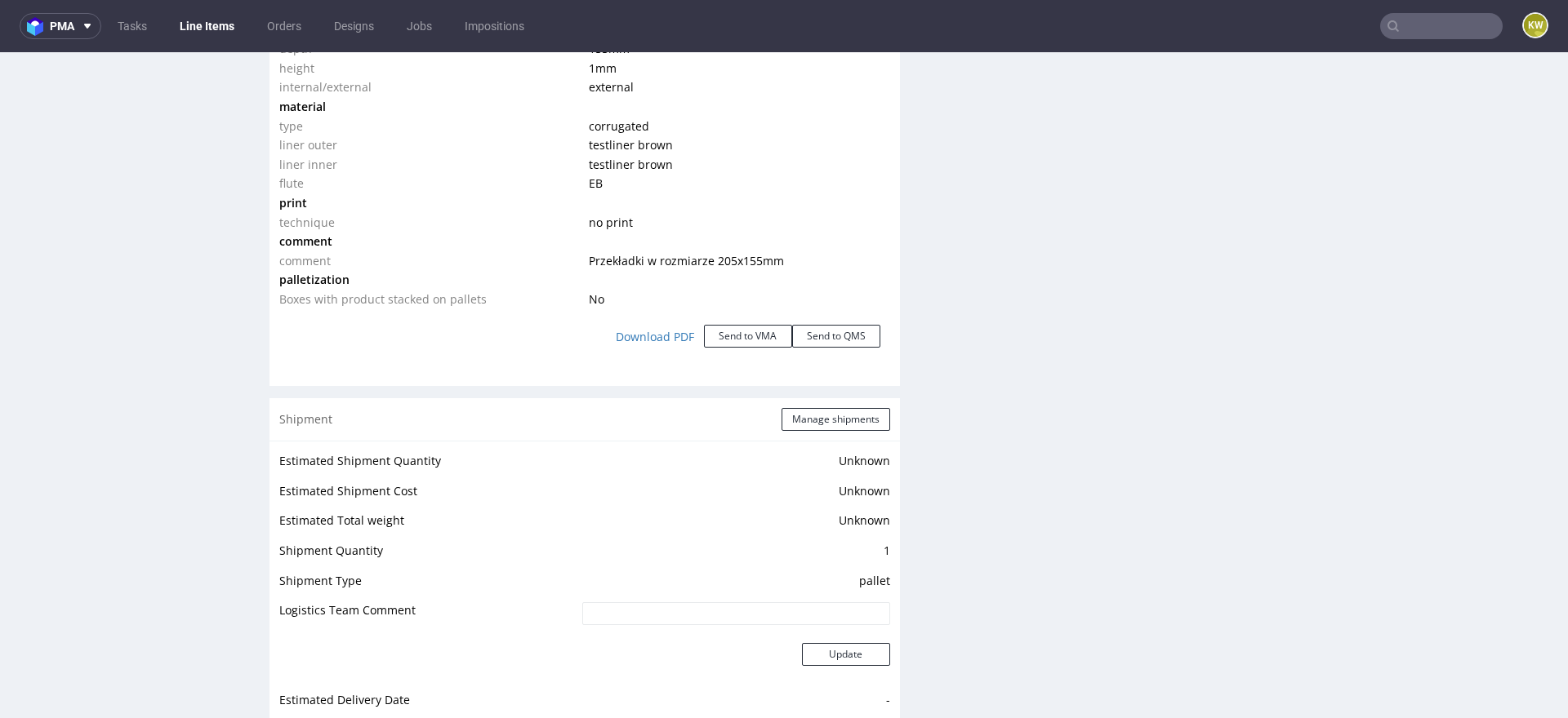
scroll to position [0, 0]
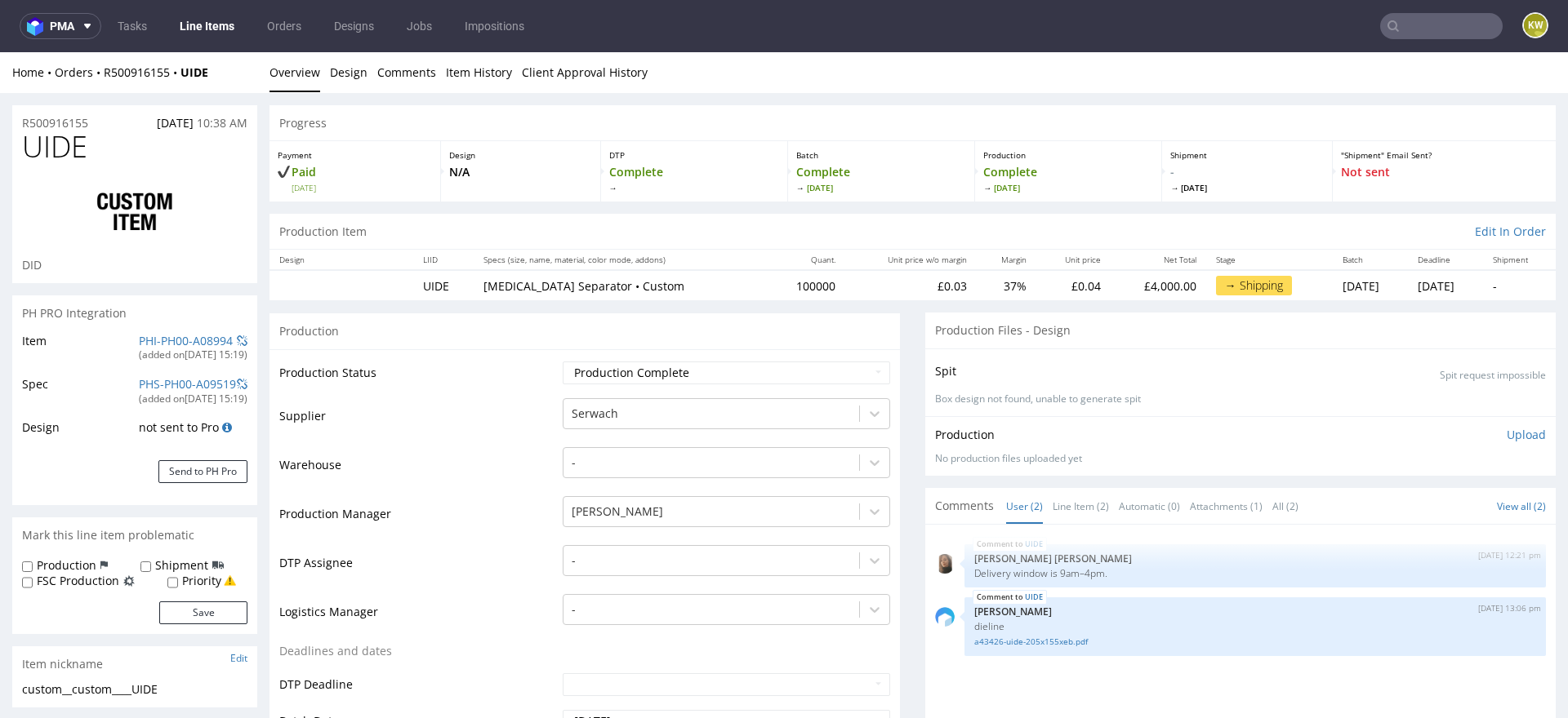
click at [1415, 34] on input "text" at bounding box center [1440, 26] width 123 height 26
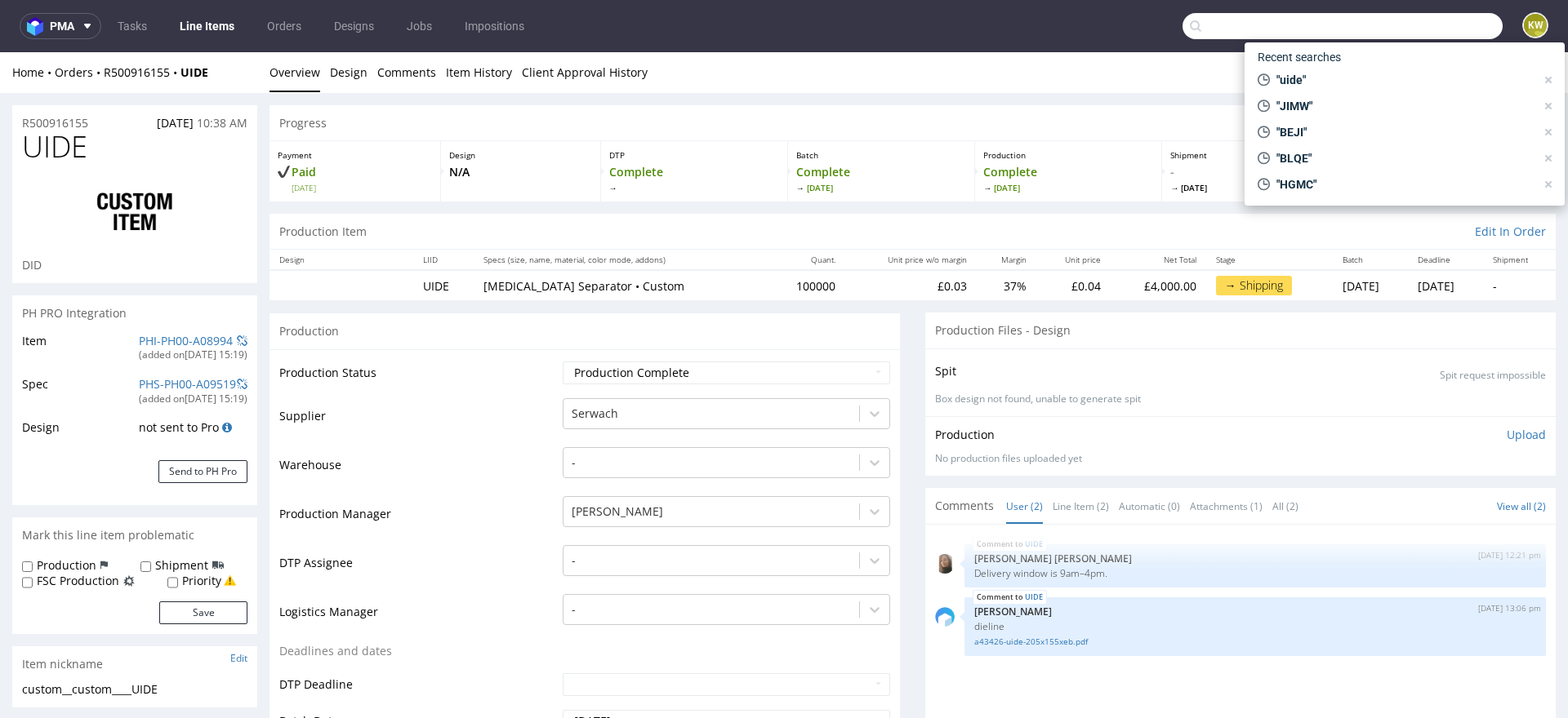
paste input "HSSH"
type input "HSSH"
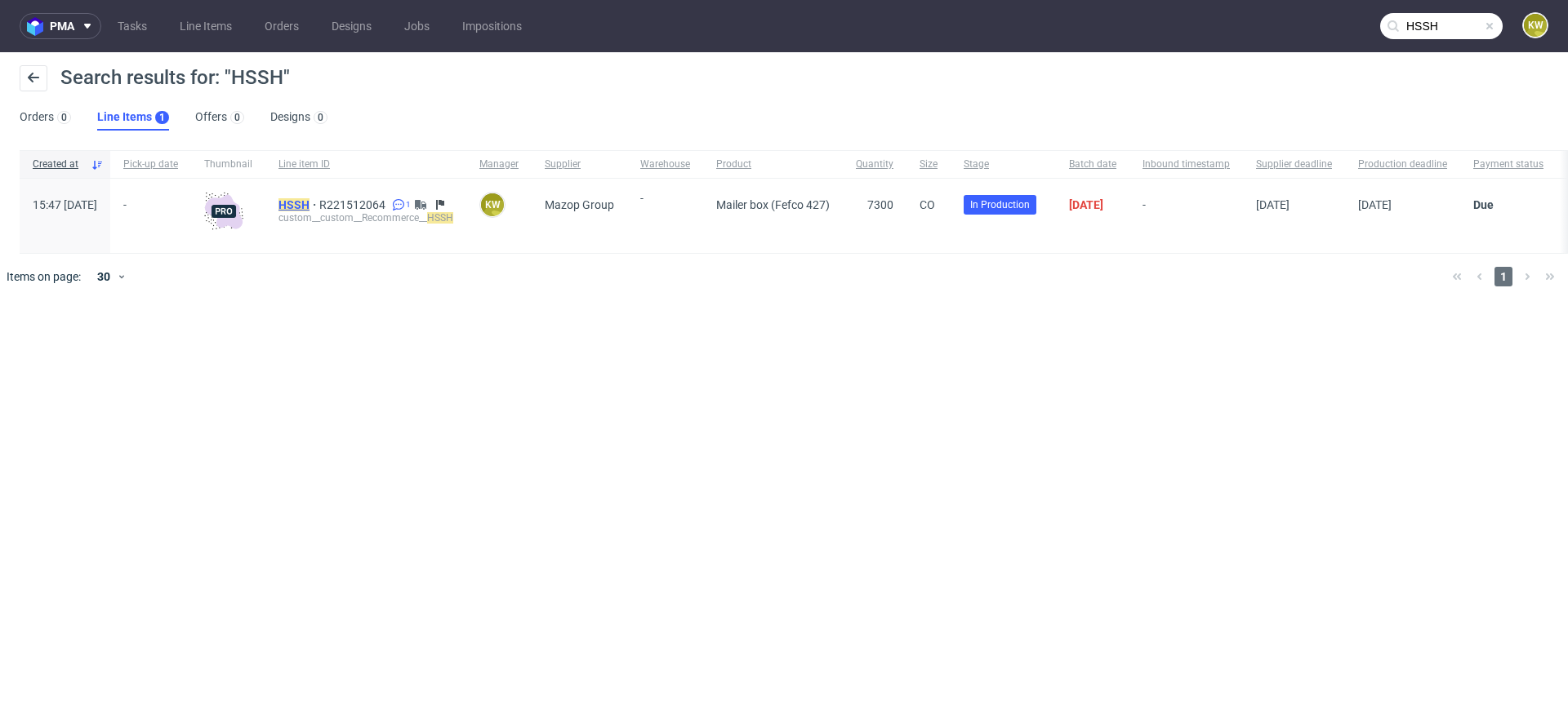
click at [309, 198] on mark "HSSH" at bounding box center [294, 205] width 31 height 14
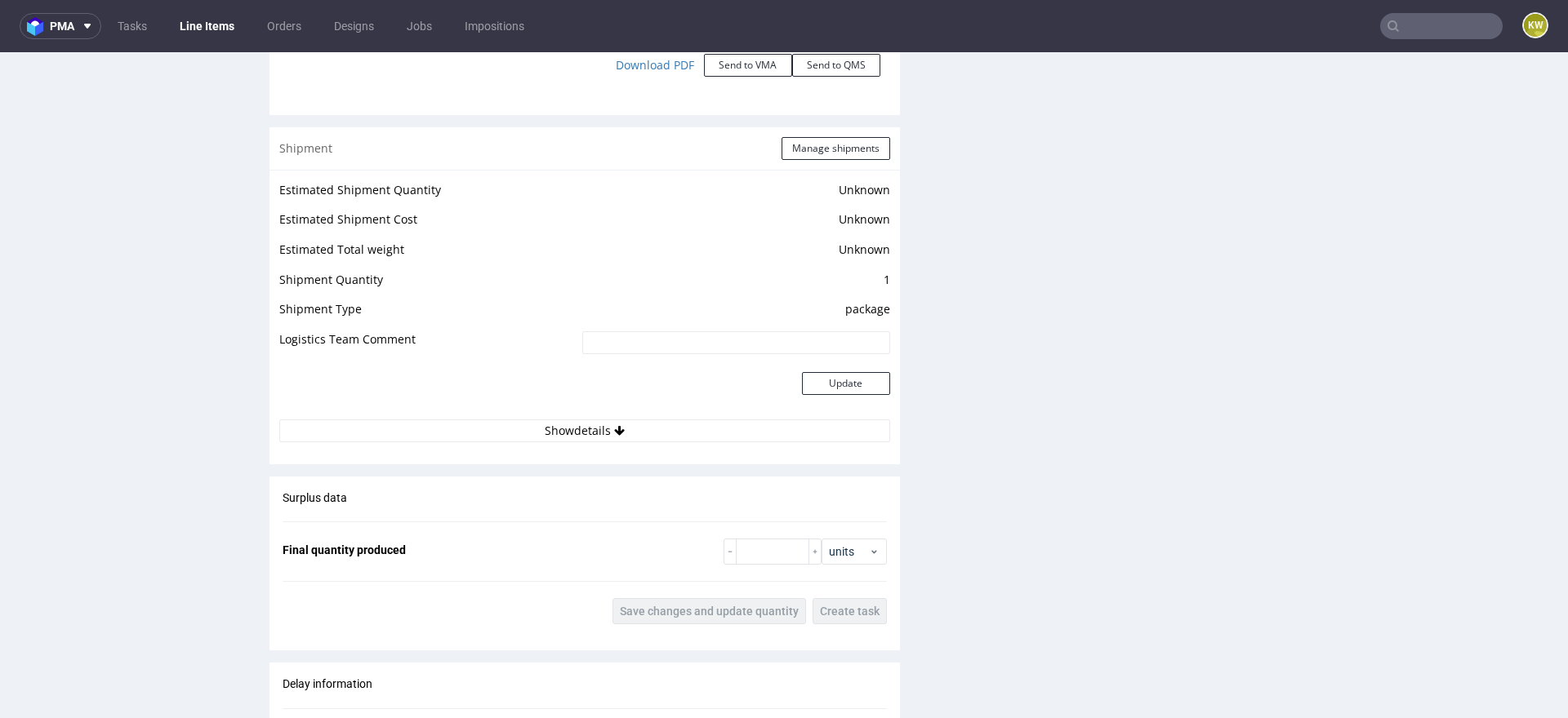
scroll to position [1806, 0]
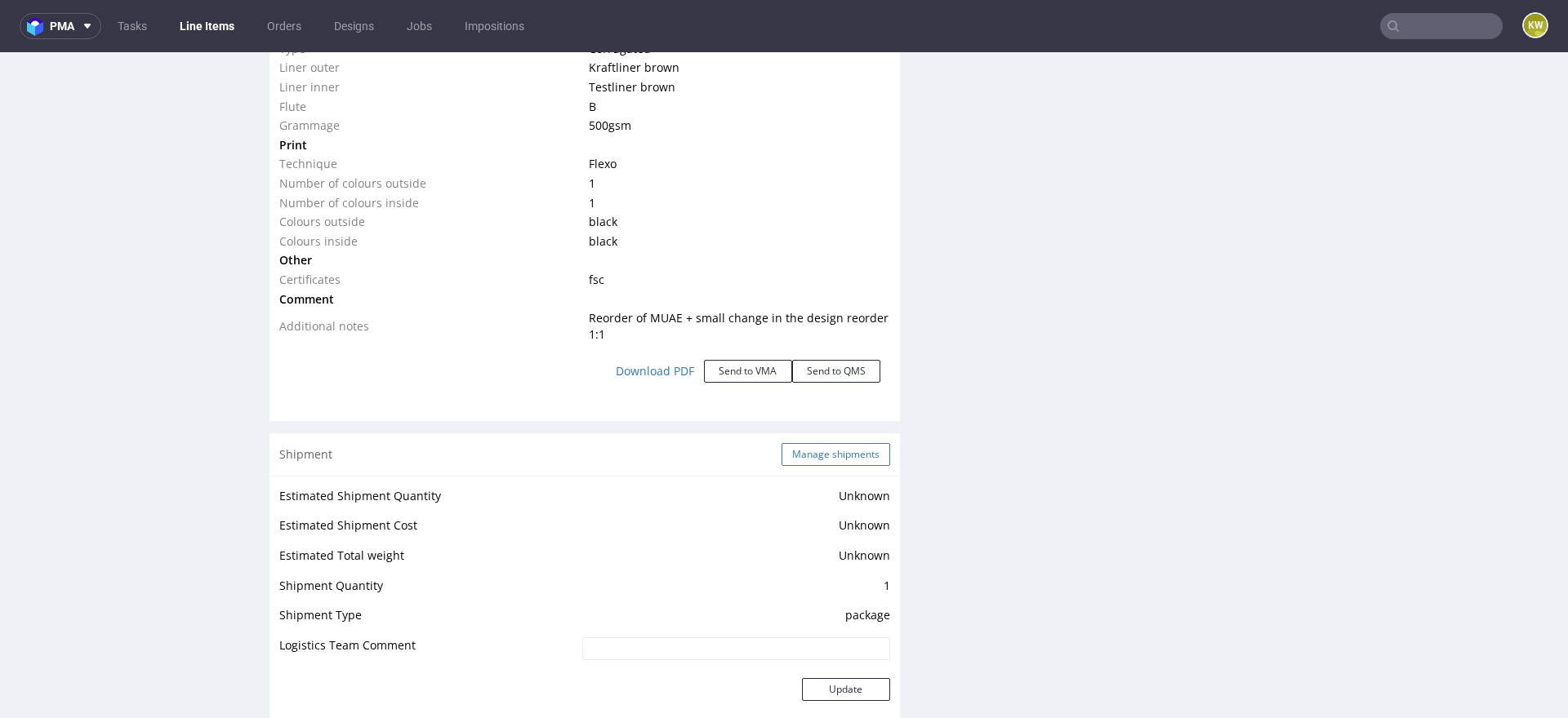
click at [817, 454] on button "Manage shipments" at bounding box center [835, 455] width 108 height 23
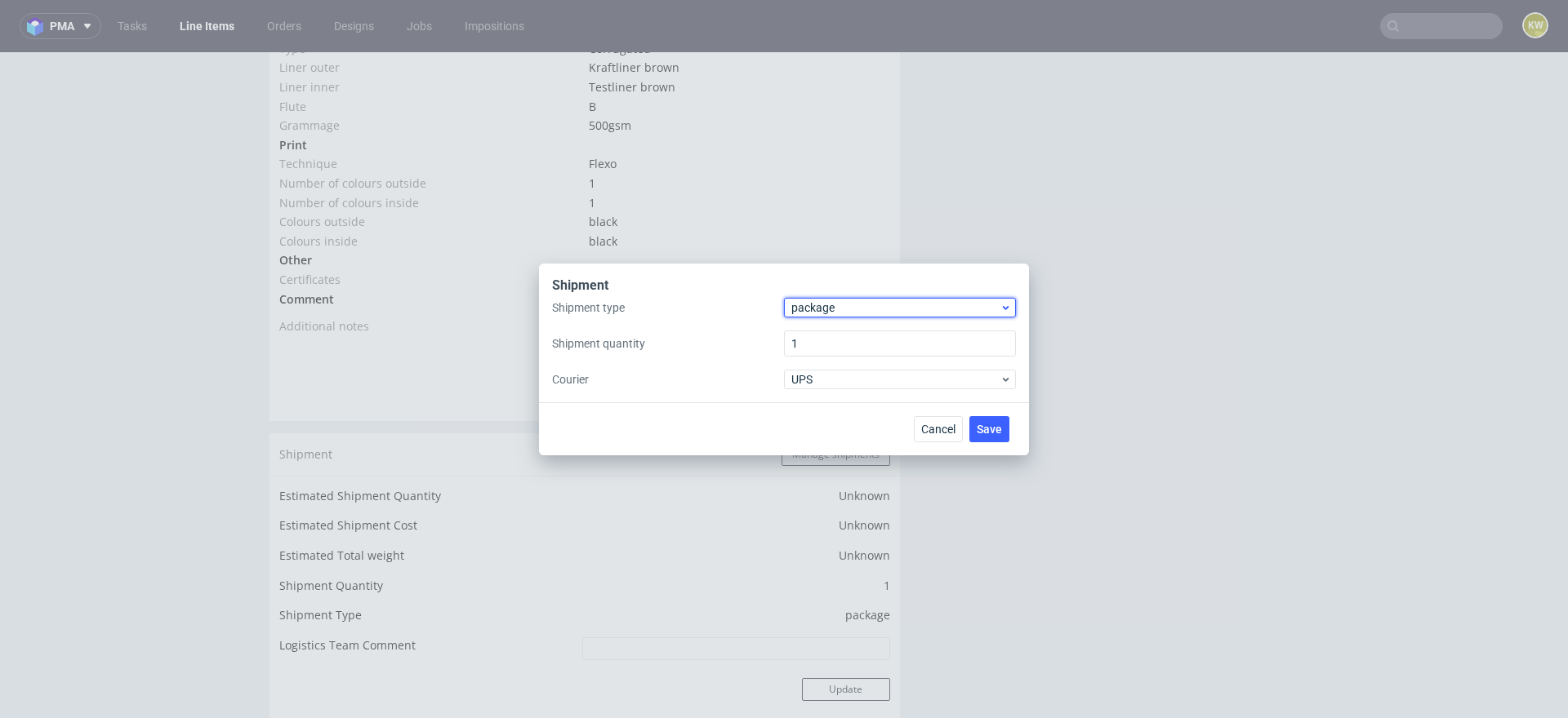
click at [826, 300] on span "package" at bounding box center [894, 307] width 208 height 16
click at [826, 328] on div "pallet" at bounding box center [900, 342] width 218 height 29
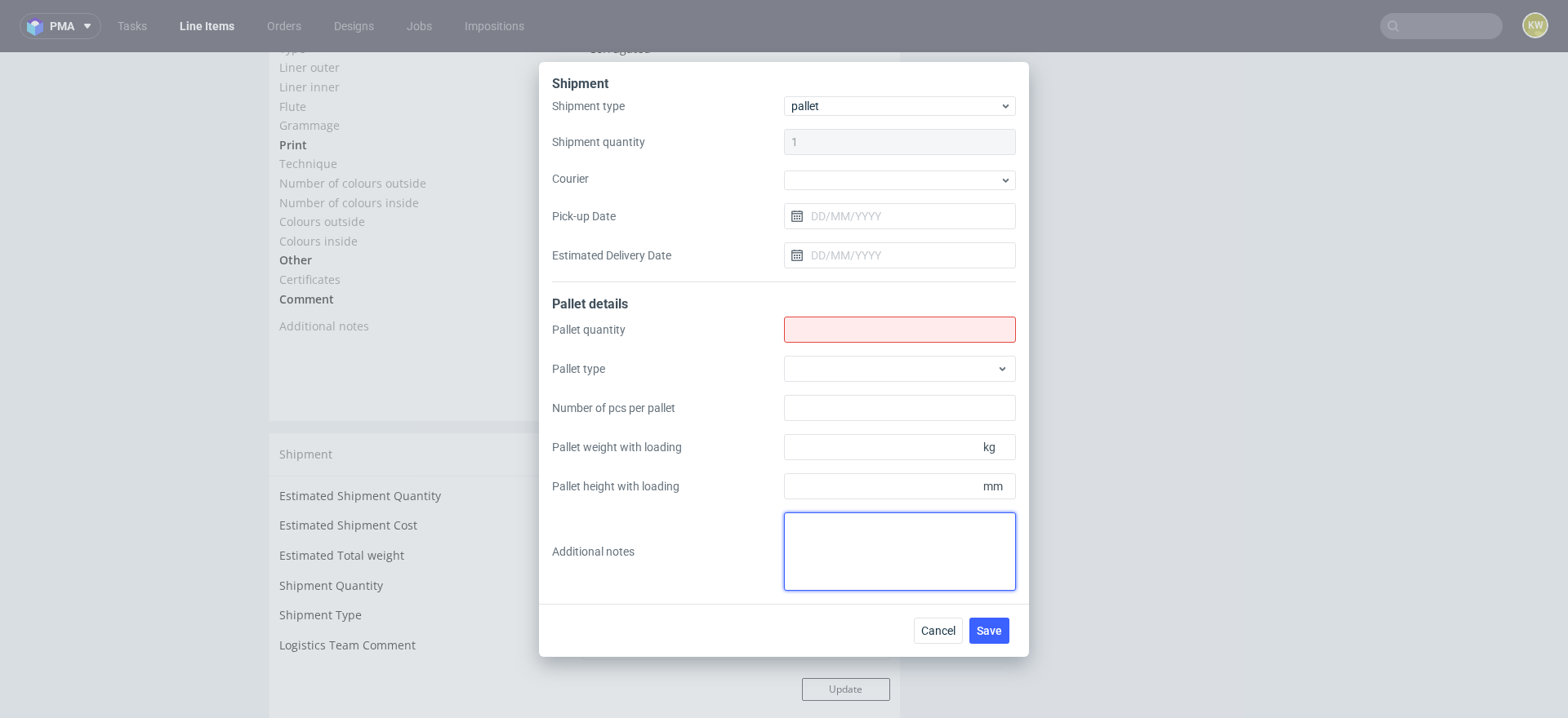
click at [832, 551] on textarea at bounding box center [900, 551] width 232 height 78
paste textarea "2.Pallet quantity in total:4 3.Pallet outline (obrys palety z ładunkiem):120x80…"
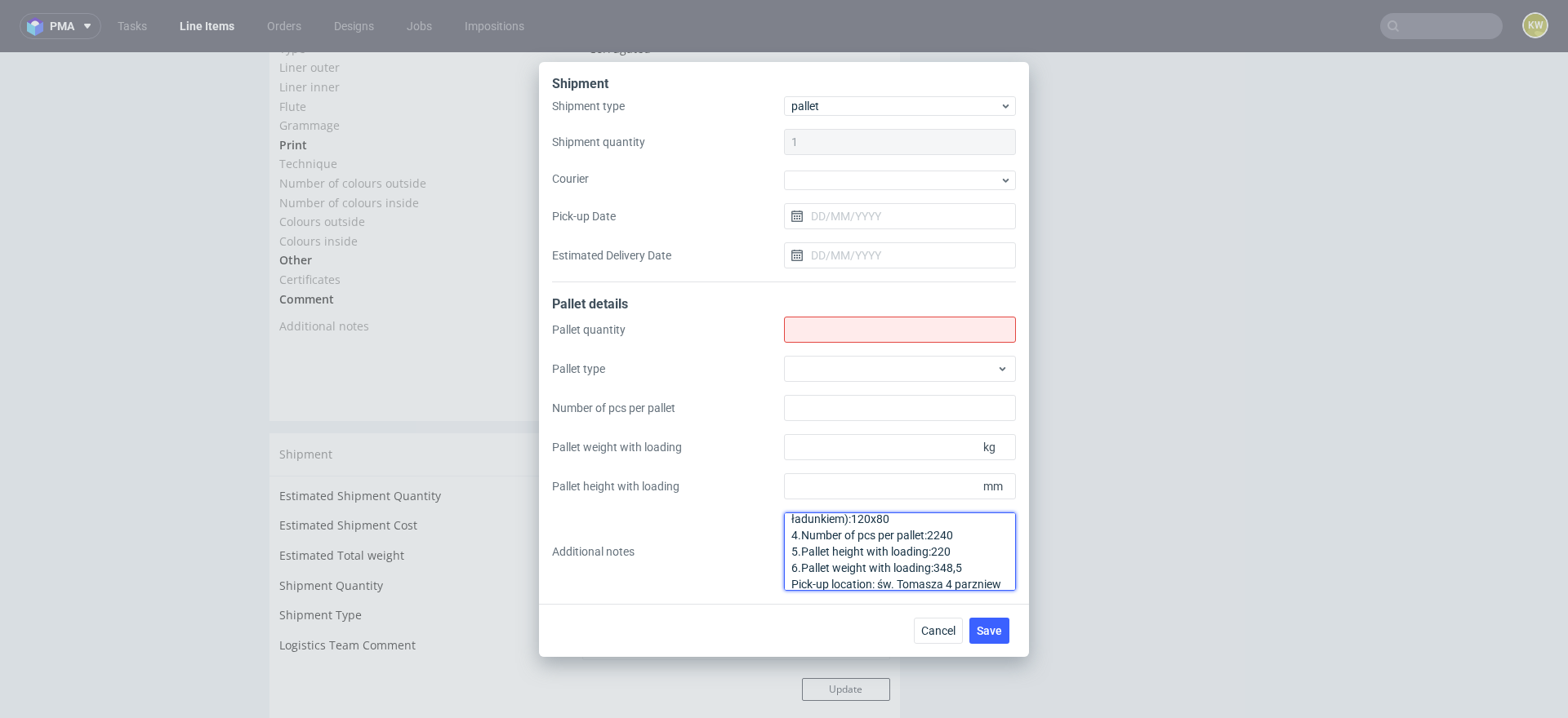
scroll to position [0, 0]
type textarea "2.Pallet quantity in total:4 3.Pallet outline (obrys palety z ładunkiem):120x80…"
click at [832, 323] on input "Shipment type" at bounding box center [900, 330] width 232 height 26
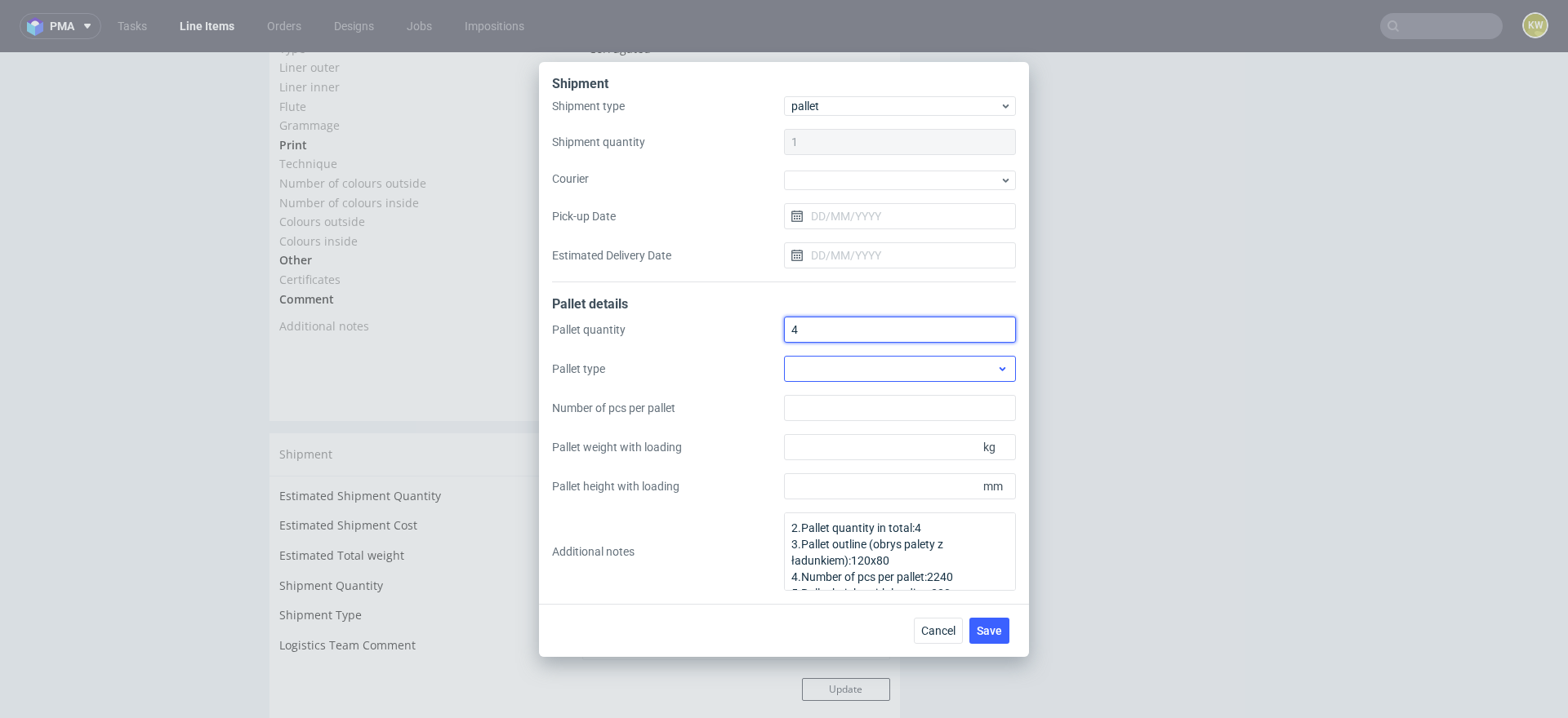
type input "4"
click at [819, 359] on div at bounding box center [900, 368] width 232 height 26
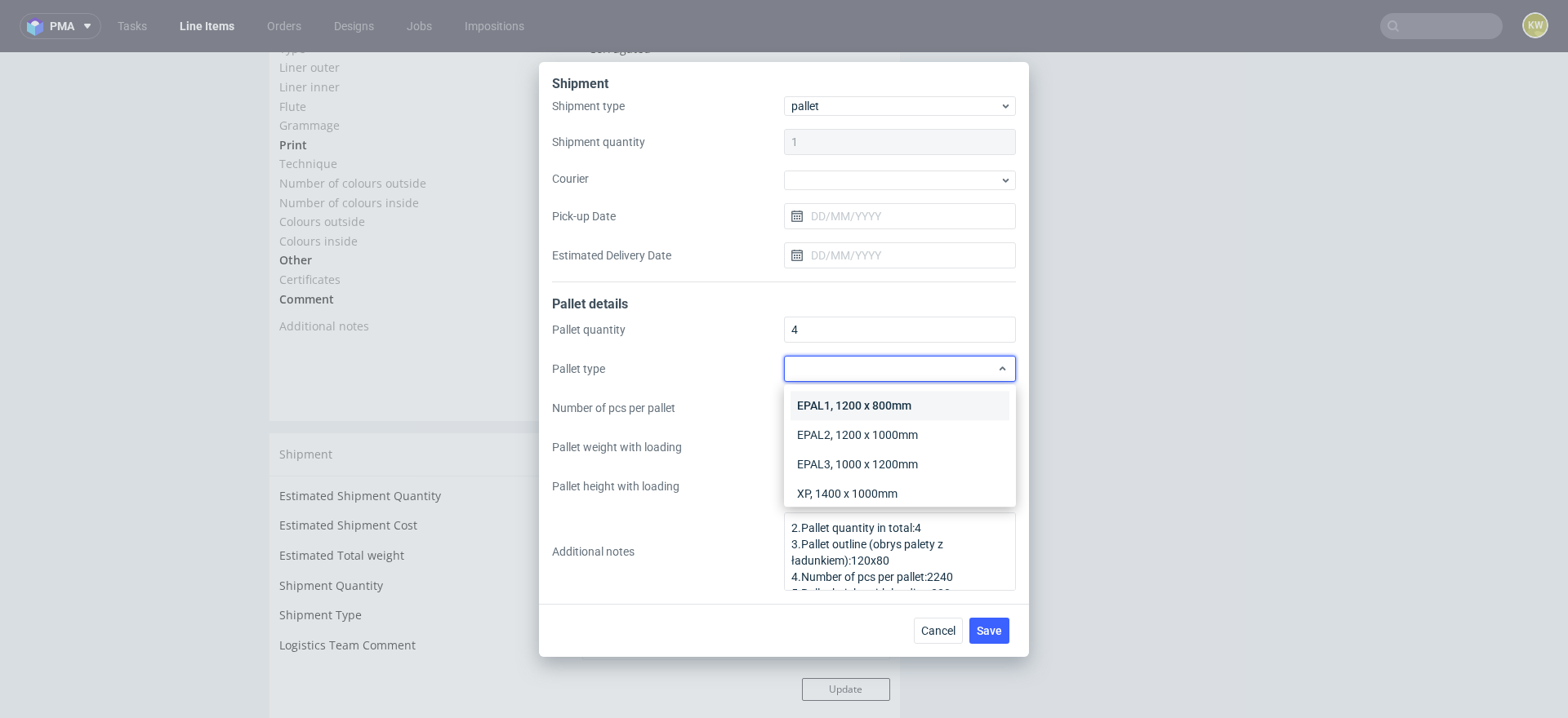
click at [832, 393] on div "EPAL1, 1200 x 800mm" at bounding box center [900, 406] width 218 height 29
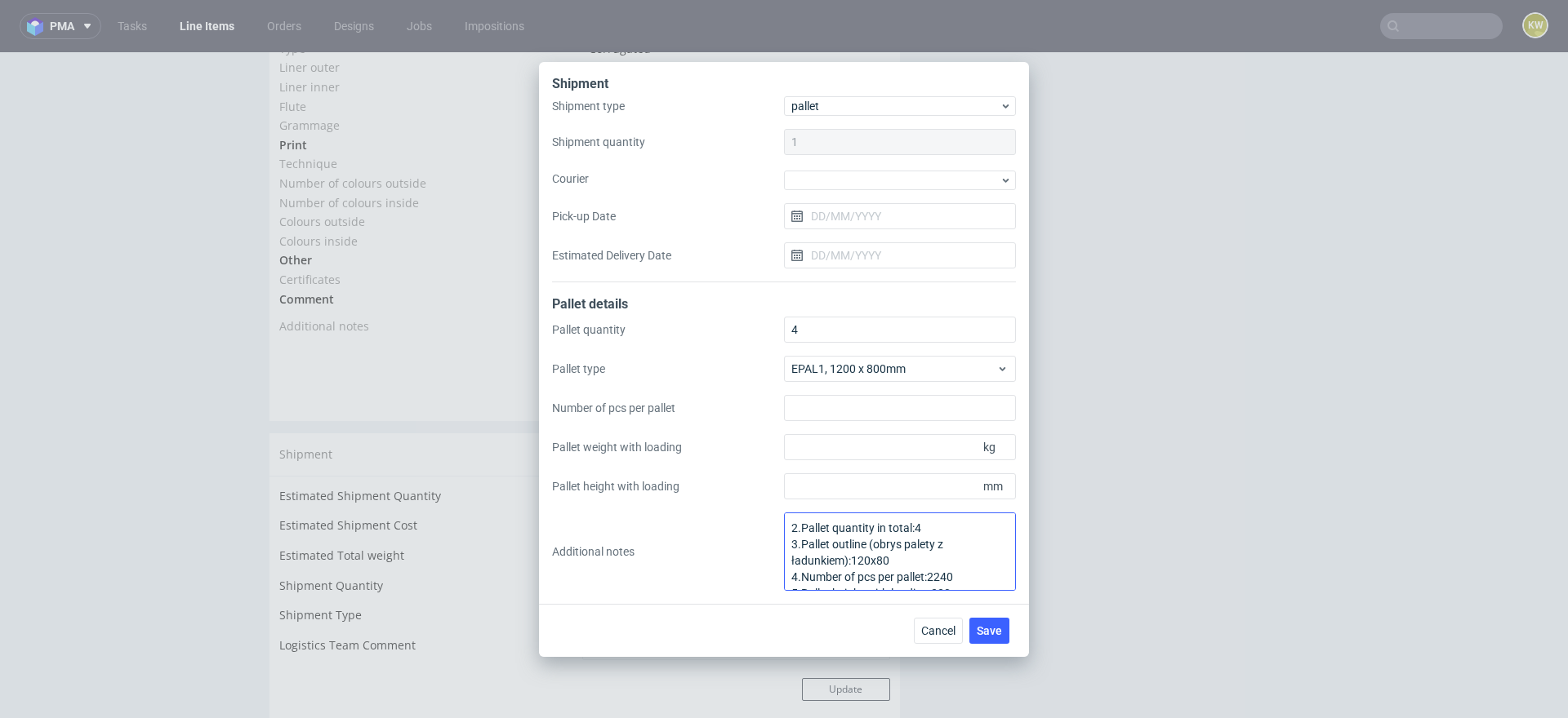
scroll to position [16, 0]
click at [810, 405] on input "Number of pcs per pallet" at bounding box center [900, 408] width 232 height 26
type input "2240"
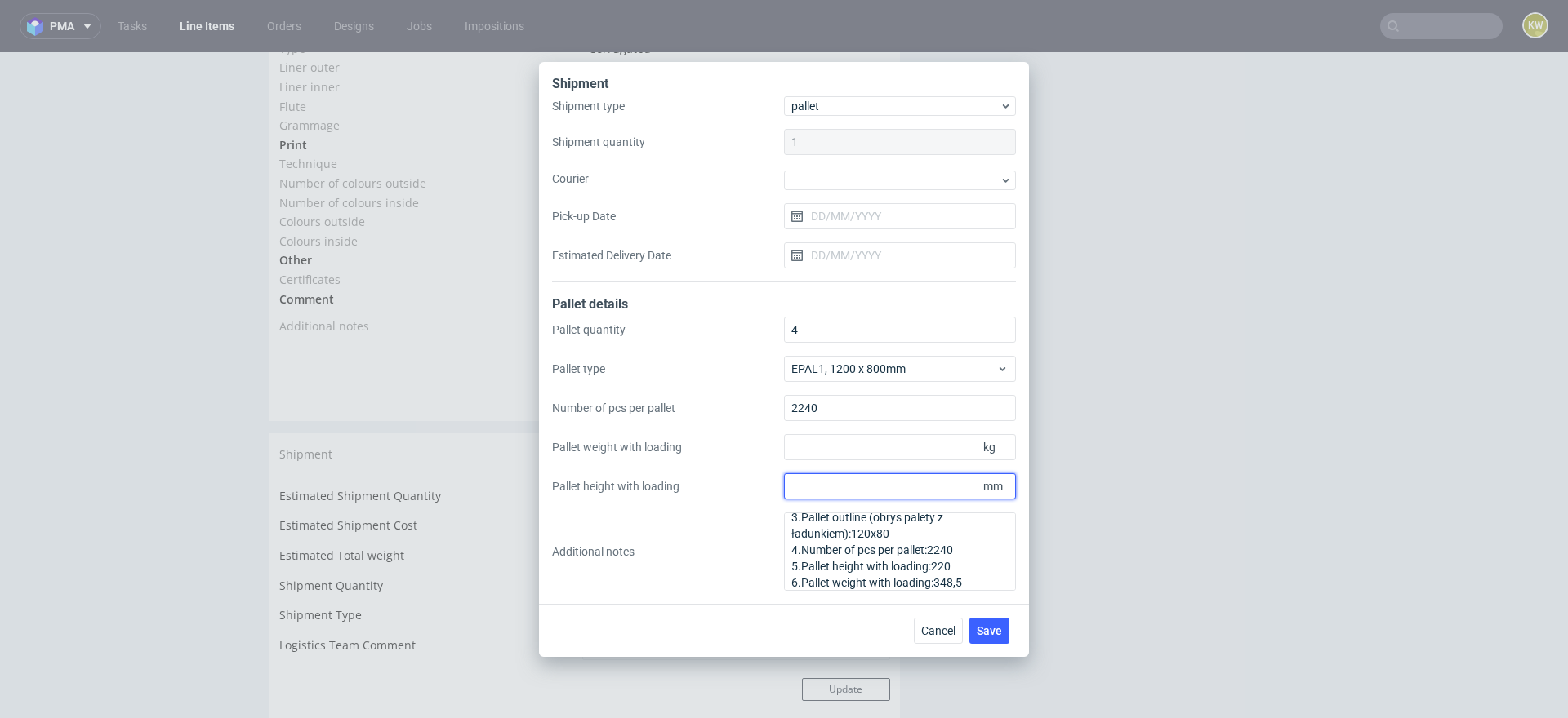
click at [827, 495] on input "Pallet height with loading" at bounding box center [900, 486] width 232 height 26
type input "2200"
click at [825, 453] on input "Pallet weight with loading" at bounding box center [900, 446] width 232 height 26
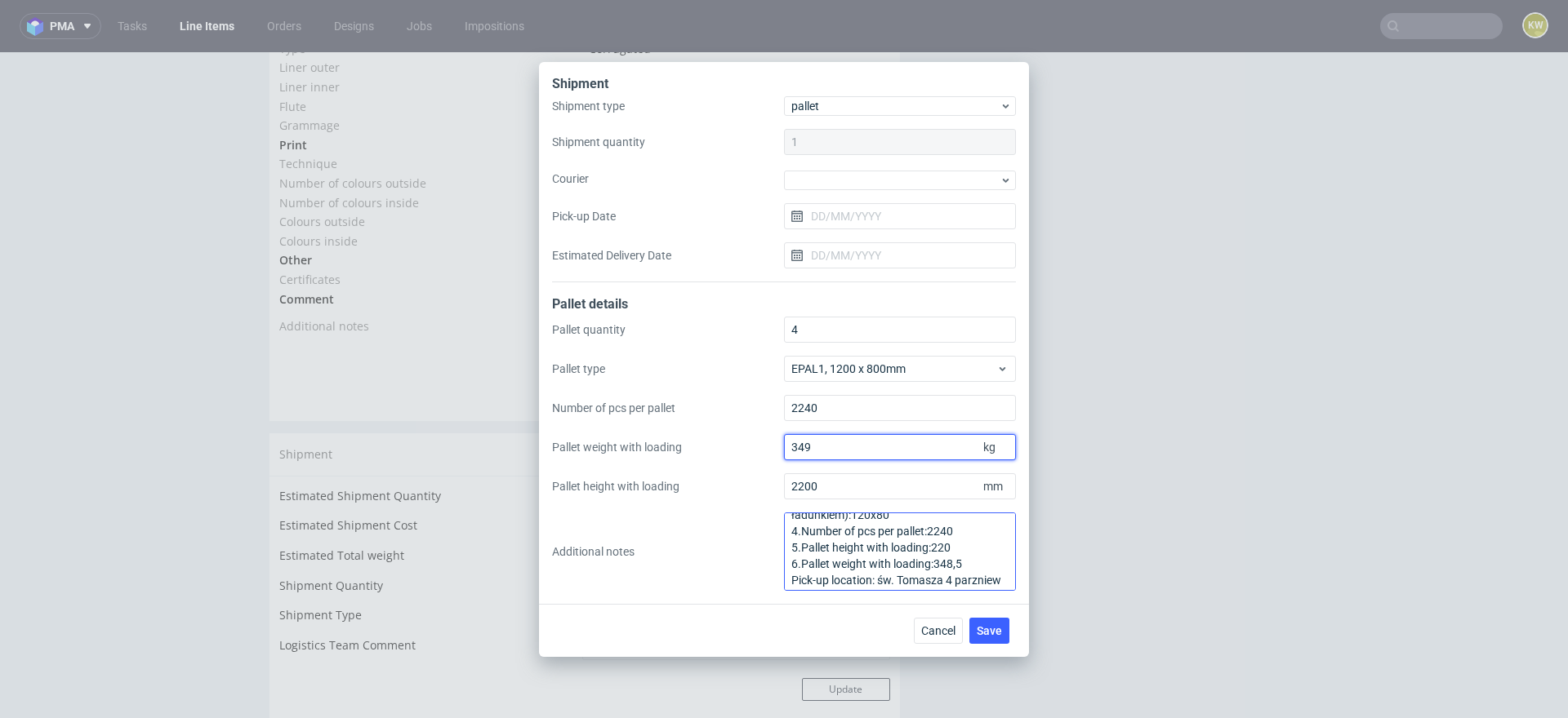
scroll to position [50, 0]
type input "349"
drag, startPoint x: 1008, startPoint y: 578, endPoint x: 683, endPoint y: 499, distance: 334.5
click at [683, 499] on div "Pallet quantity 4 Pallet type EPAL1, 1200 x 800mm Number of pcs per pallet 2240…" at bounding box center [784, 454] width 464 height 274
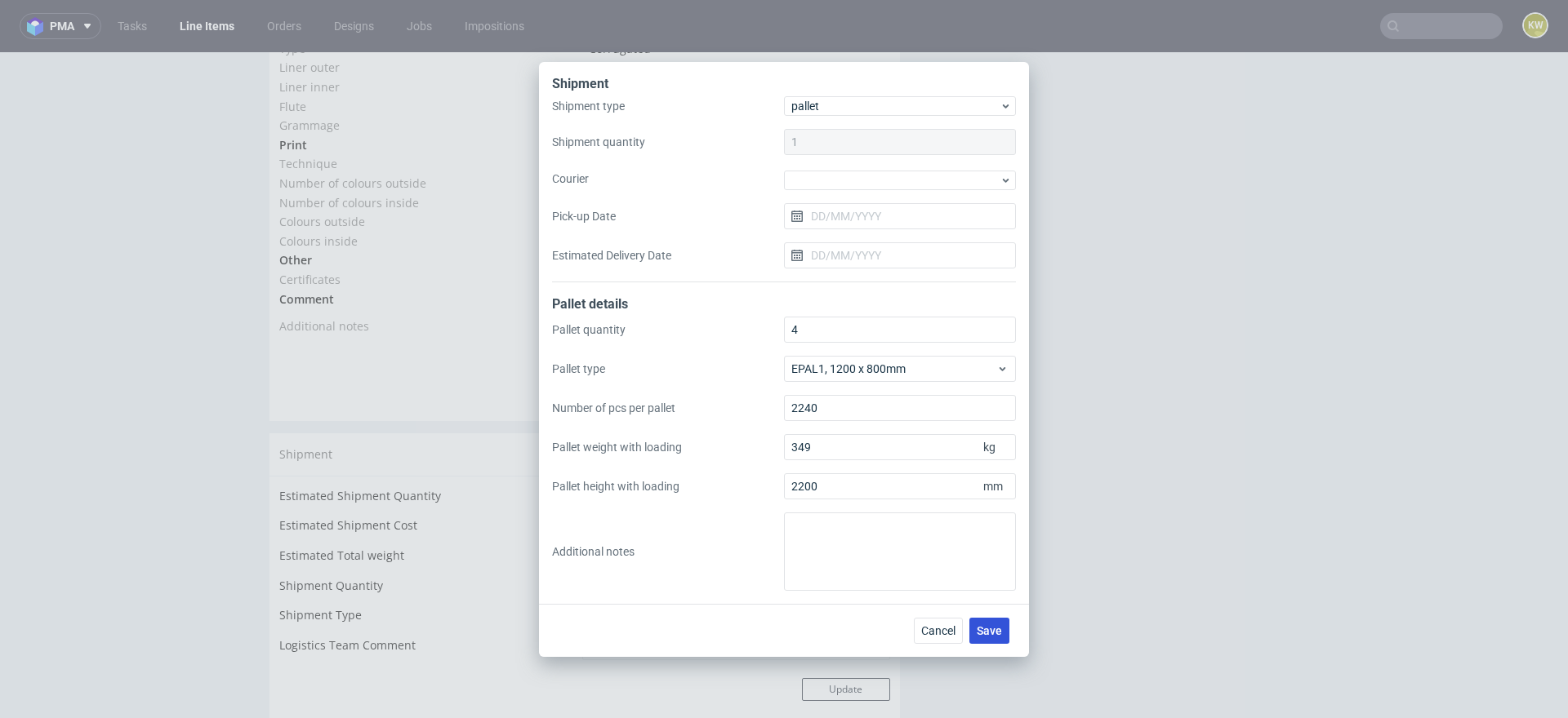
click at [985, 620] on button "Save" at bounding box center [988, 630] width 40 height 26
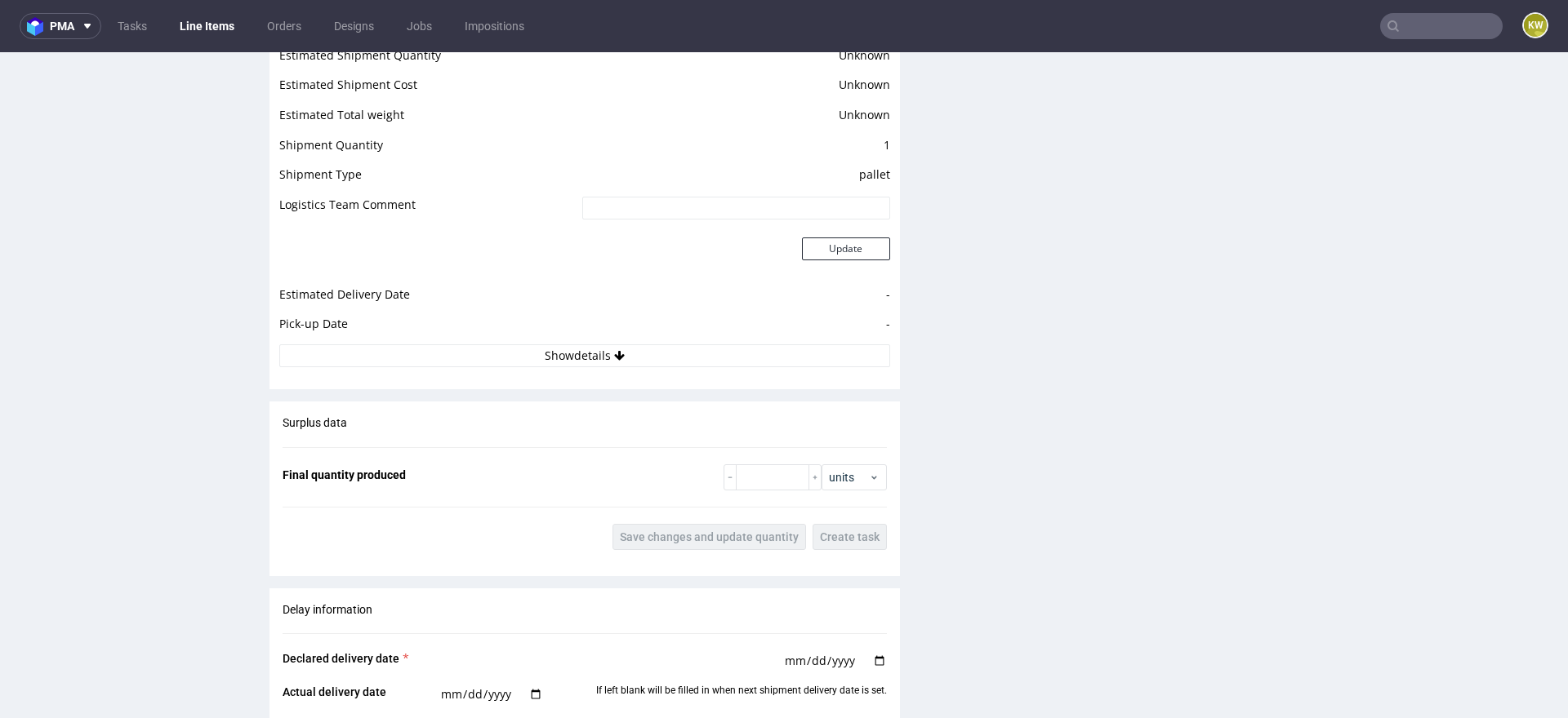
scroll to position [2248, 0]
click at [797, 479] on input "number" at bounding box center [772, 476] width 73 height 26
click at [740, 474] on input "number" at bounding box center [772, 476] width 73 height 26
paste input "8780"
type input "8780"
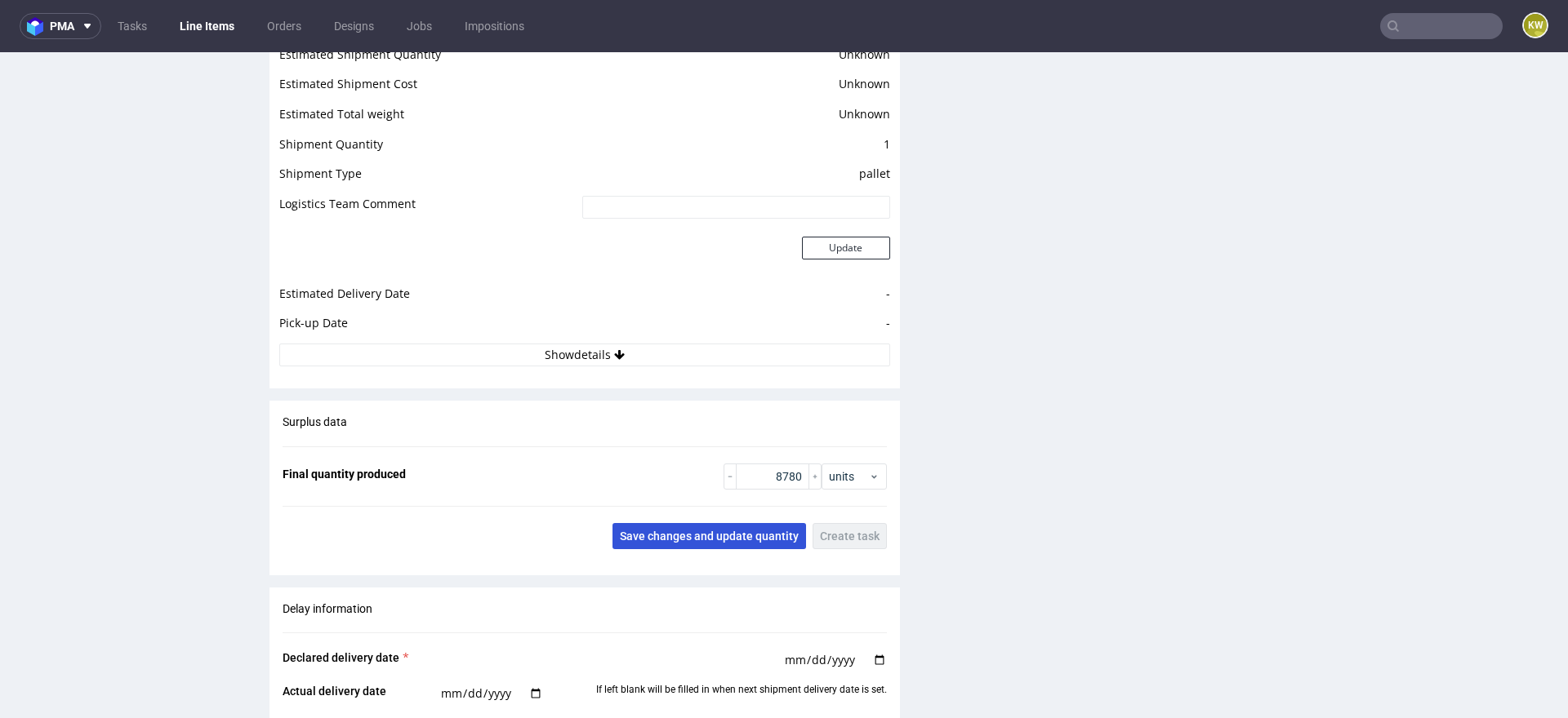
click at [711, 523] on button "Save changes and update quantity" at bounding box center [709, 535] width 193 height 26
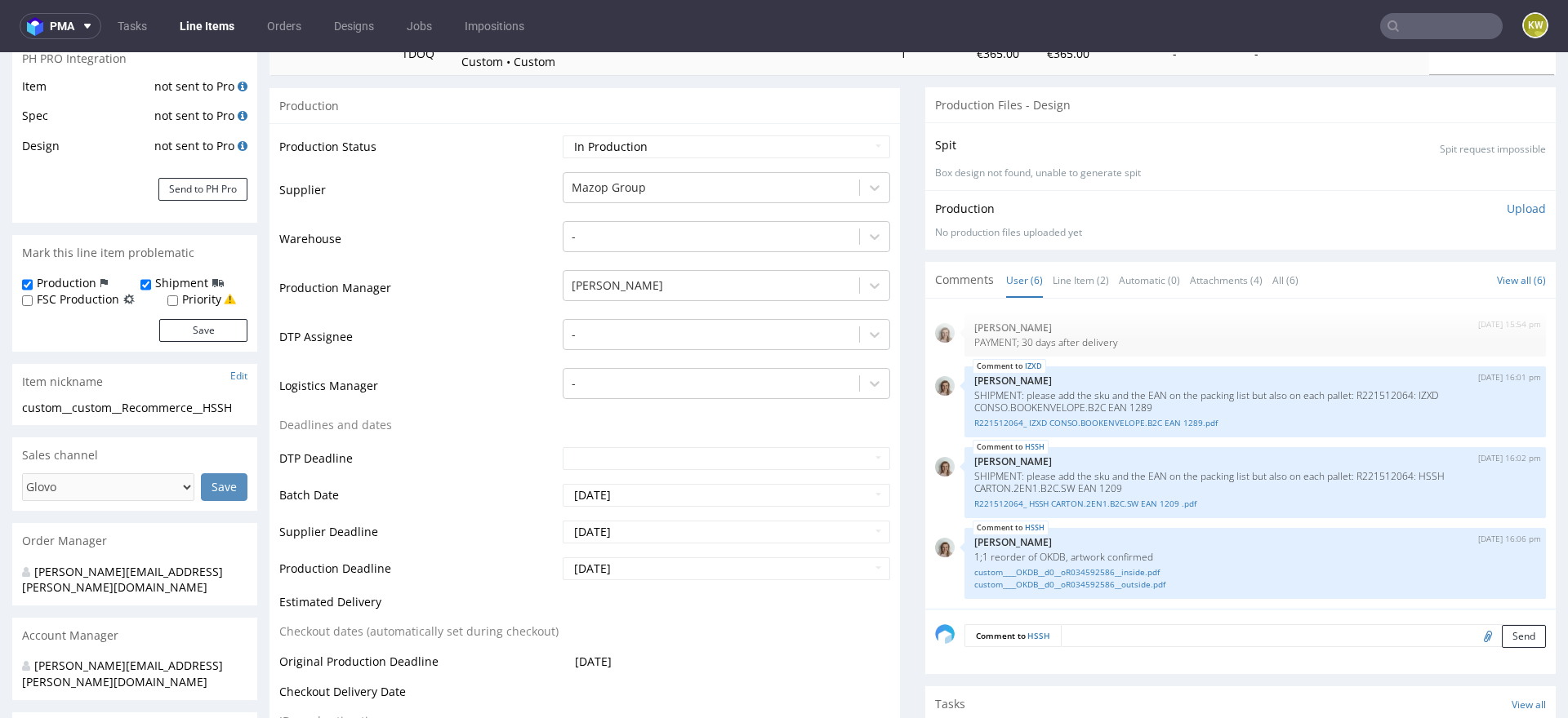
scroll to position [0, 0]
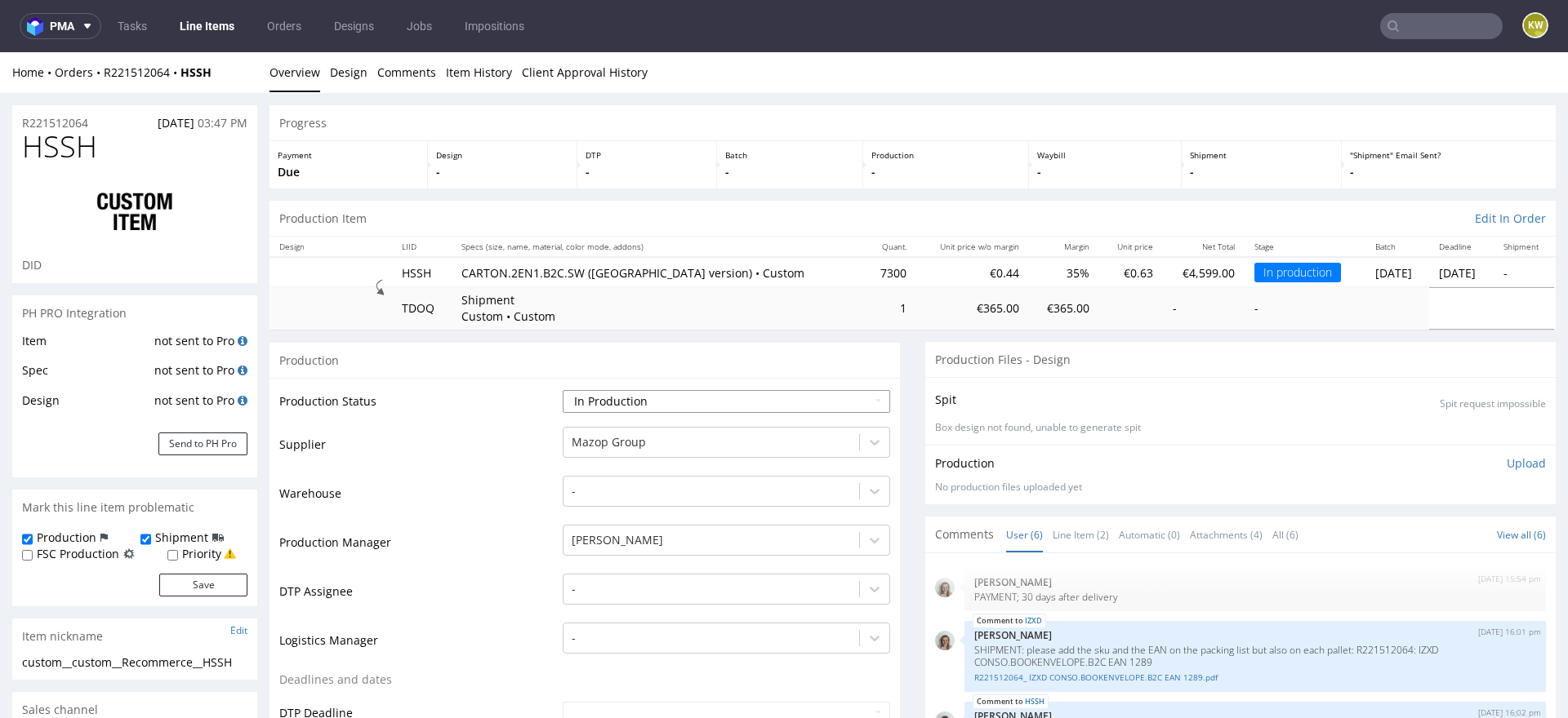
click at [623, 390] on select "Waiting for Artwork Waiting for Diecut Waiting for Mockup Waiting for DTP Waiti…" at bounding box center [726, 402] width 328 height 23
select select "production_complete"
click at [563, 390] on select "Waiting for Artwork Waiting for Diecut Waiting for Mockup Waiting for DTP Waiti…" at bounding box center [726, 402] width 328 height 23
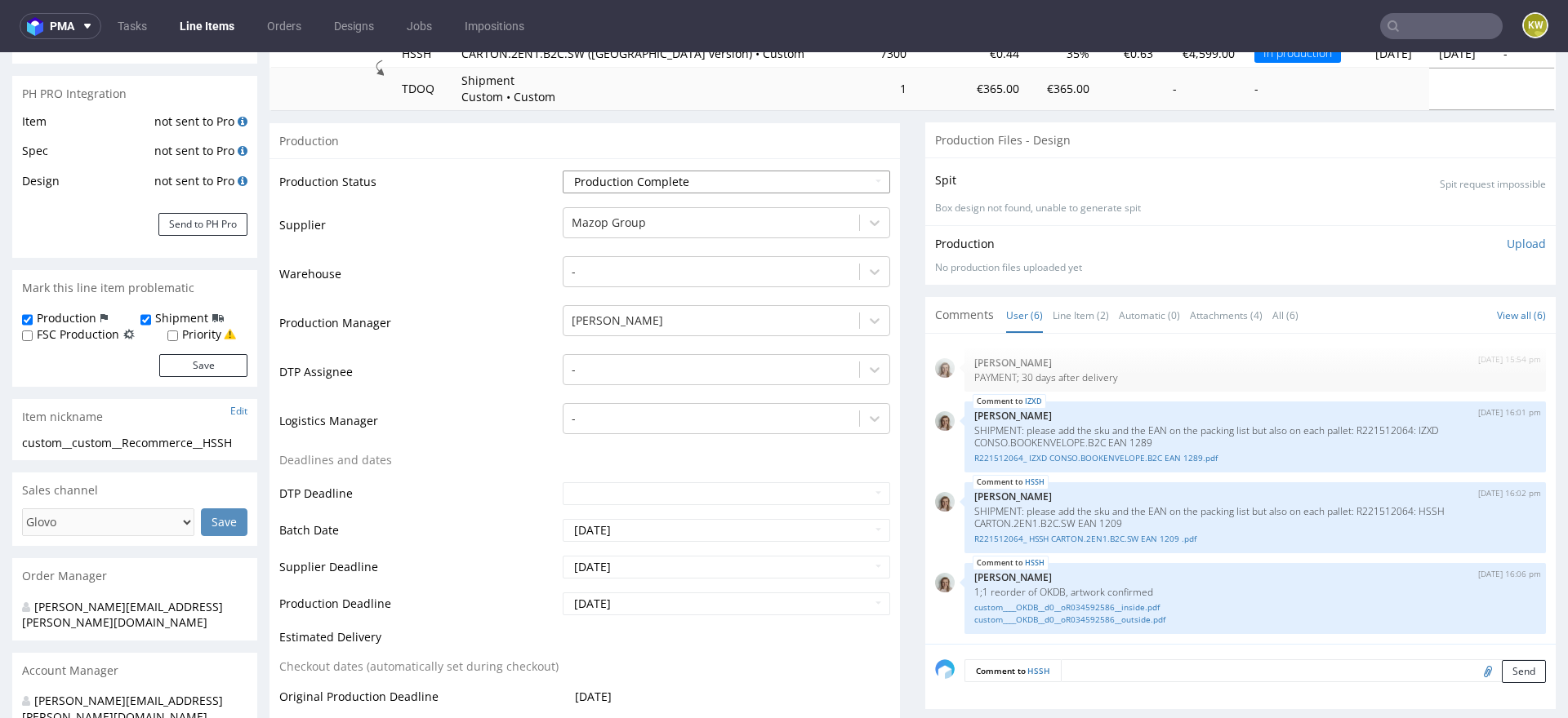
scroll to position [230, 0]
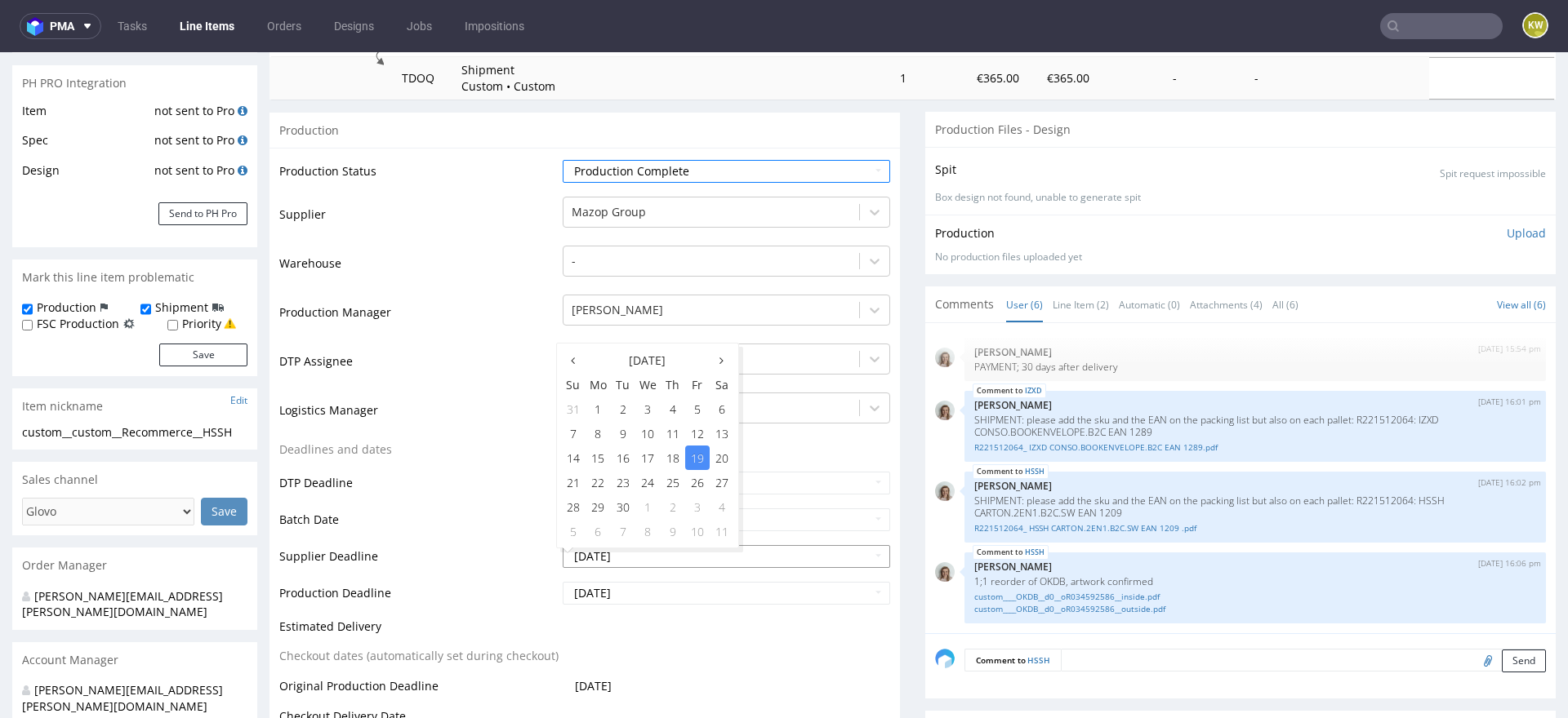
click at [594, 479] on td "22" at bounding box center [598, 481] width 25 height 24
type input "[DATE]"
click at [596, 523] on td "22" at bounding box center [598, 518] width 25 height 24
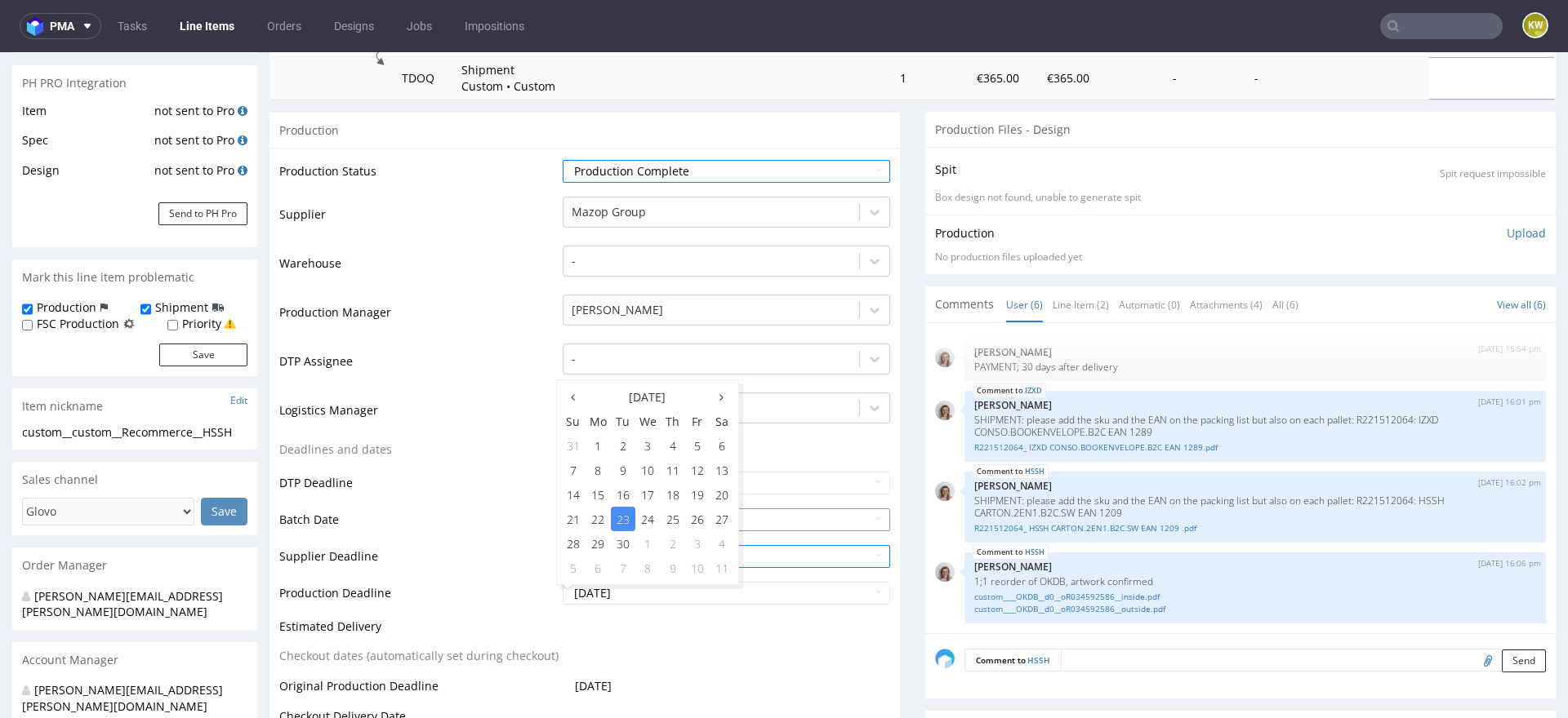
type input "2025-09-22"
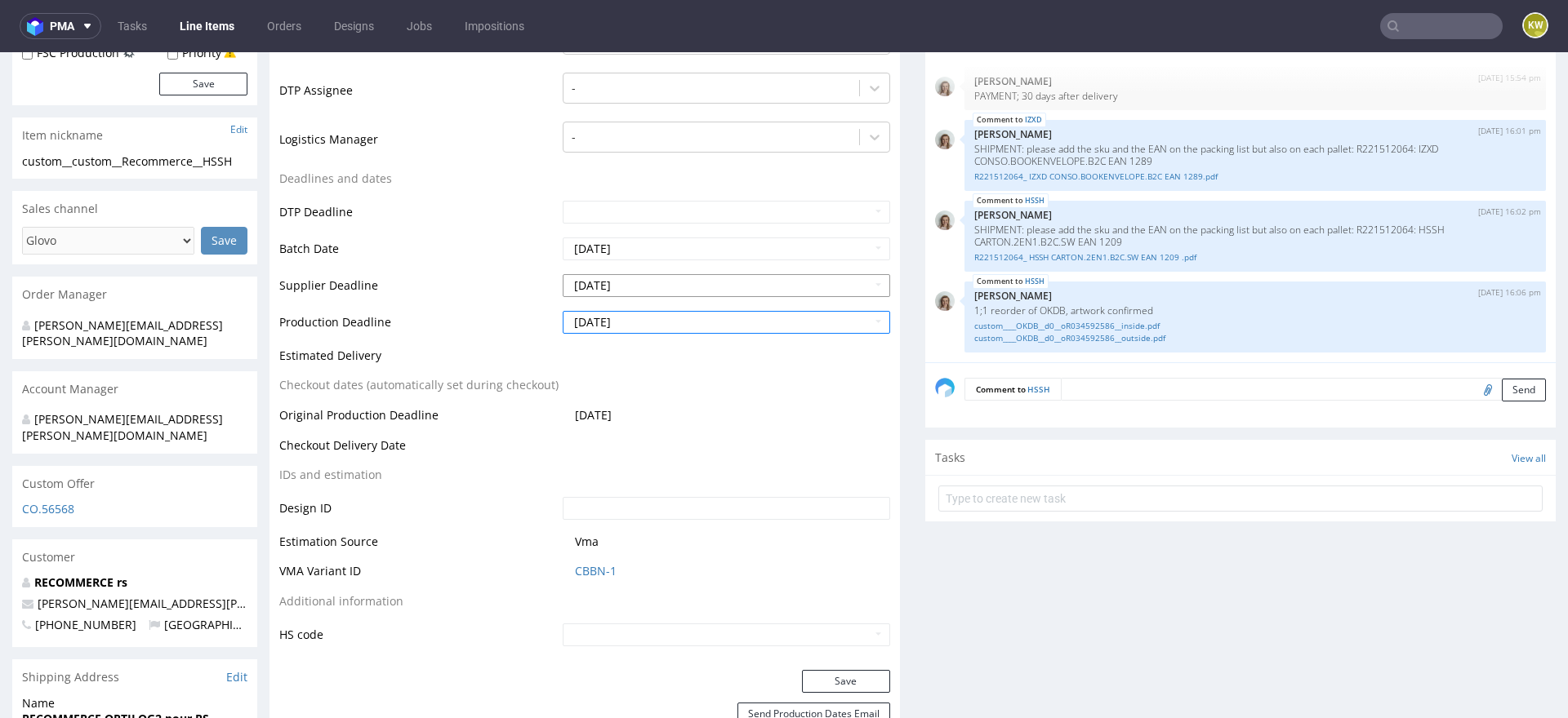
scroll to position [503, 0]
click at [847, 669] on button "Save" at bounding box center [845, 680] width 88 height 23
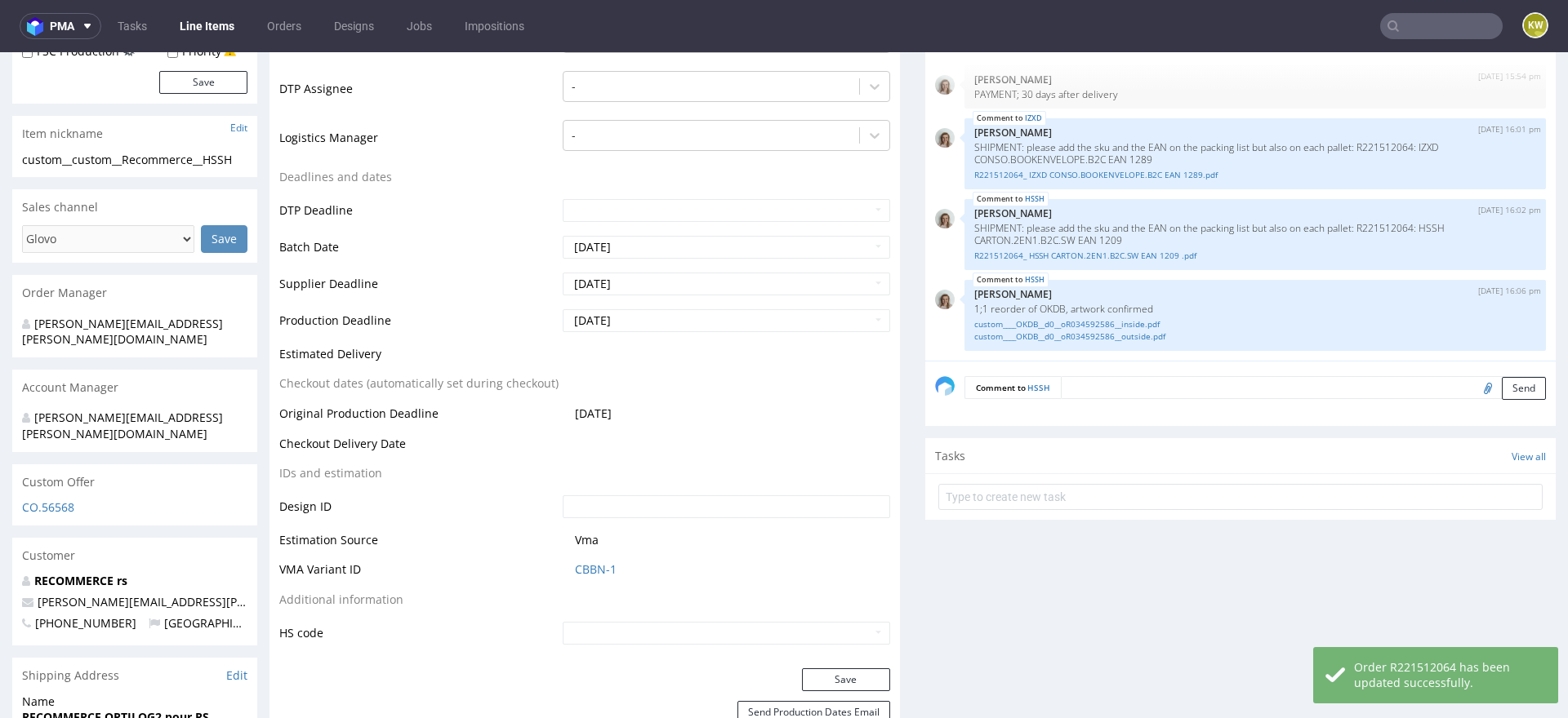
click at [209, 34] on link "Line Items" at bounding box center [207, 26] width 74 height 26
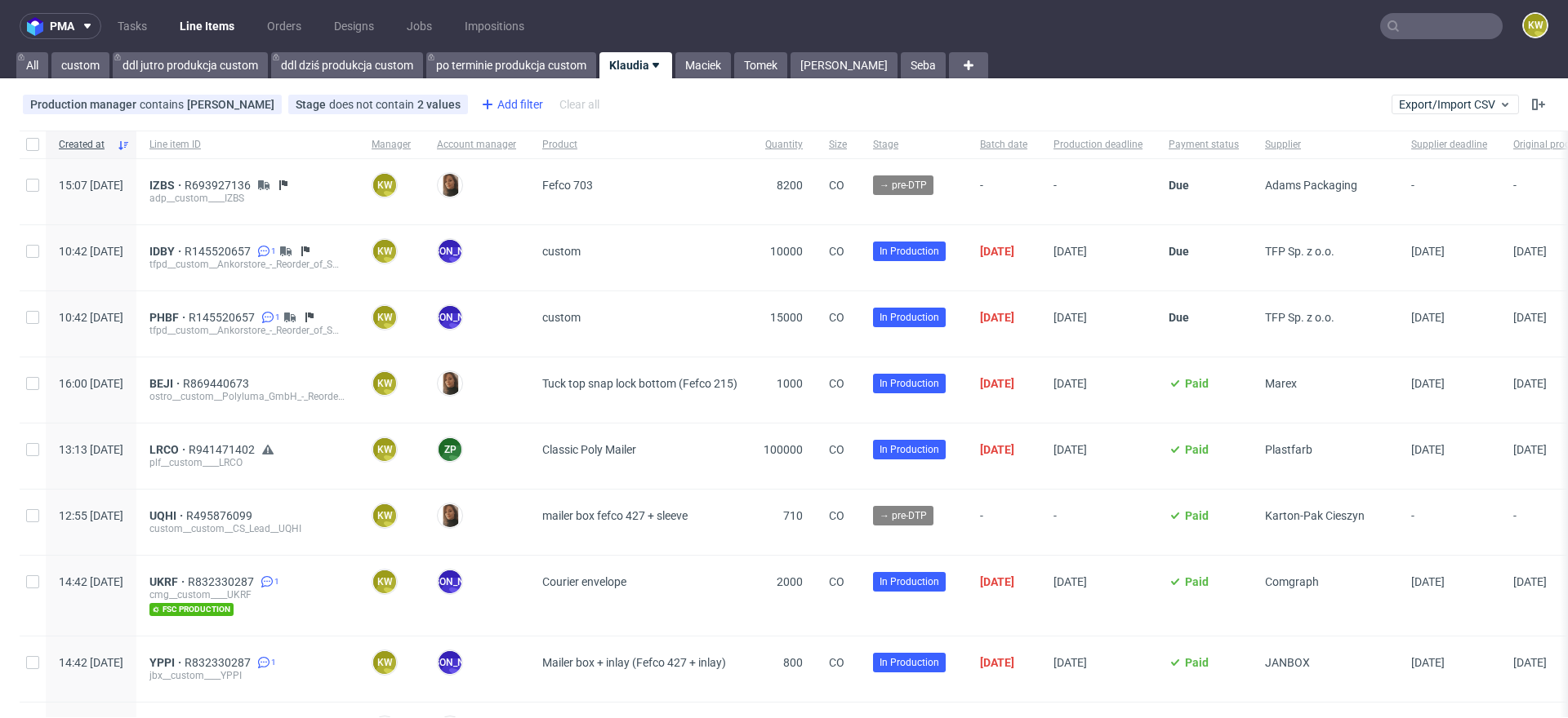
click at [506, 103] on div "Add filter" at bounding box center [510, 104] width 72 height 26
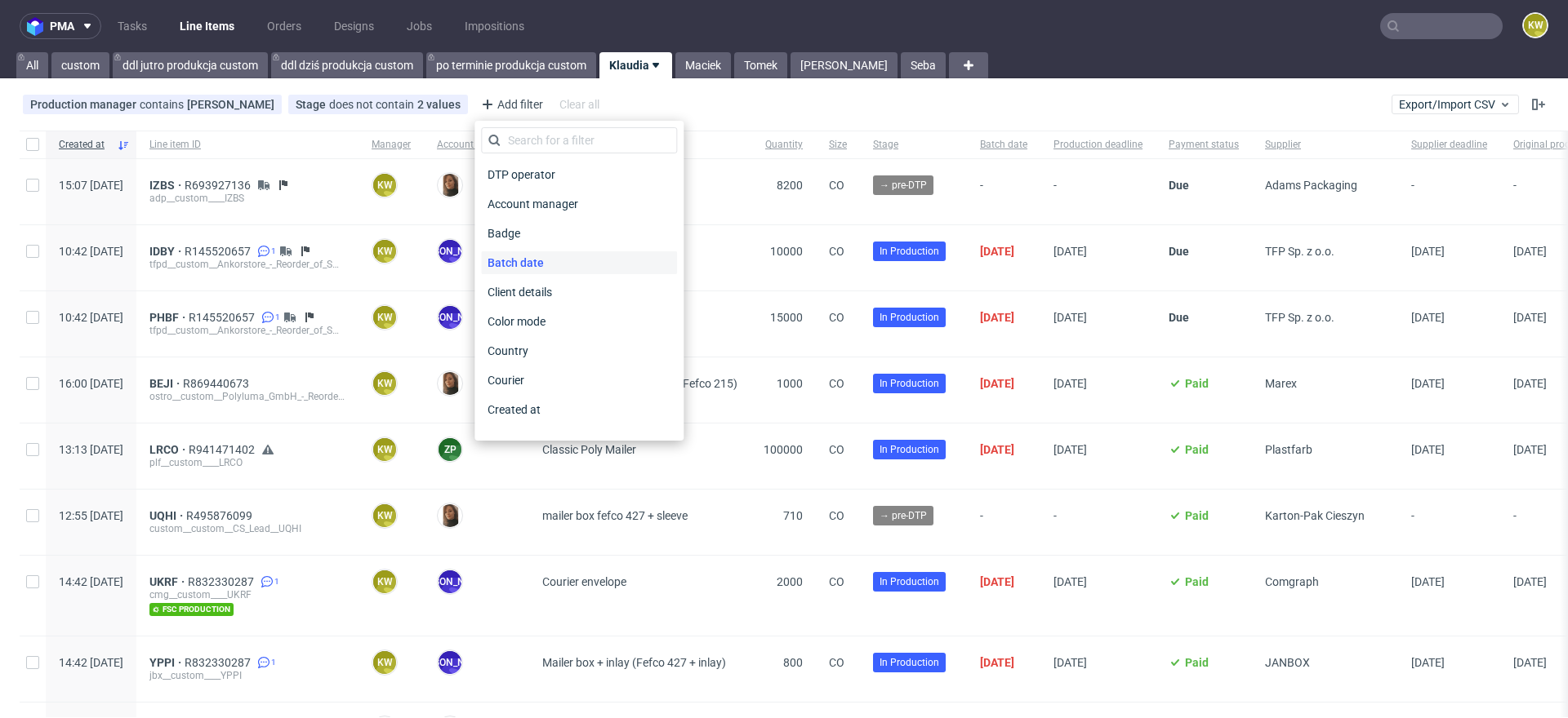
scroll to position [1312, 0]
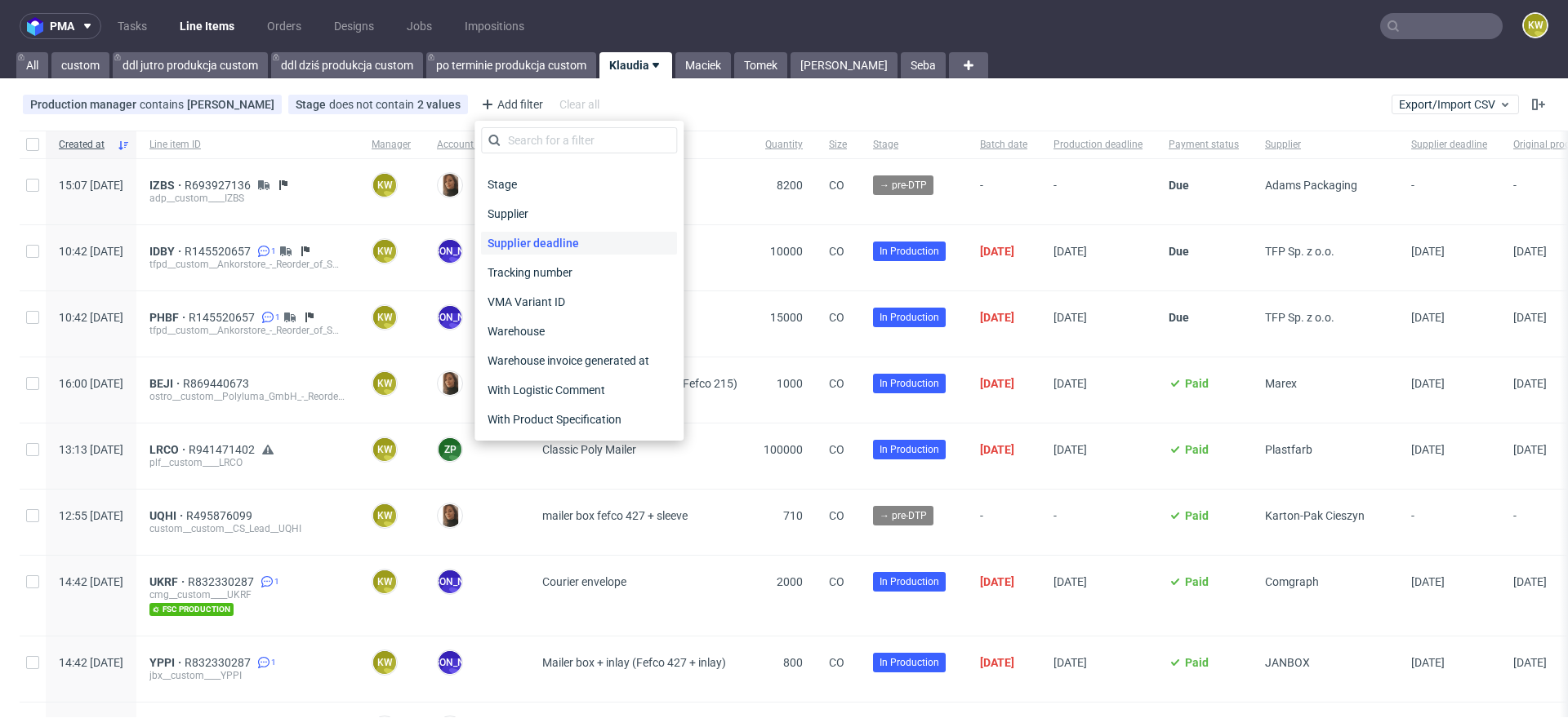
click at [543, 247] on span "Supplier deadline" at bounding box center [533, 244] width 104 height 23
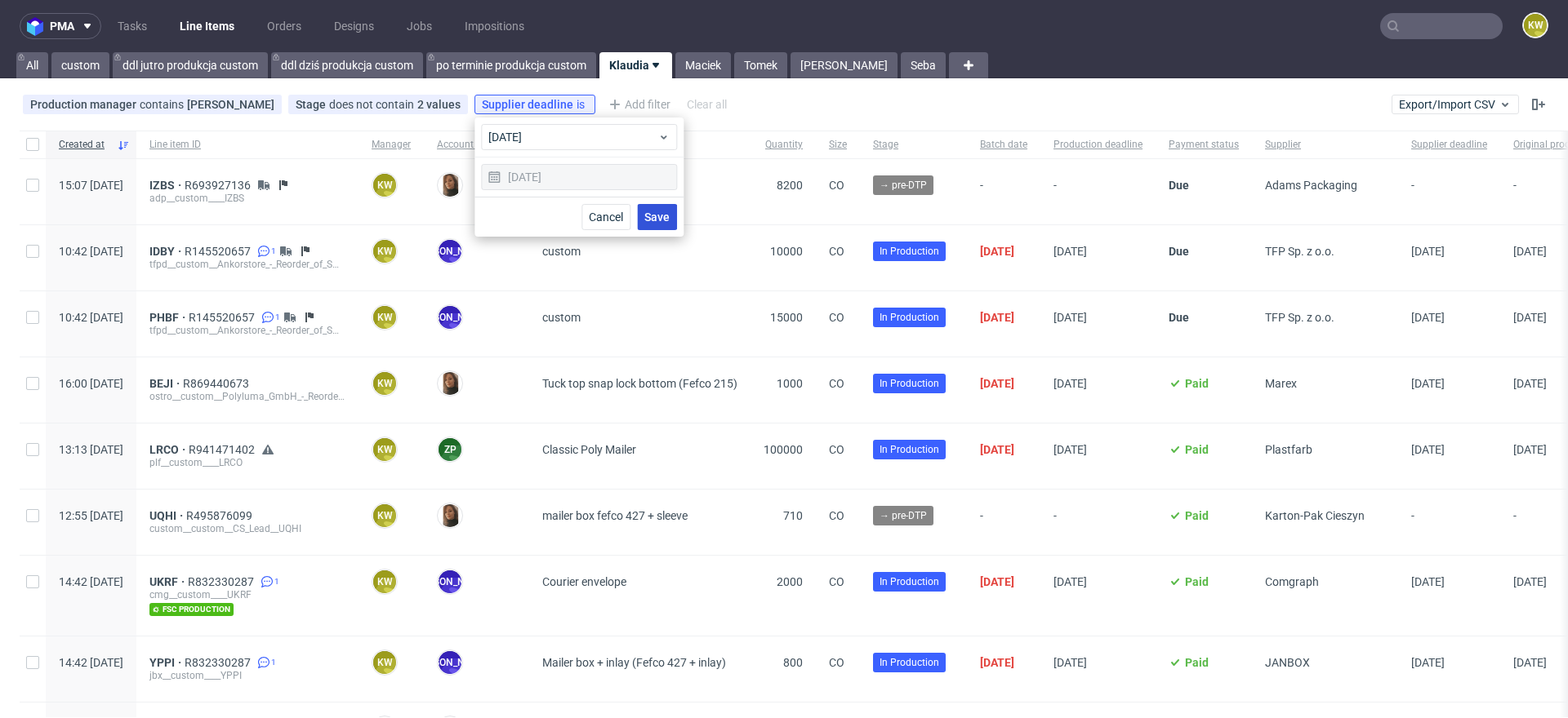
click at [659, 215] on span "Save" at bounding box center [656, 217] width 25 height 12
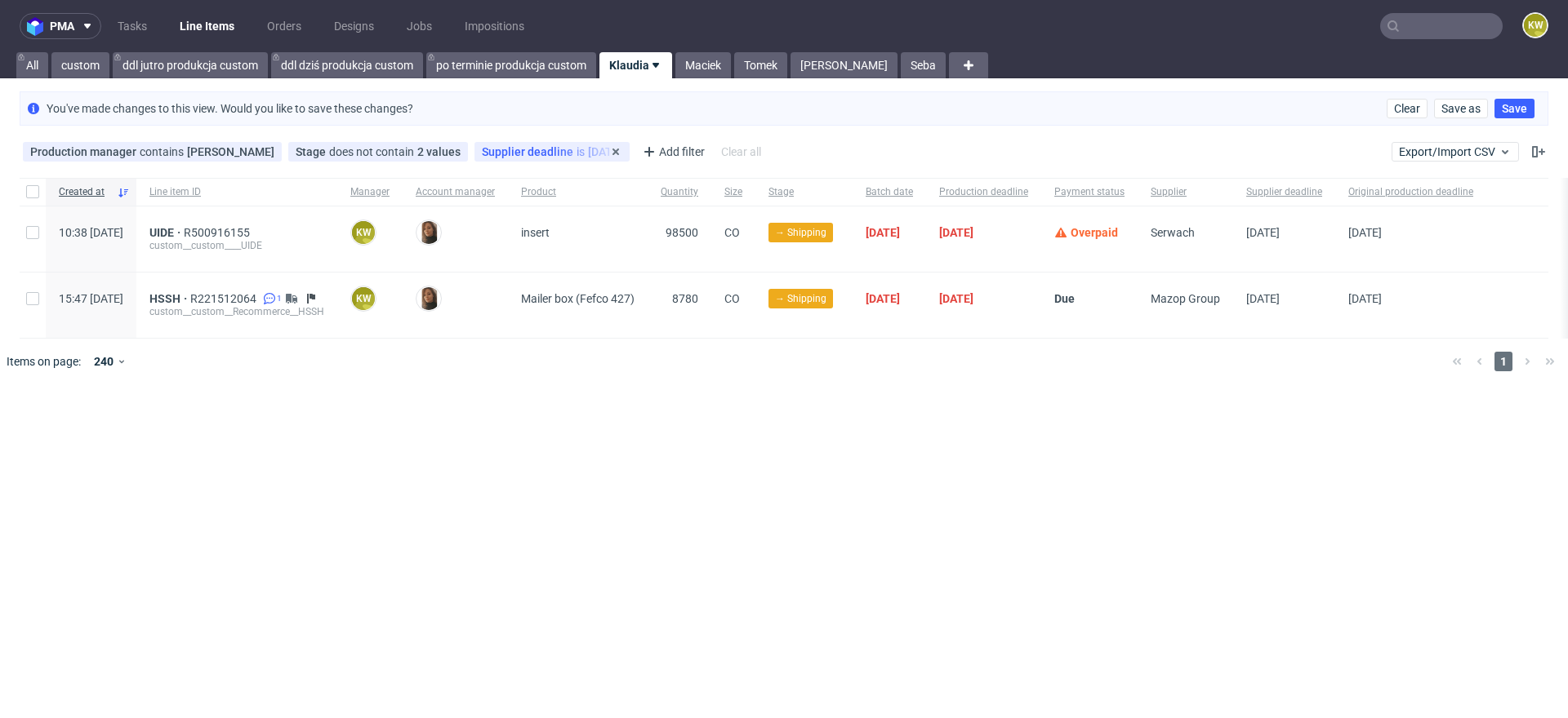
click at [562, 150] on div "Supplier deadline is today" at bounding box center [551, 152] width 140 height 14
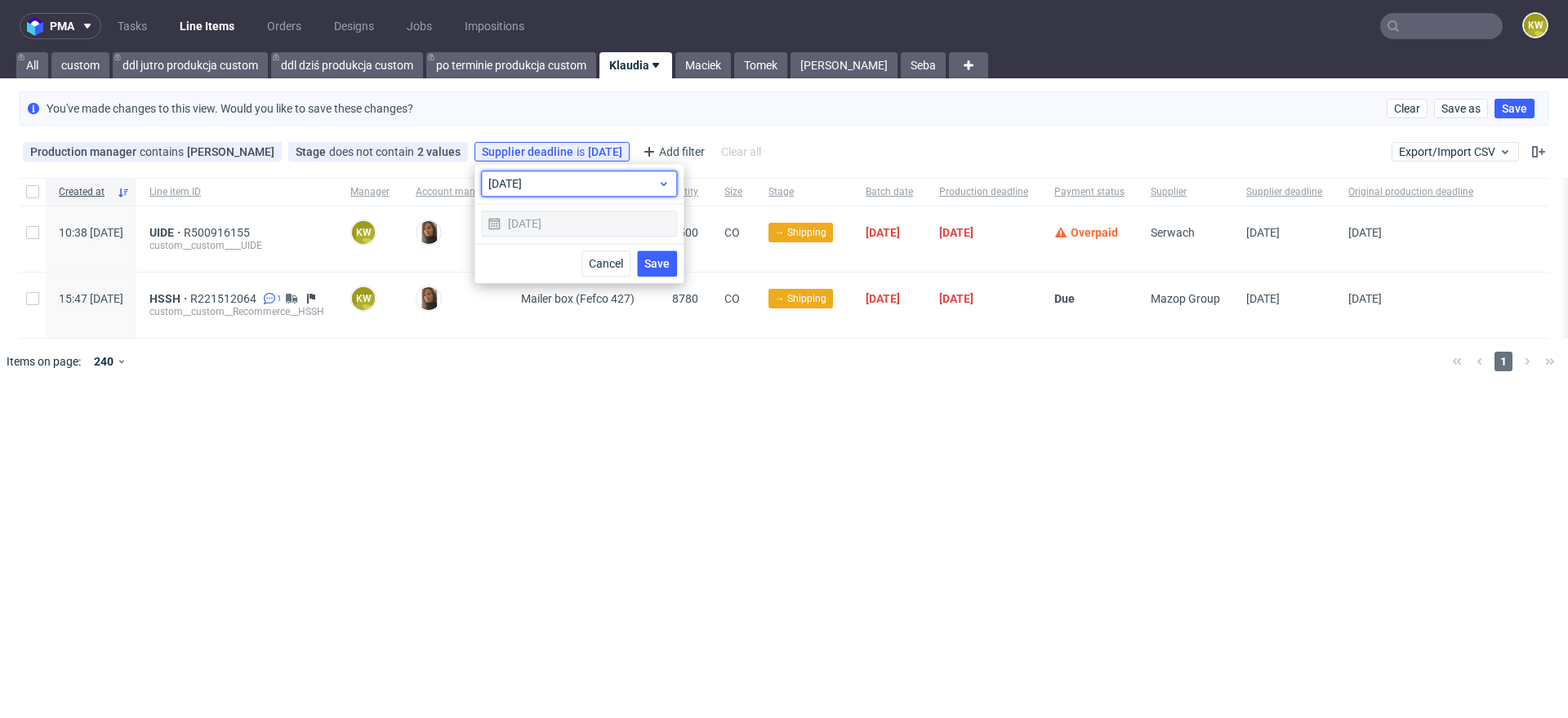
click at [555, 191] on div "today" at bounding box center [578, 184] width 196 height 26
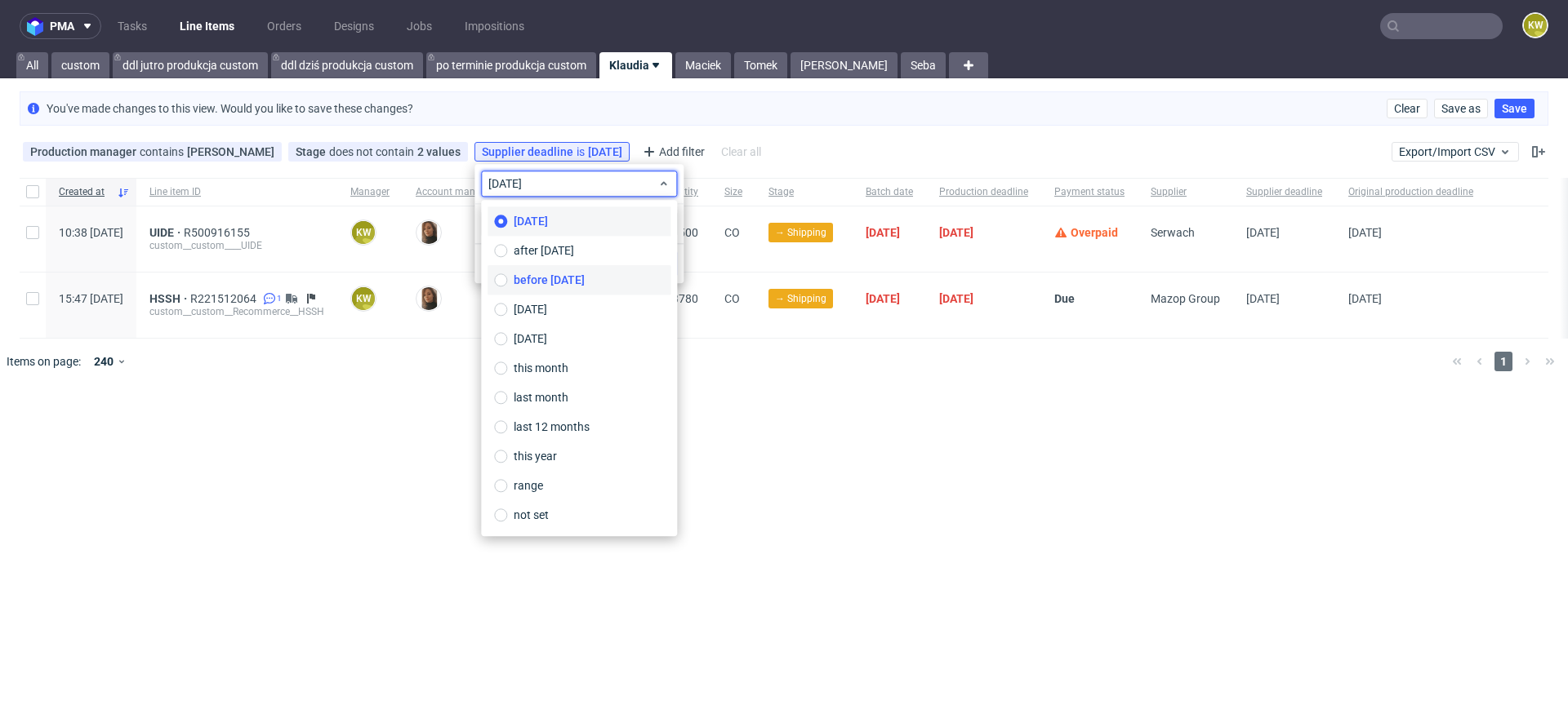
click at [562, 284] on span "before today" at bounding box center [548, 279] width 71 height 16
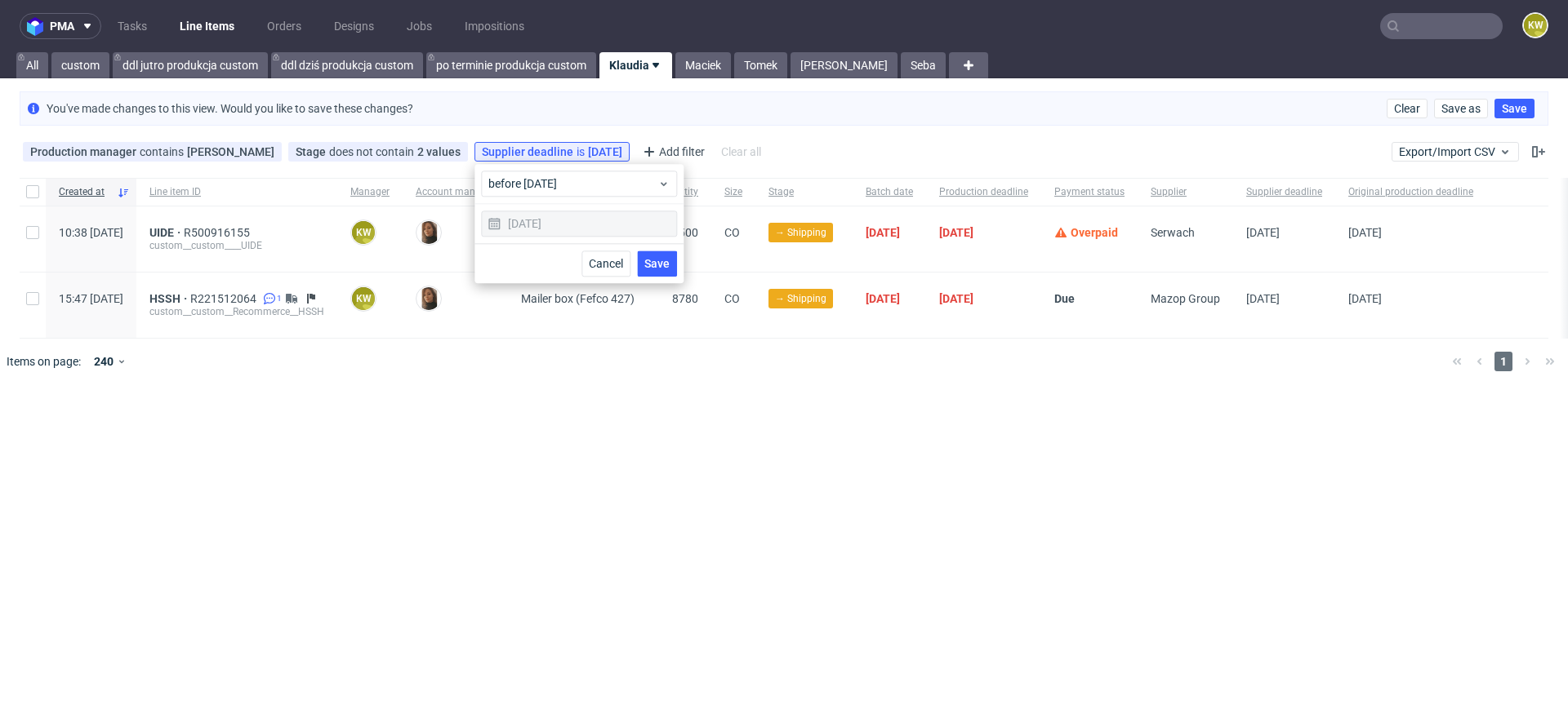
click at [647, 267] on span "Save" at bounding box center [656, 264] width 25 height 12
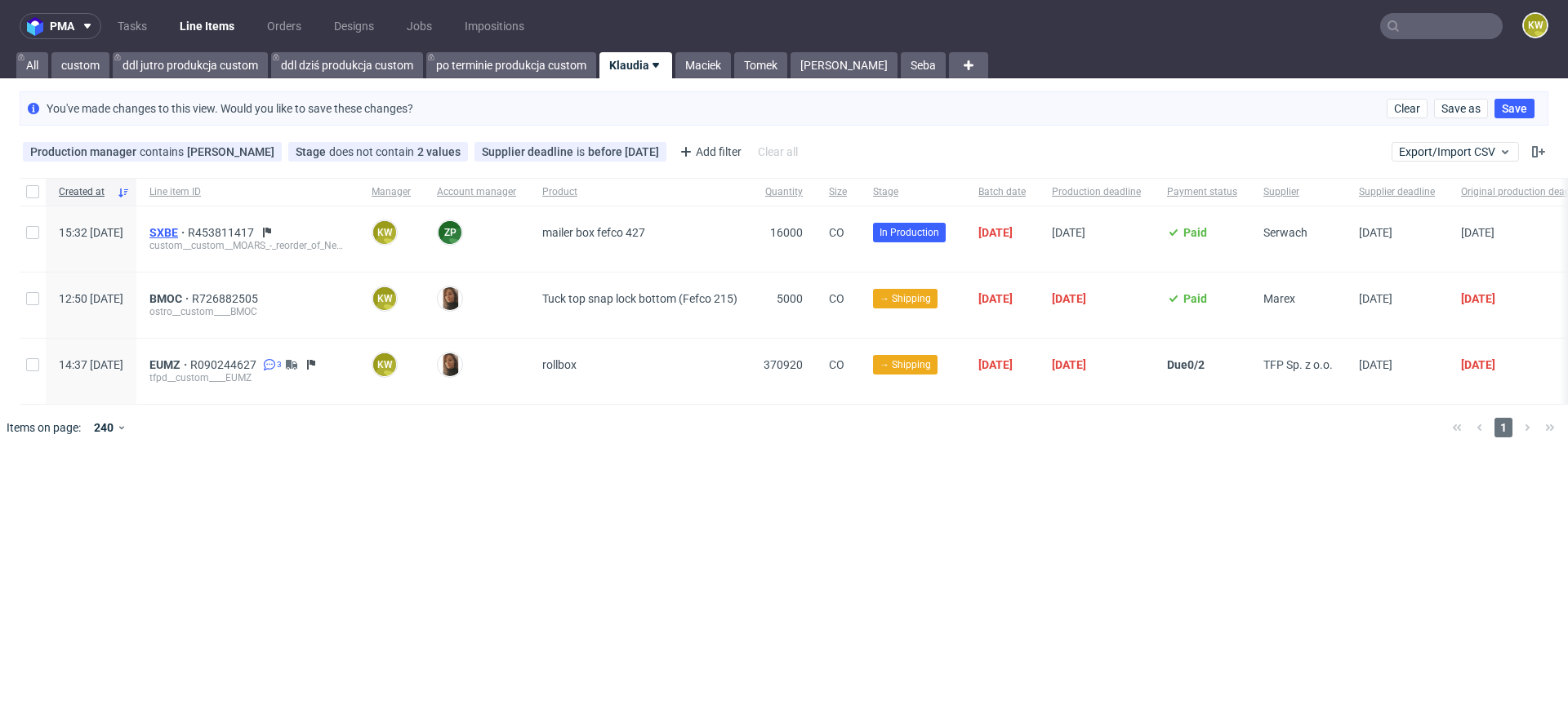
click at [188, 233] on span "SXBE" at bounding box center [169, 233] width 39 height 14
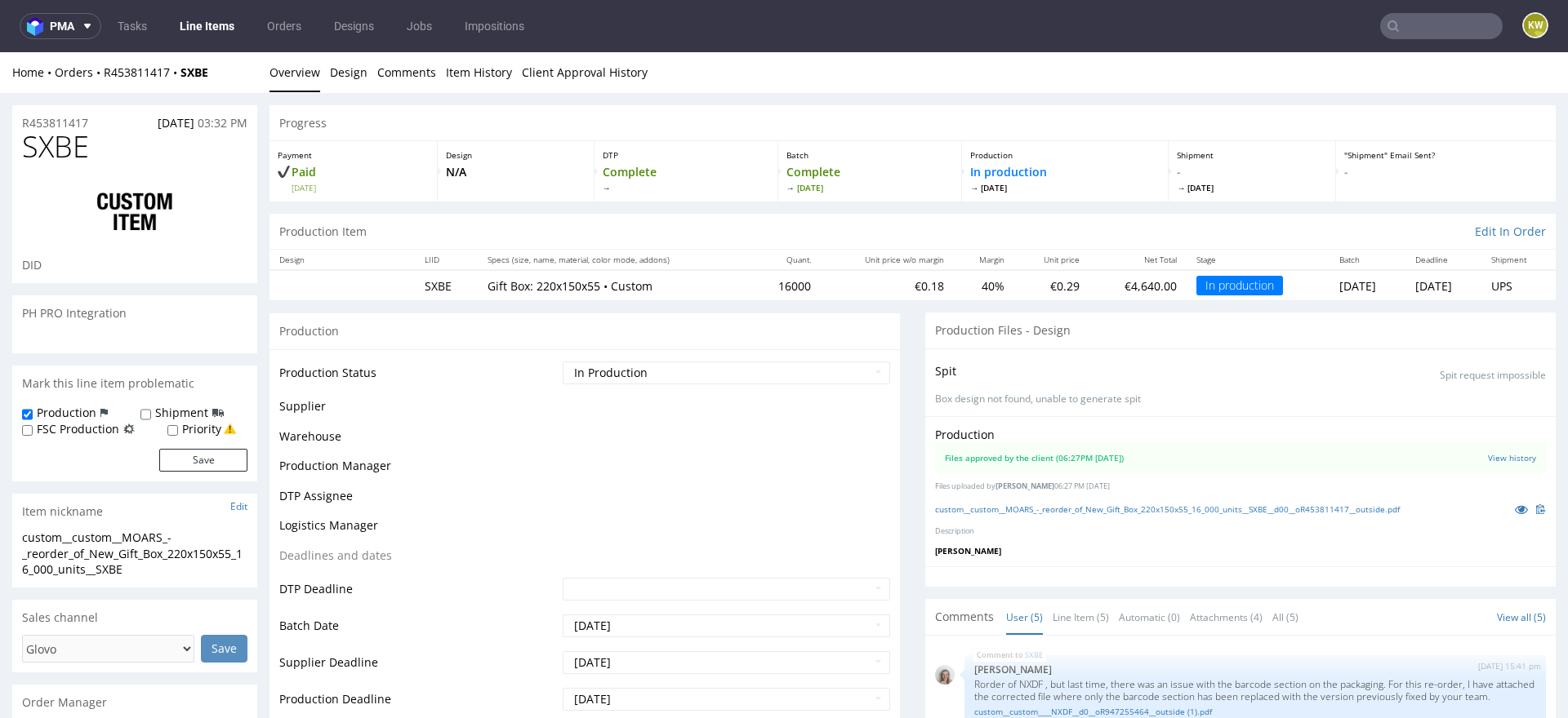
scroll to position [61, 0]
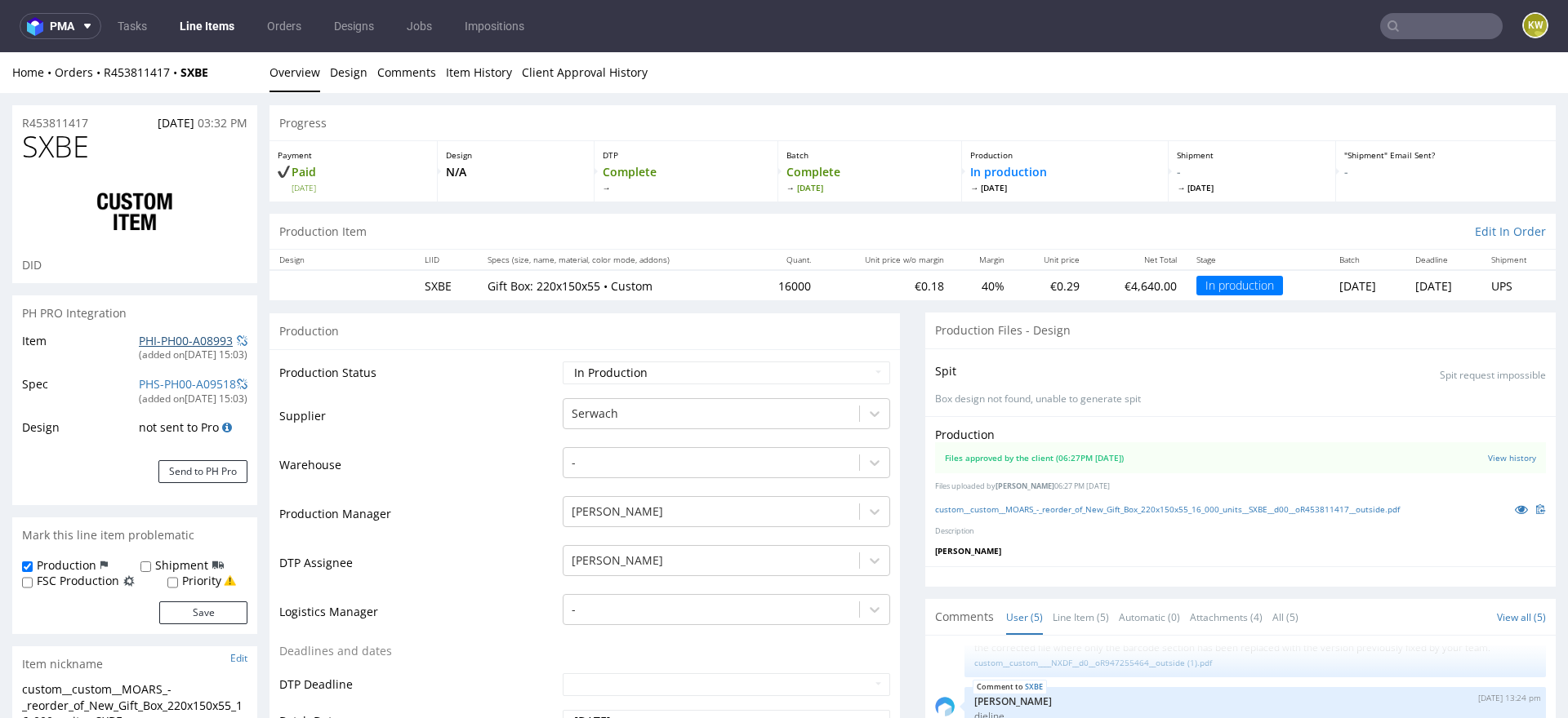
click at [181, 342] on link "PHI-PH00-A08993" at bounding box center [186, 341] width 94 height 15
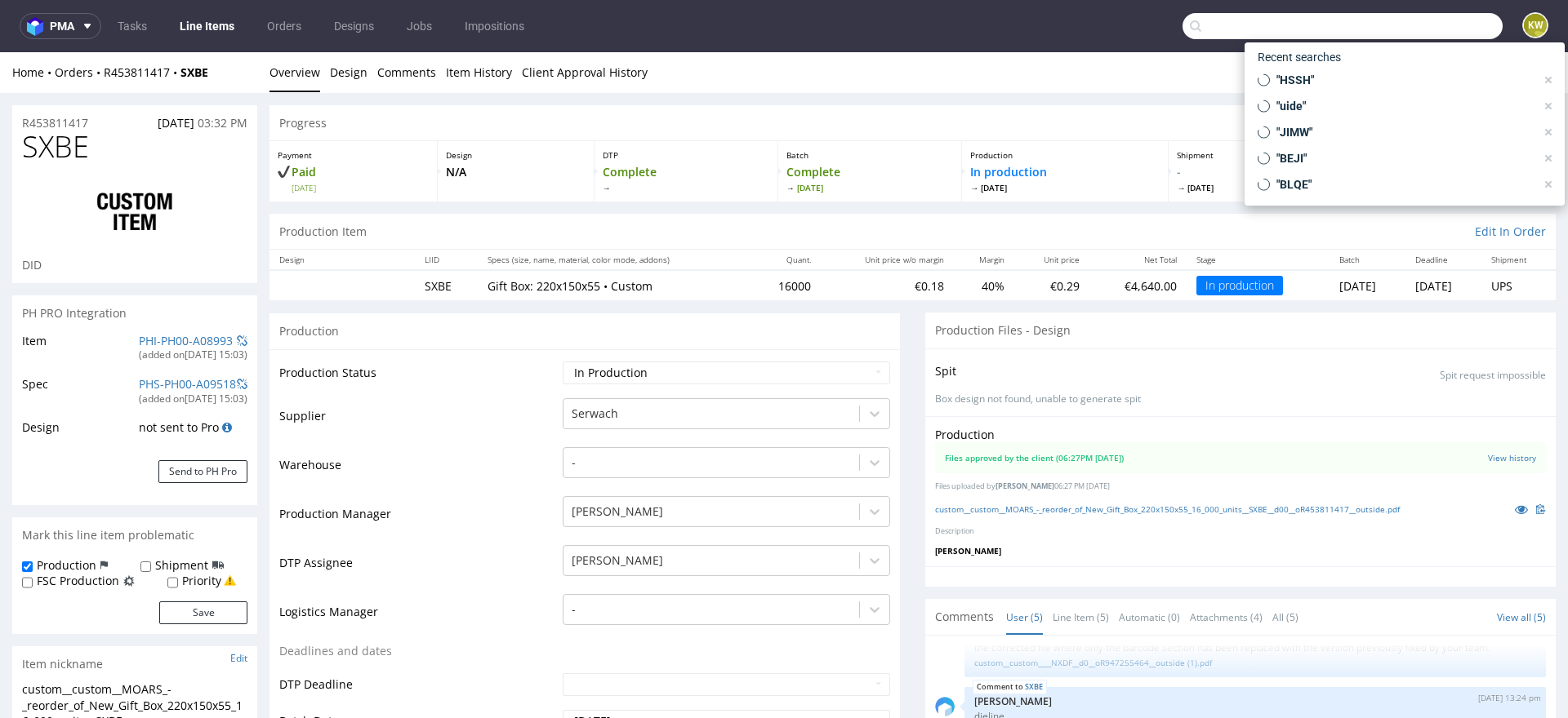
click at [1394, 26] on input "text" at bounding box center [1342, 26] width 320 height 26
type input "BXJI"
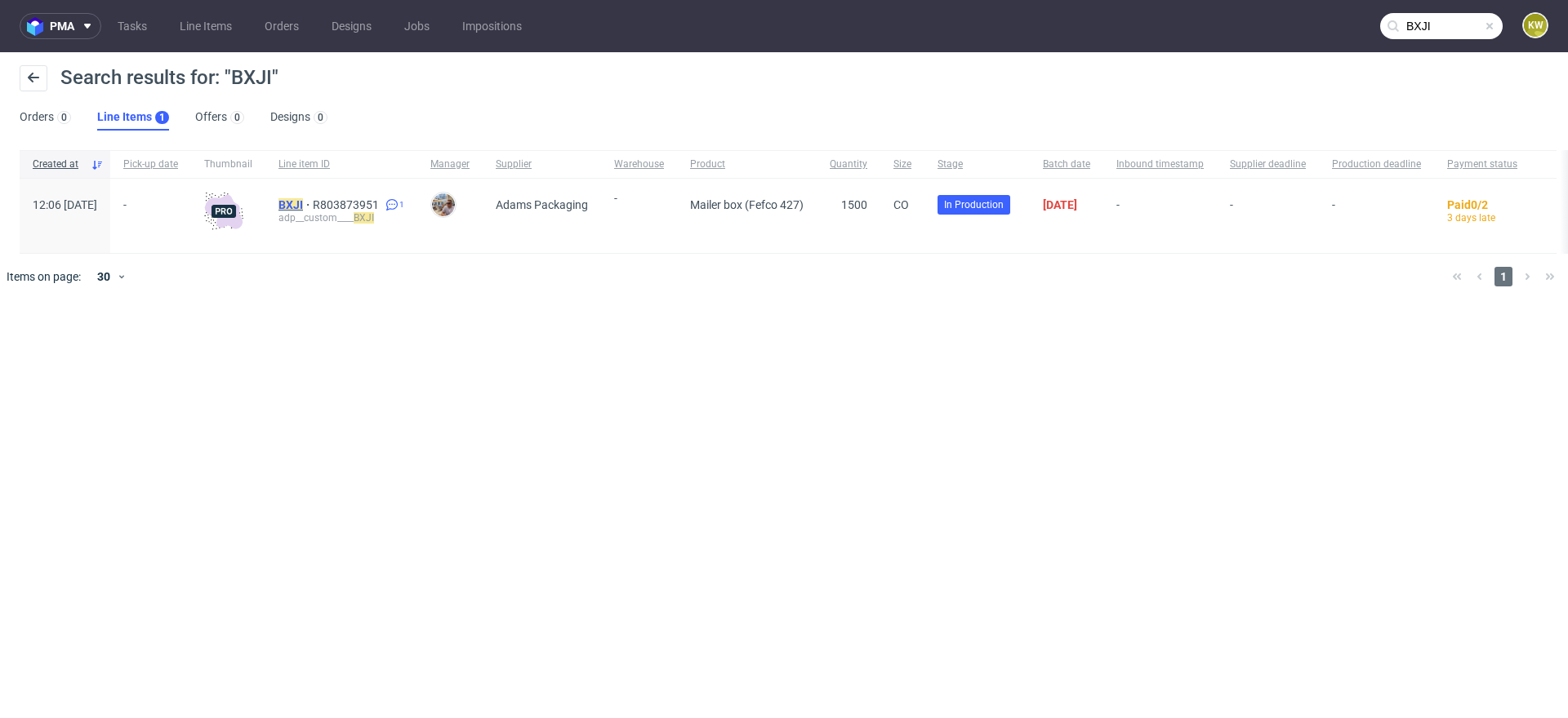
click at [303, 204] on mark "BXJI" at bounding box center [290, 205] width 24 height 14
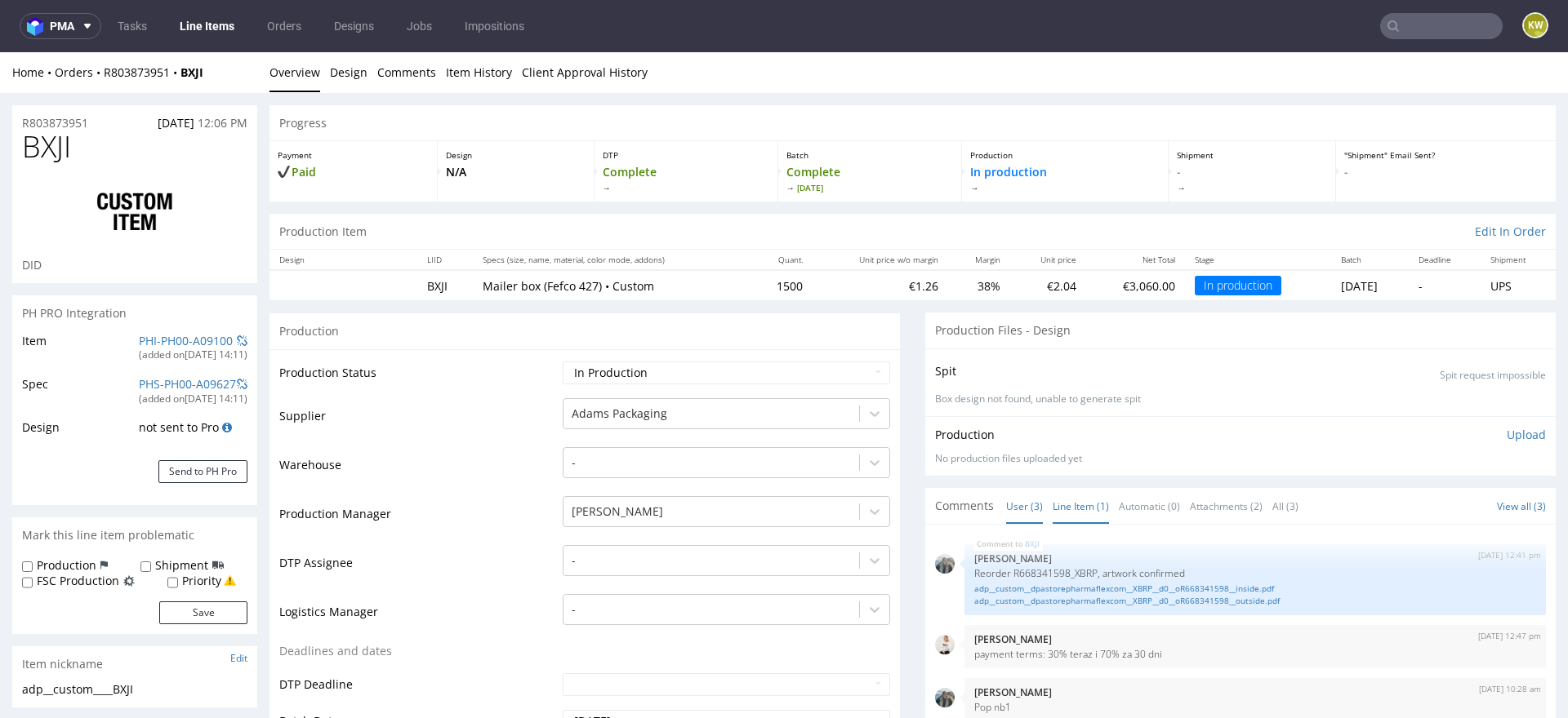
click at [1056, 512] on link "Line Item (1)" at bounding box center [1081, 506] width 56 height 35
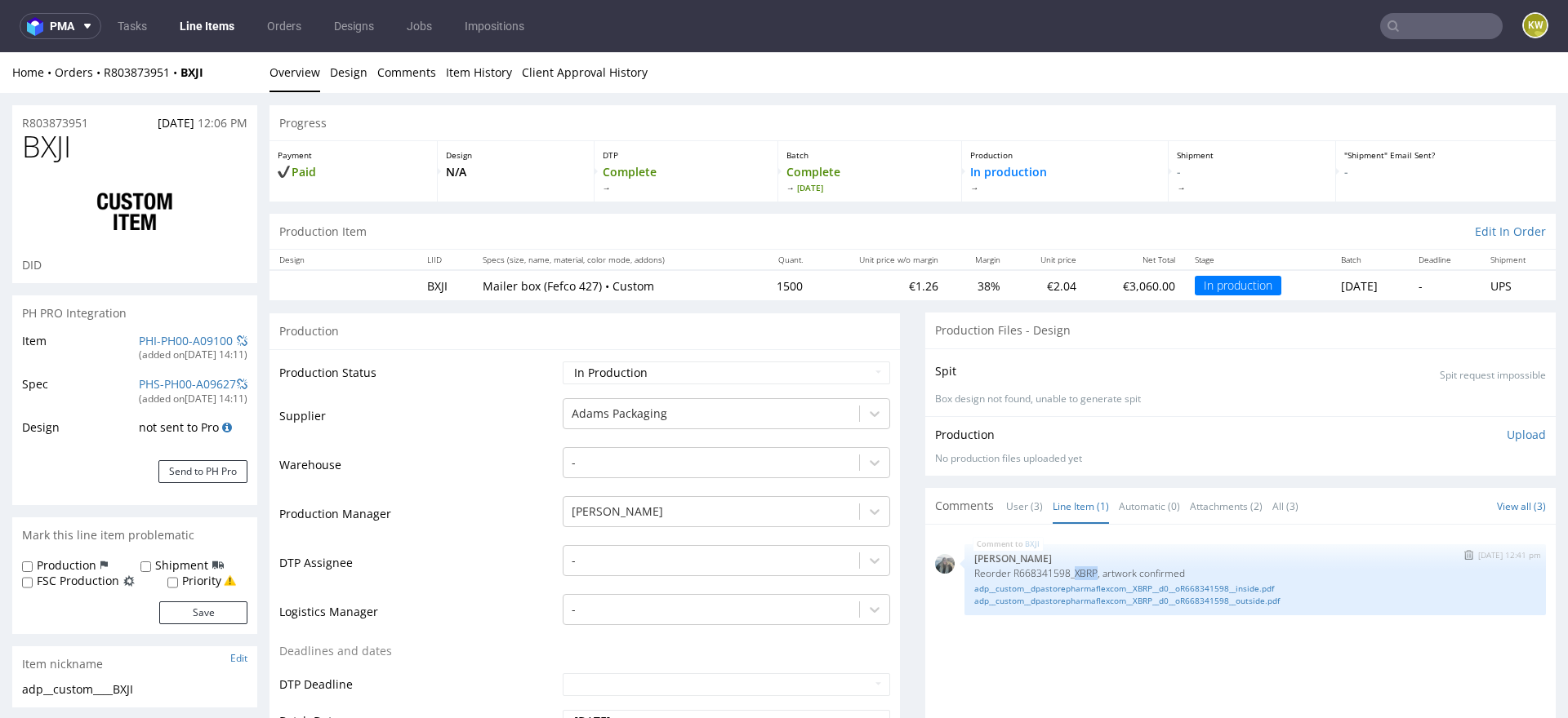
drag, startPoint x: 1071, startPoint y: 573, endPoint x: 1093, endPoint y: 571, distance: 22.1
click at [1093, 571] on p "Reorder R668341598_XBRP, artwork confirmed" at bounding box center [1255, 573] width 562 height 13
copy p "XBRP"
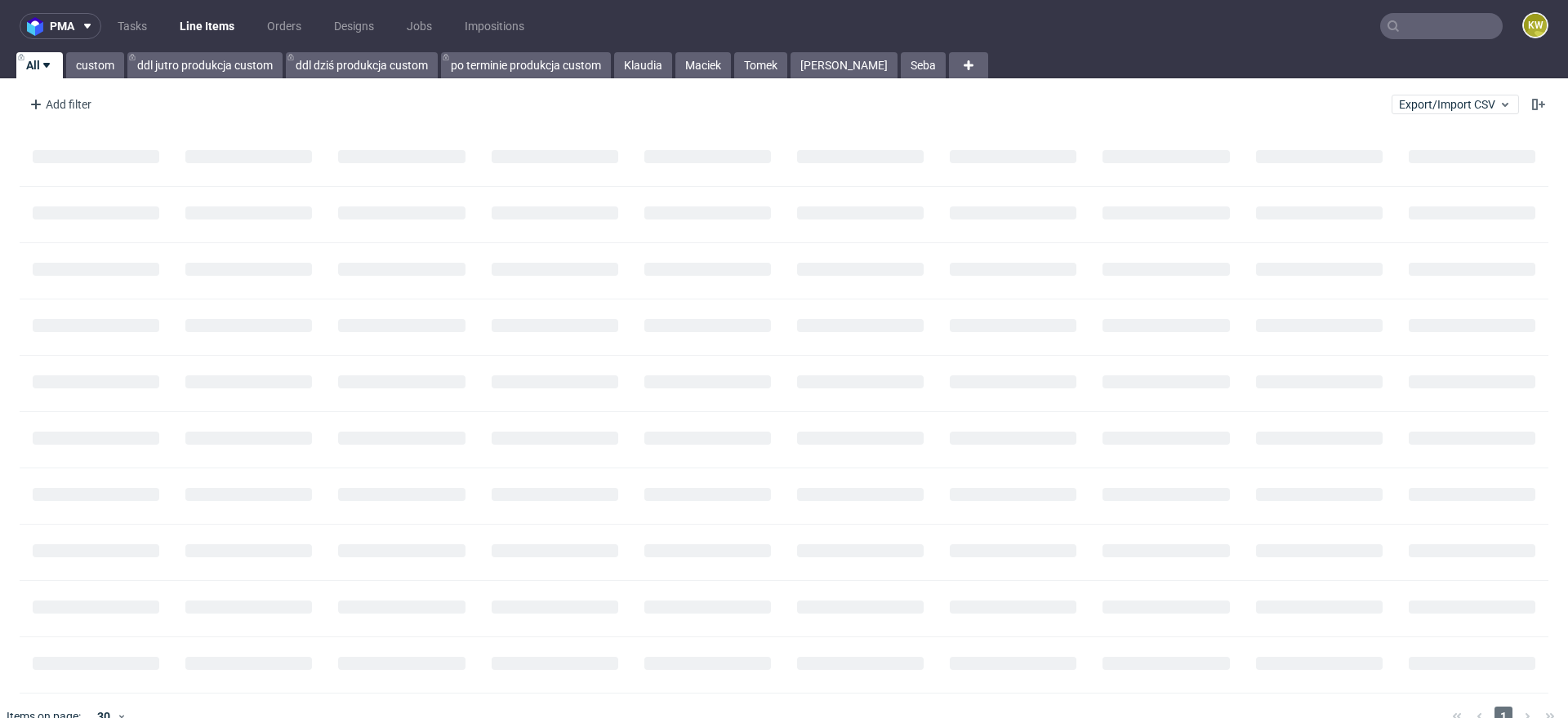
click at [1408, 25] on input "text" at bounding box center [1440, 26] width 123 height 26
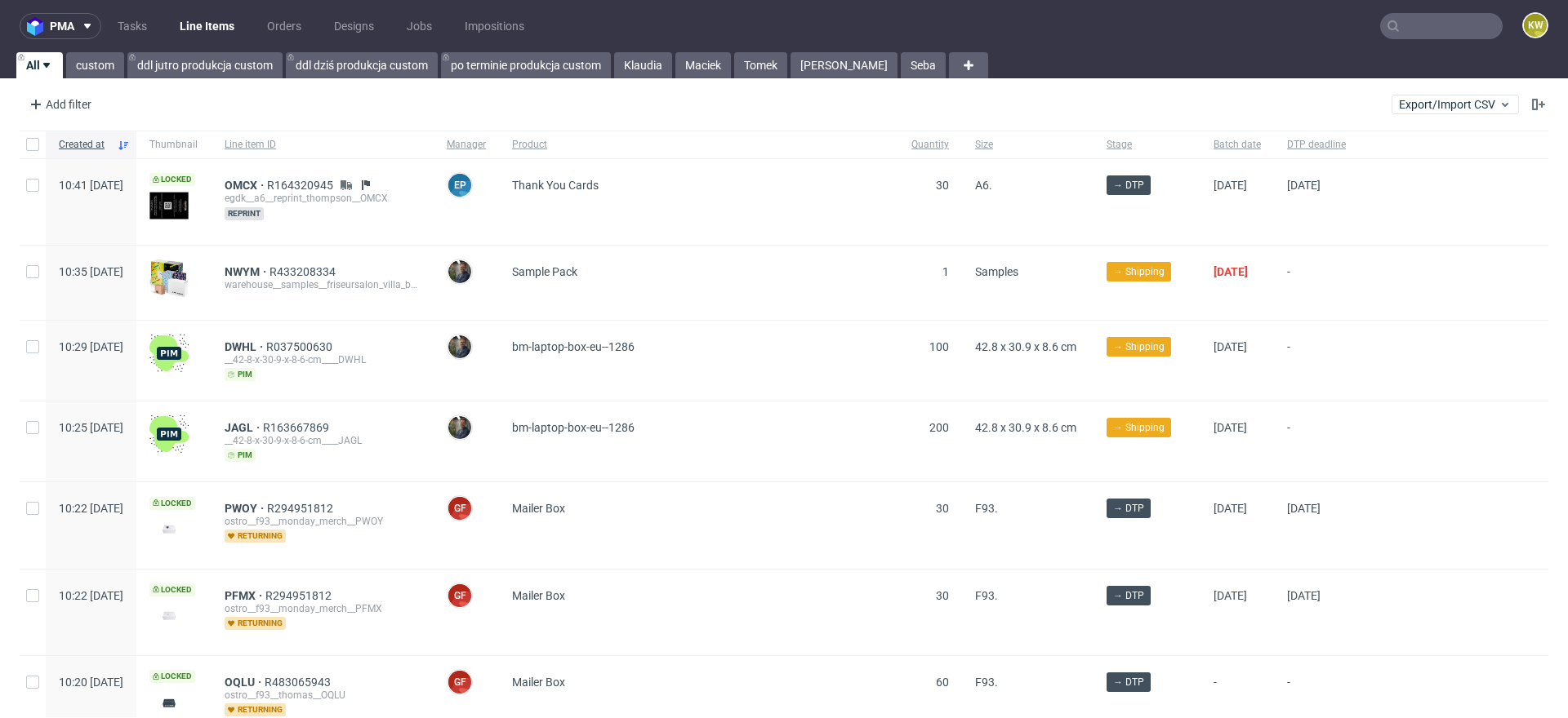
click at [1395, 15] on input "text" at bounding box center [1440, 26] width 123 height 26
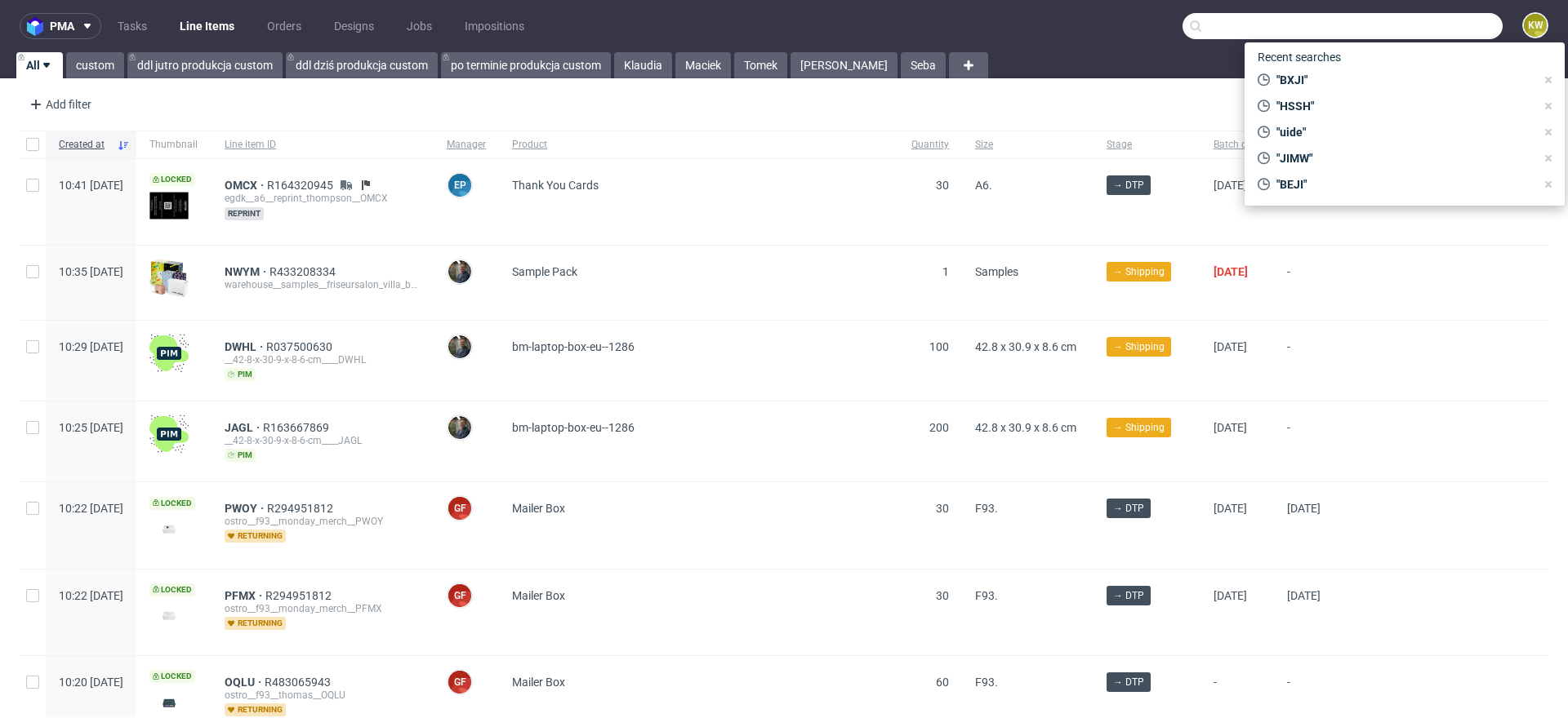
paste input "BMOC"
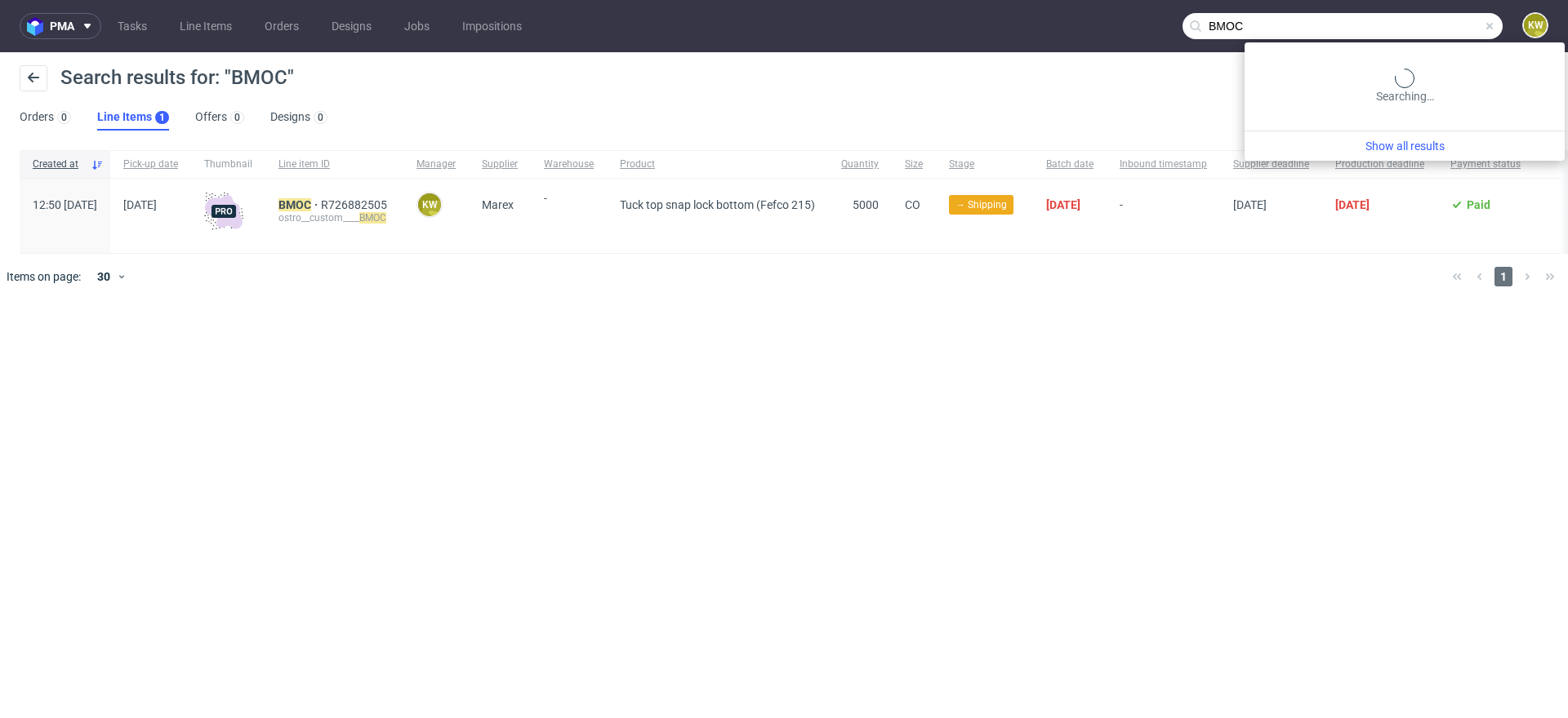
drag, startPoint x: 1449, startPoint y: 27, endPoint x: 974, endPoint y: 19, distance: 475.1
click at [979, 21] on nav "pma Tasks Line Items Orders Designs Jobs Impositions BMOC KW" at bounding box center [784, 26] width 1568 height 52
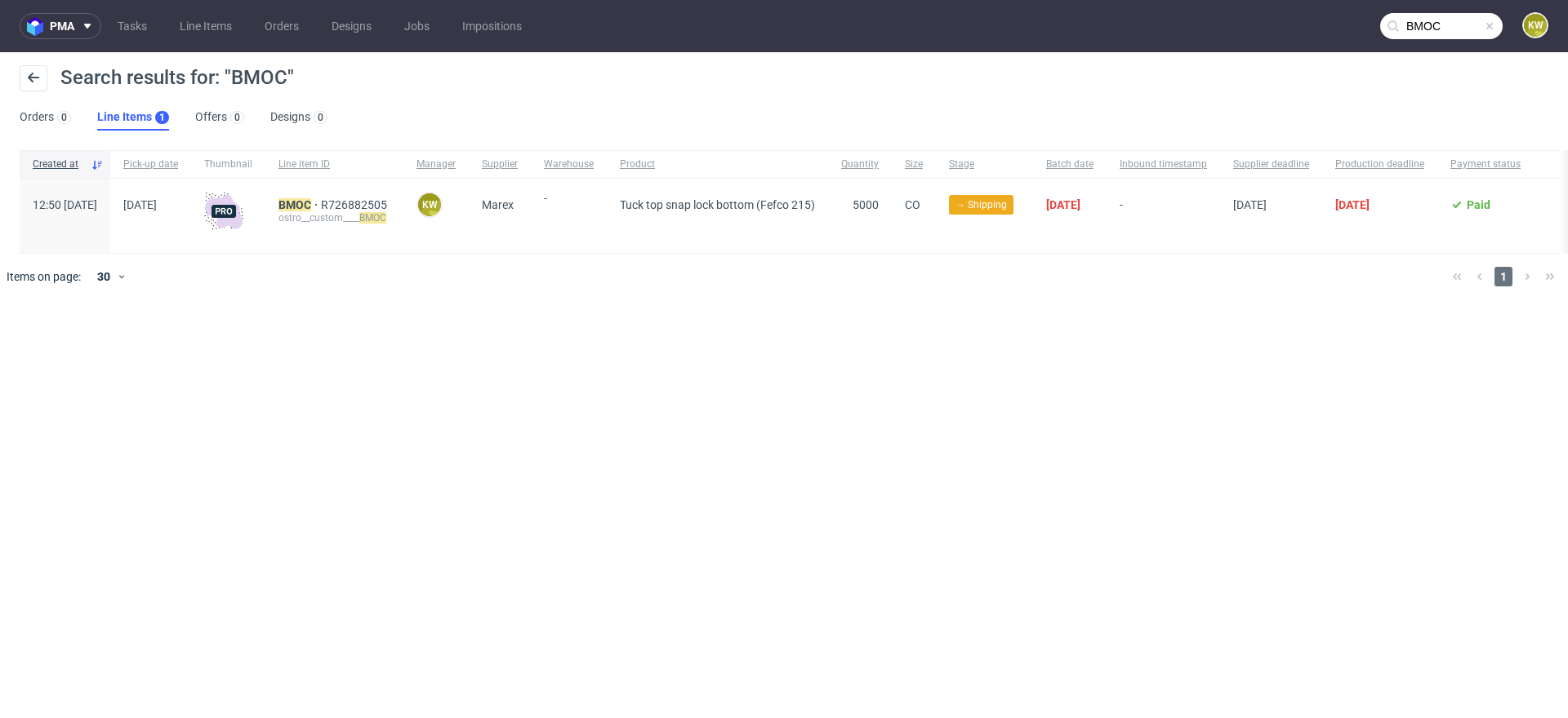
paste input "TUM"
type input "BTUM"
